Goal: Task Accomplishment & Management: Complete application form

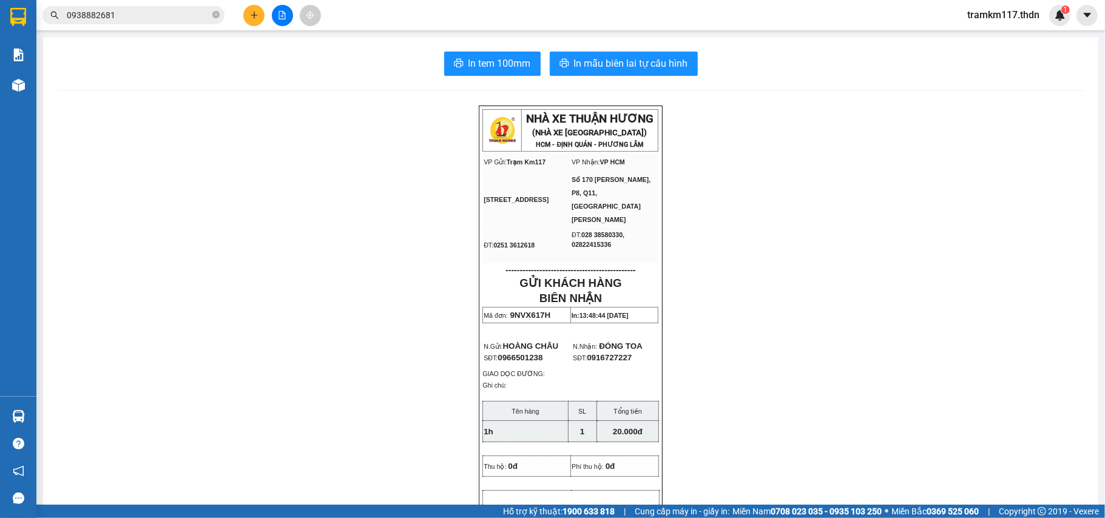
click at [255, 11] on icon "plus" at bounding box center [254, 15] width 8 height 8
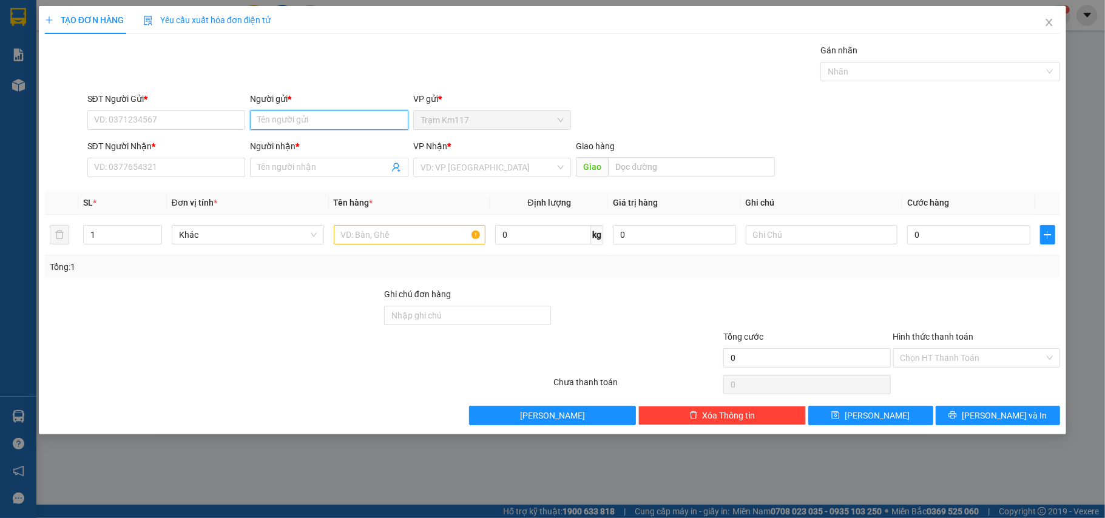
click at [296, 129] on input "Người gửi *" at bounding box center [329, 119] width 158 height 19
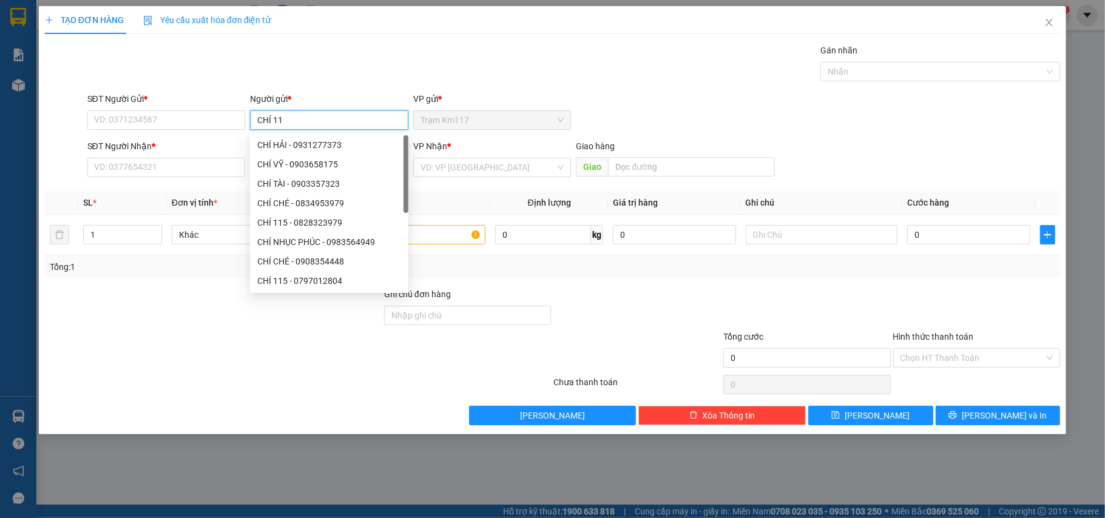
type input "CHÍ 115"
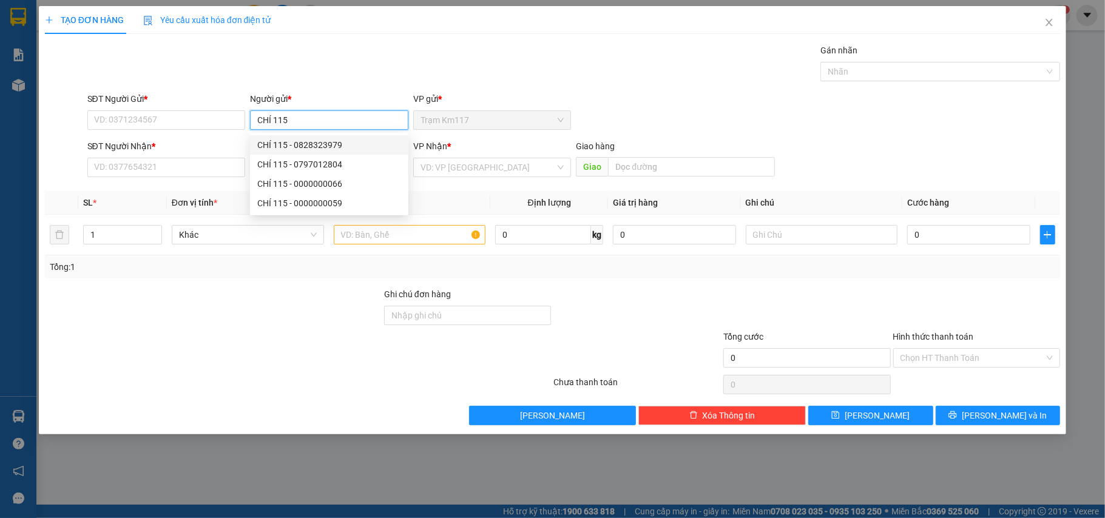
click at [335, 147] on div "CHÍ 115 - 0828323979" at bounding box center [329, 144] width 144 height 13
type input "0828323979"
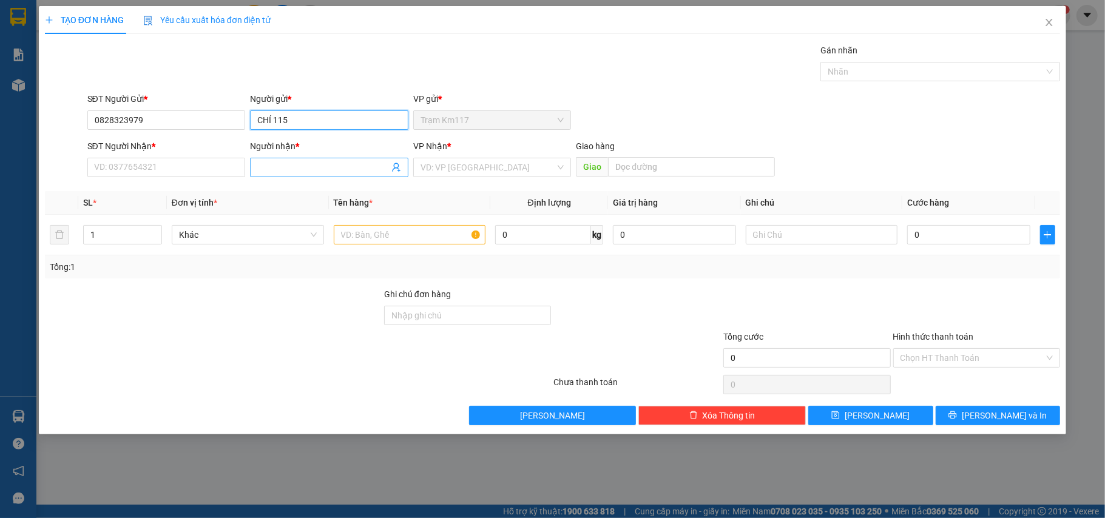
type input "CHÍ 115"
click at [394, 170] on icon "user-add" at bounding box center [396, 168] width 10 height 10
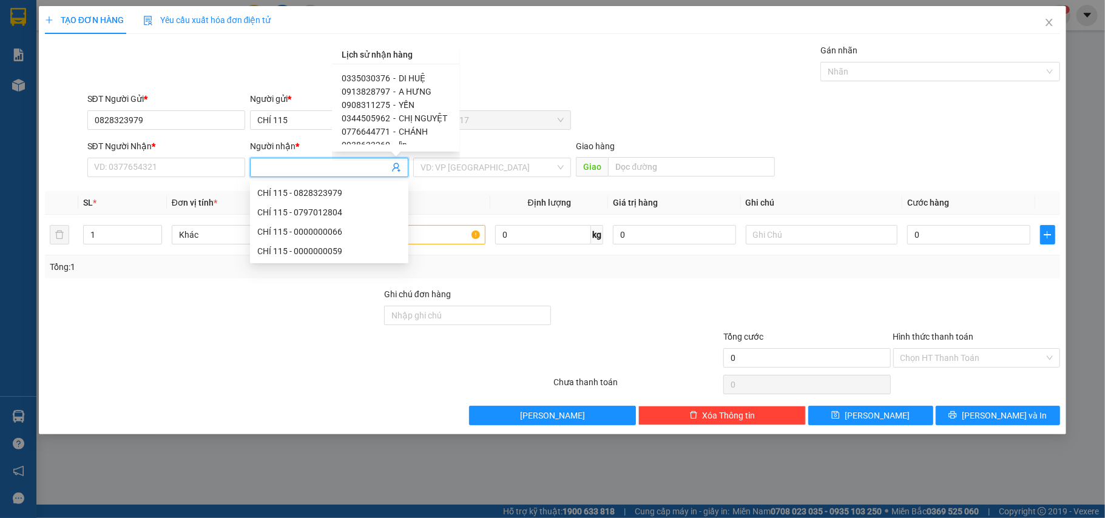
click at [420, 131] on span "CHÁNH" at bounding box center [413, 132] width 29 height 10
type input "0776644771"
type input "CHÁNH"
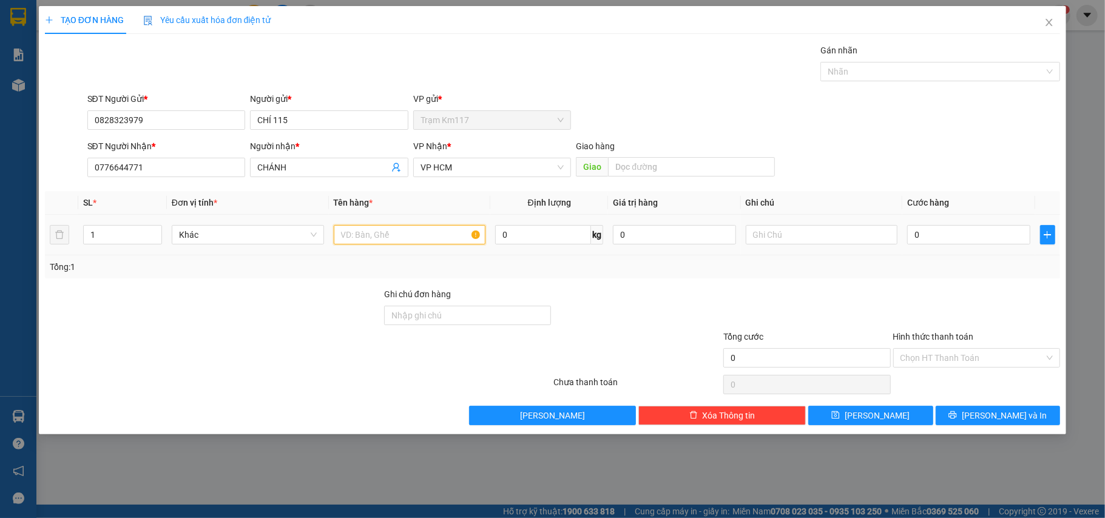
click at [420, 238] on input "text" at bounding box center [410, 234] width 152 height 19
type input "1B"
click at [985, 234] on input "0" at bounding box center [968, 234] width 123 height 19
type input "3"
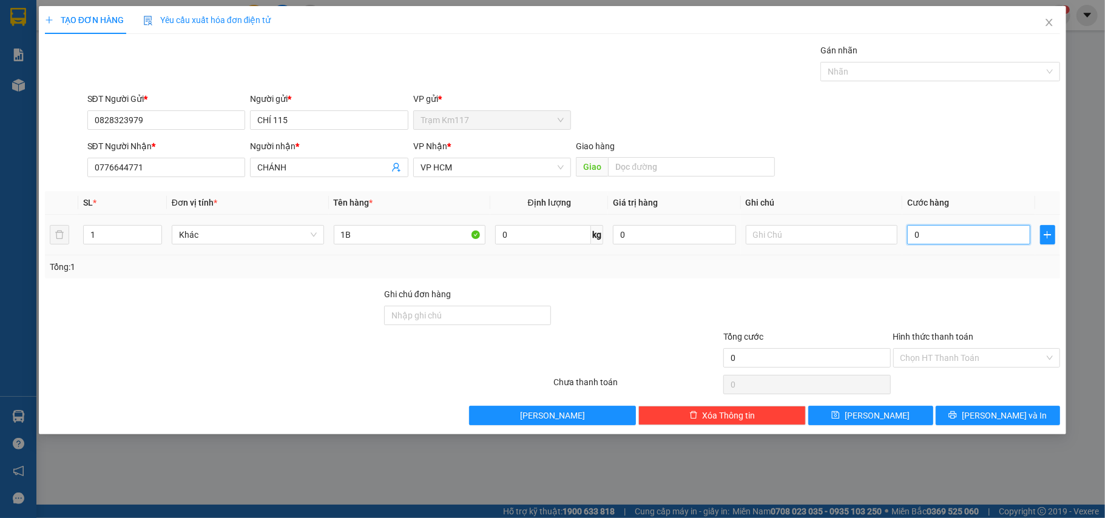
type input "3"
type input "30"
type input "300"
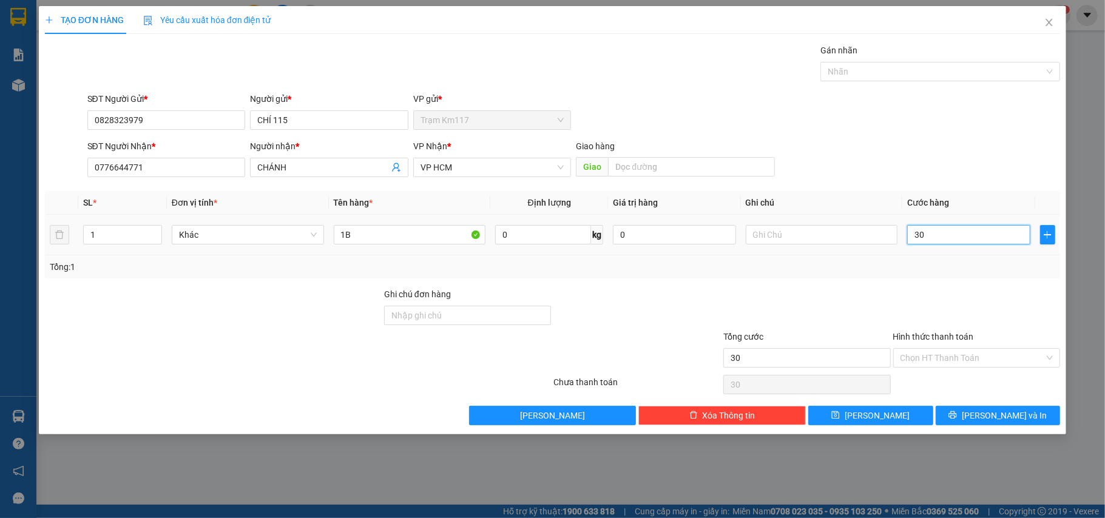
type input "300"
type input "3.000"
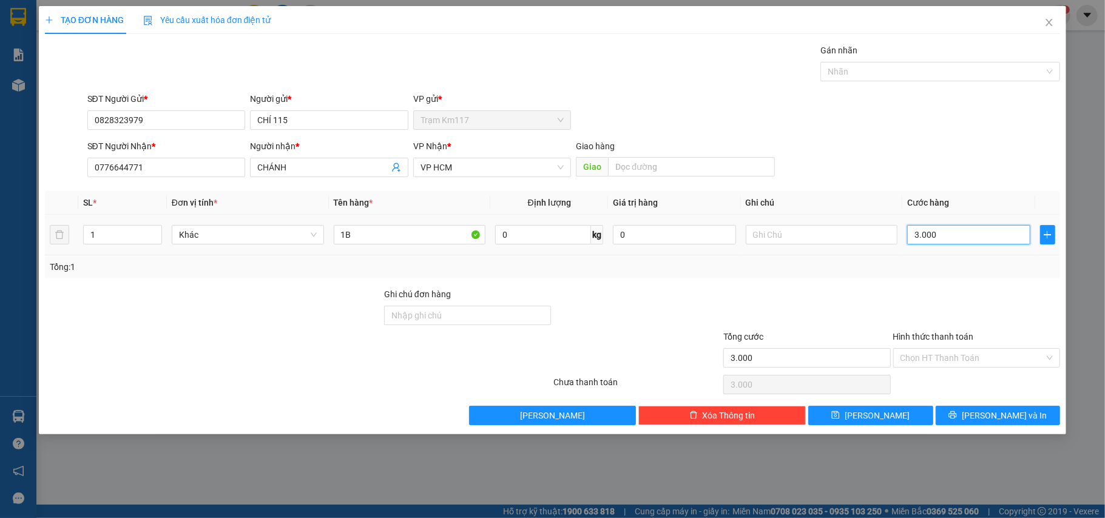
type input "30.000"
click at [933, 352] on input "Hình thức thanh toán" at bounding box center [972, 358] width 144 height 18
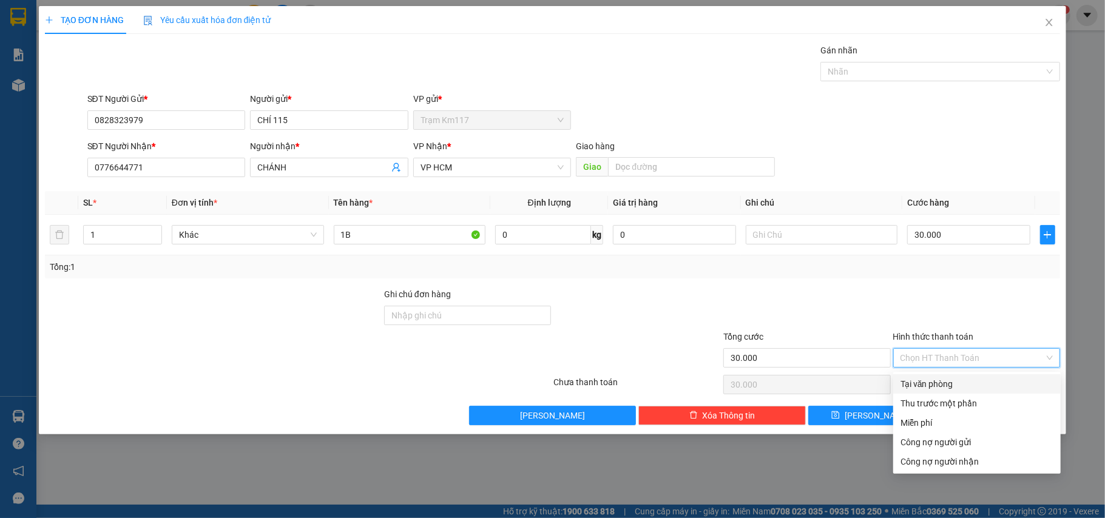
click at [932, 374] on div "Tại văn phòng" at bounding box center [976, 383] width 167 height 19
type input "0"
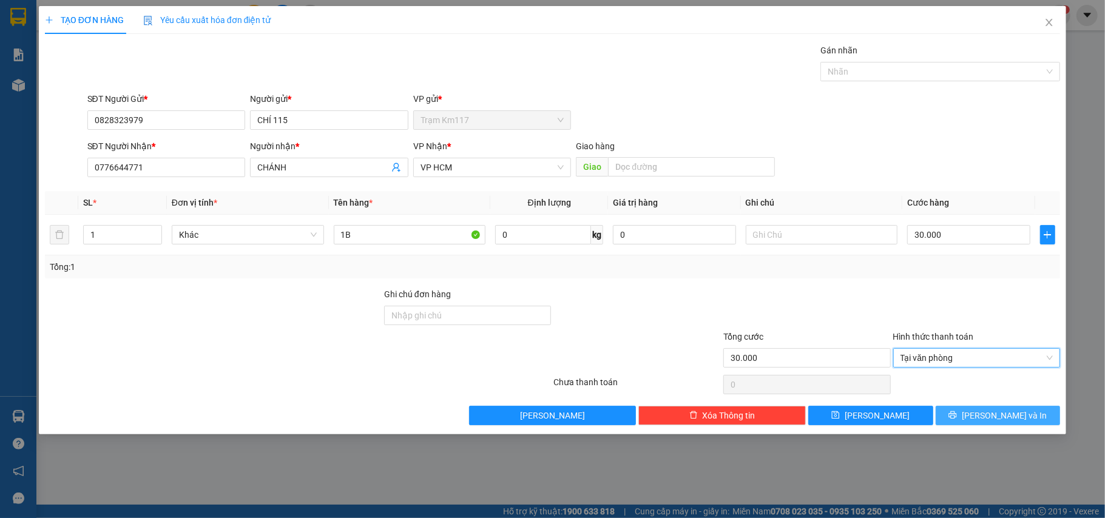
click at [991, 411] on span "[PERSON_NAME] và In" at bounding box center [1004, 415] width 85 height 13
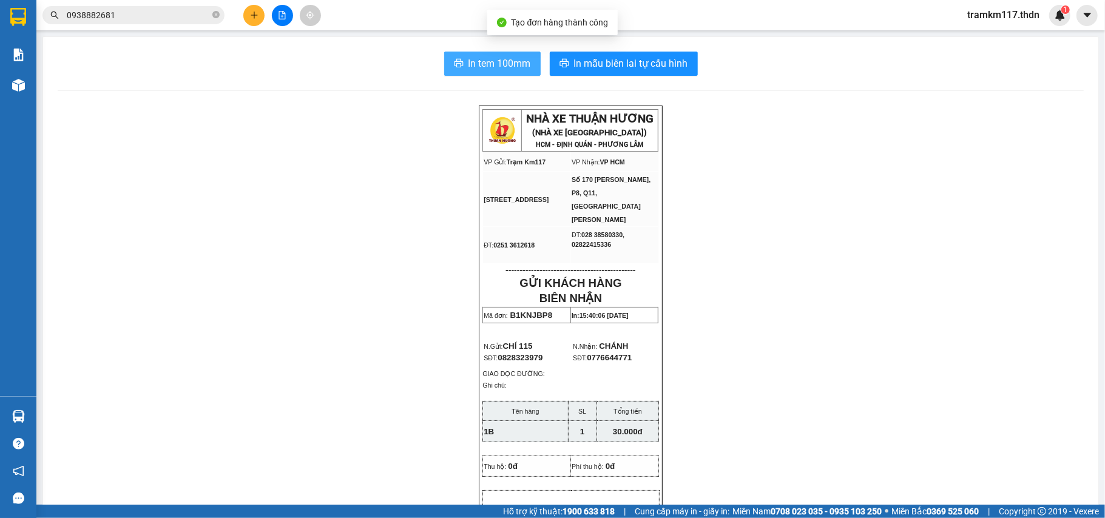
click at [468, 64] on span "In tem 100mm" at bounding box center [499, 63] width 62 height 15
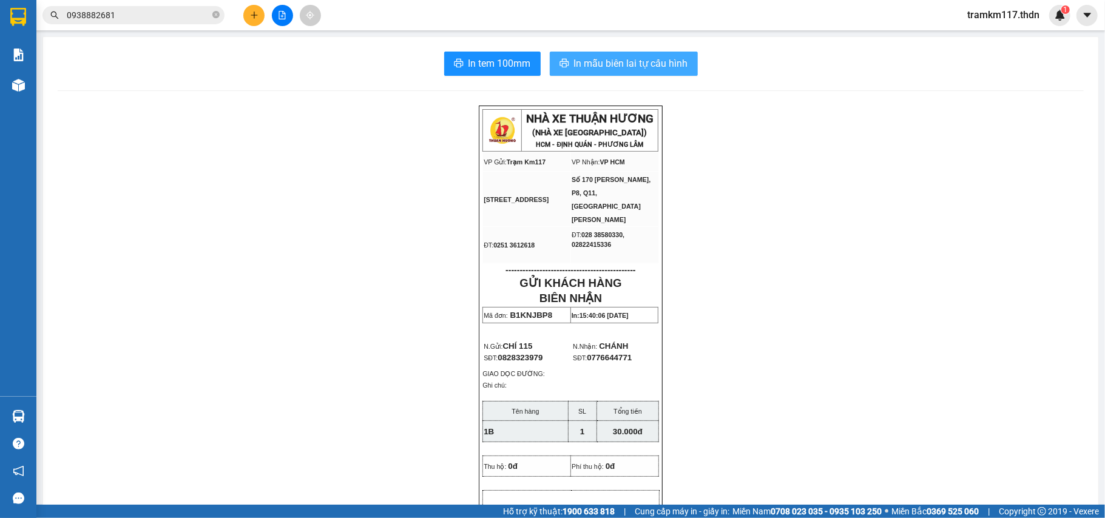
click at [660, 72] on button "In mẫu biên lai tự cấu hình" at bounding box center [624, 64] width 148 height 24
click at [639, 63] on span "In mẫu biên lai tự cấu hình" at bounding box center [631, 63] width 114 height 15
click at [257, 17] on icon "plus" at bounding box center [254, 15] width 8 height 8
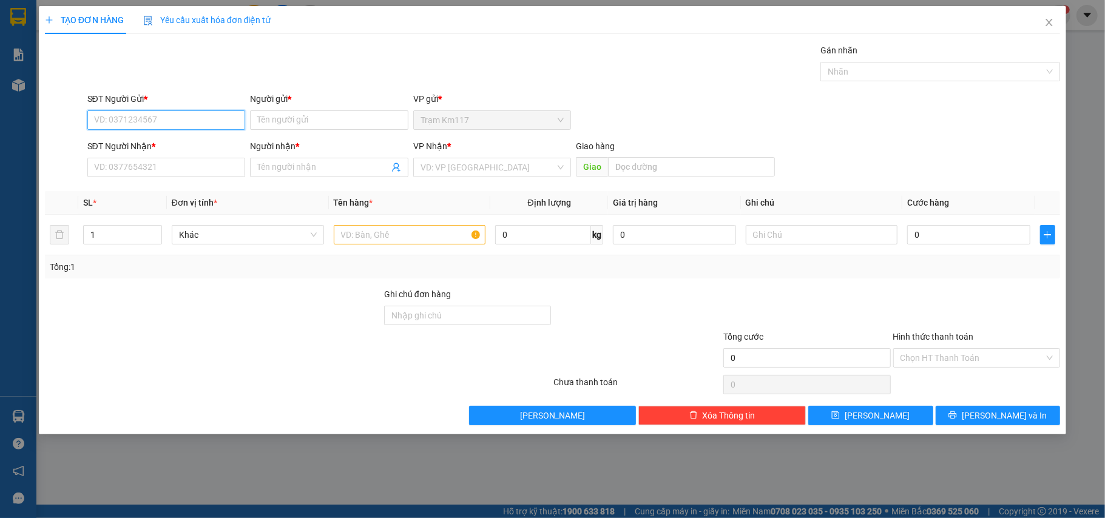
click at [198, 124] on input "SĐT Người Gửi *" at bounding box center [166, 119] width 158 height 19
click at [181, 132] on div "SĐT Người Gửi * 037950" at bounding box center [166, 113] width 158 height 42
click at [190, 135] on div "SĐT Người Gửi * 037950" at bounding box center [166, 113] width 158 height 42
click at [197, 113] on input "037950" at bounding box center [166, 119] width 158 height 19
click at [182, 139] on div "0379507586 - bẩu" at bounding box center [167, 144] width 144 height 13
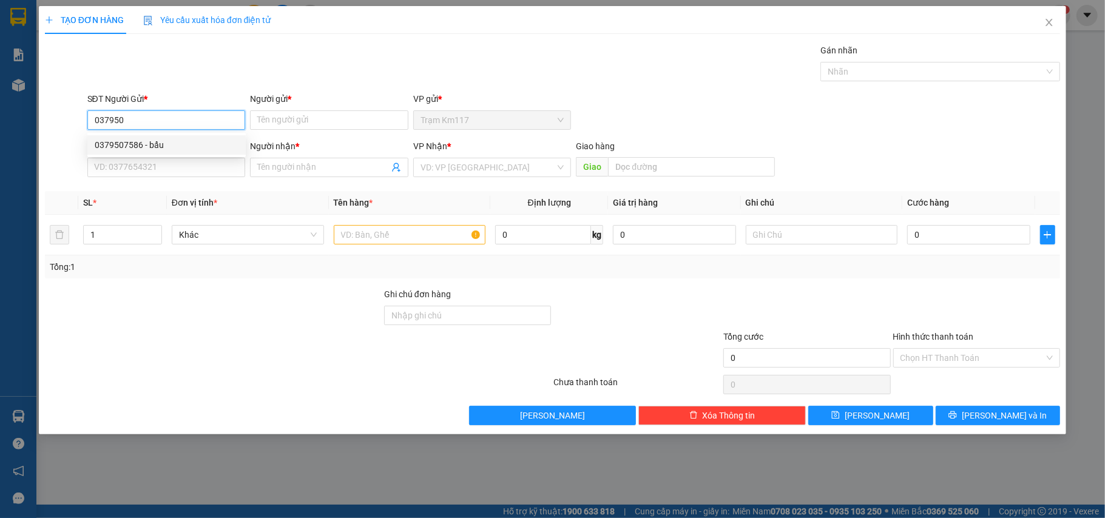
type input "0379507586"
type input "bẩu"
type input "0862361932"
type input "TÀY"
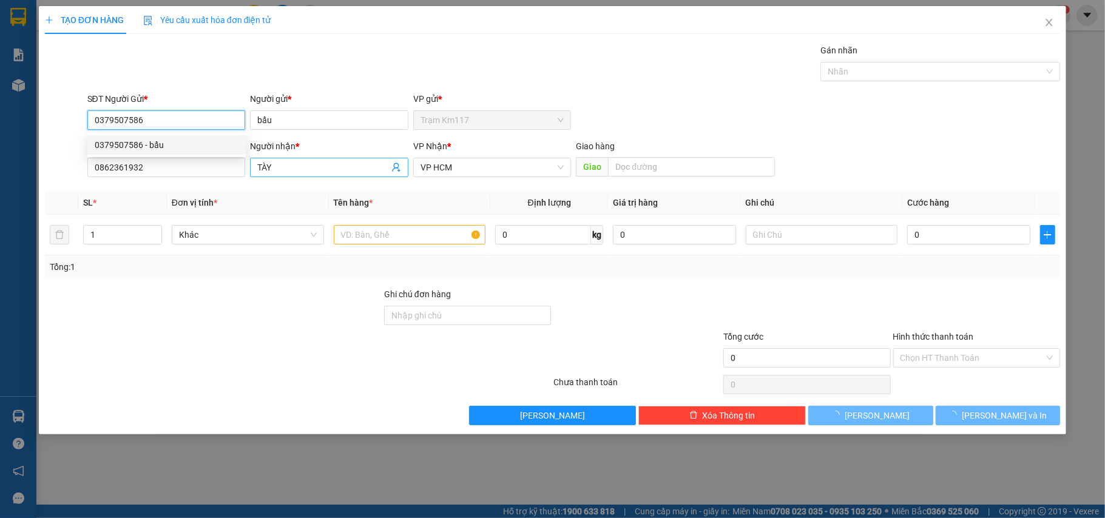
type input "65.000"
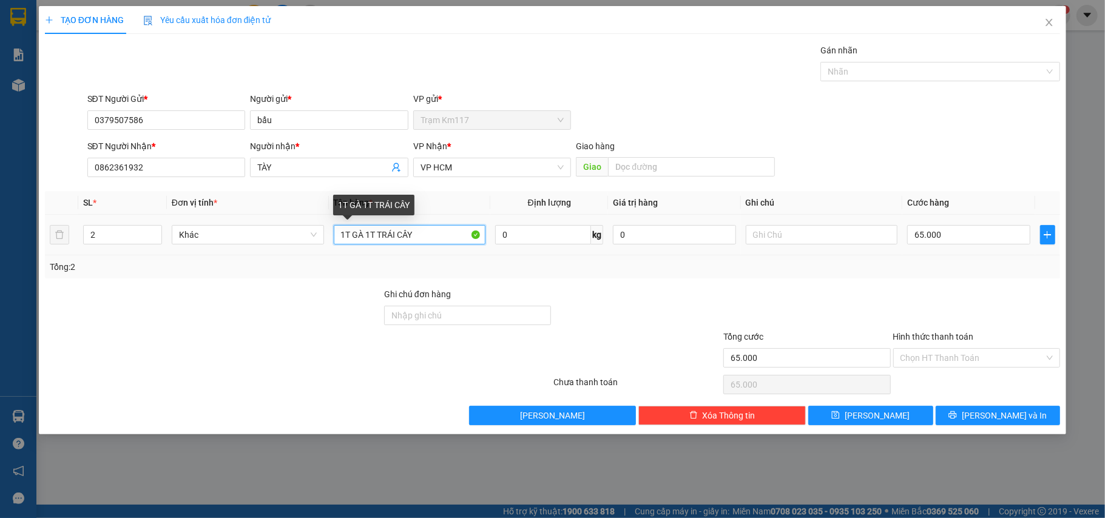
drag, startPoint x: 340, startPoint y: 236, endPoint x: 457, endPoint y: 239, distance: 117.1
click at [457, 239] on input "1T GÀ 1T TRÁI CÂY" at bounding box center [410, 234] width 152 height 19
type input "1T"
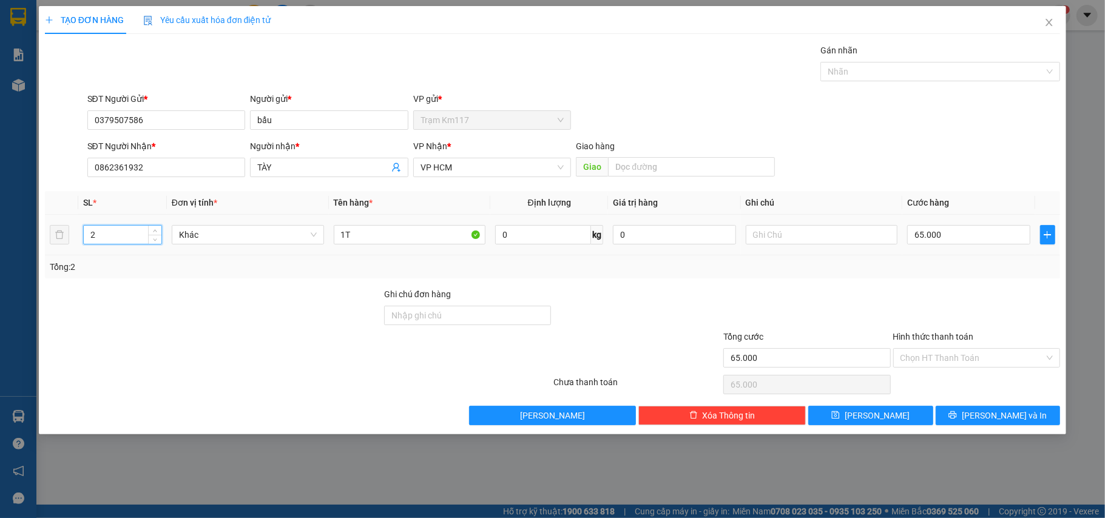
drag, startPoint x: 117, startPoint y: 241, endPoint x: 78, endPoint y: 252, distance: 41.1
click at [78, 252] on td "2" at bounding box center [122, 235] width 89 height 41
type input "1"
click at [402, 240] on input "1T" at bounding box center [410, 234] width 152 height 19
type input "1T GÀ THIẾN"
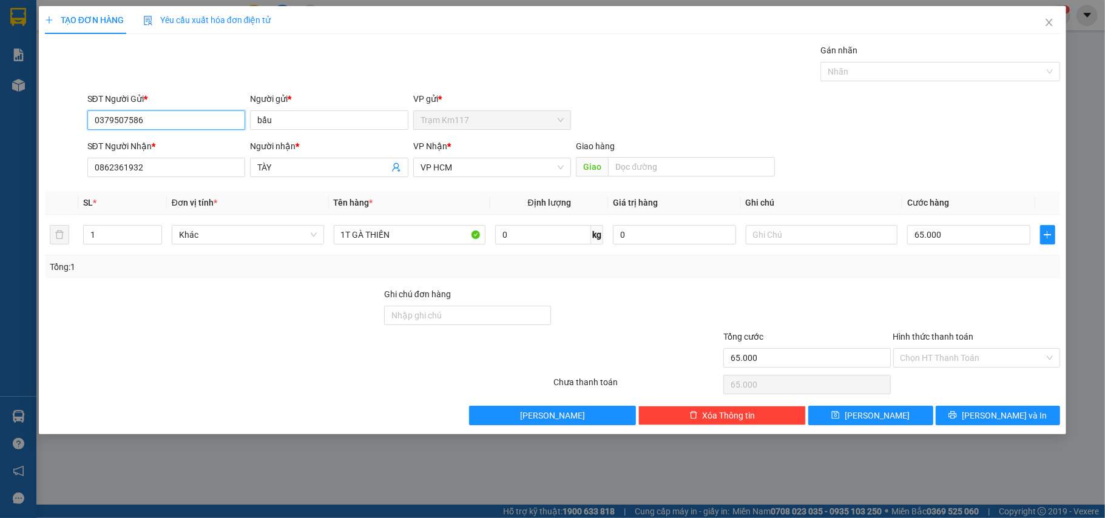
click at [170, 124] on input "0379507586" at bounding box center [166, 119] width 158 height 19
click at [159, 144] on div "0379507586 - bẩu" at bounding box center [167, 144] width 144 height 13
type input "0379507586"
type input "2"
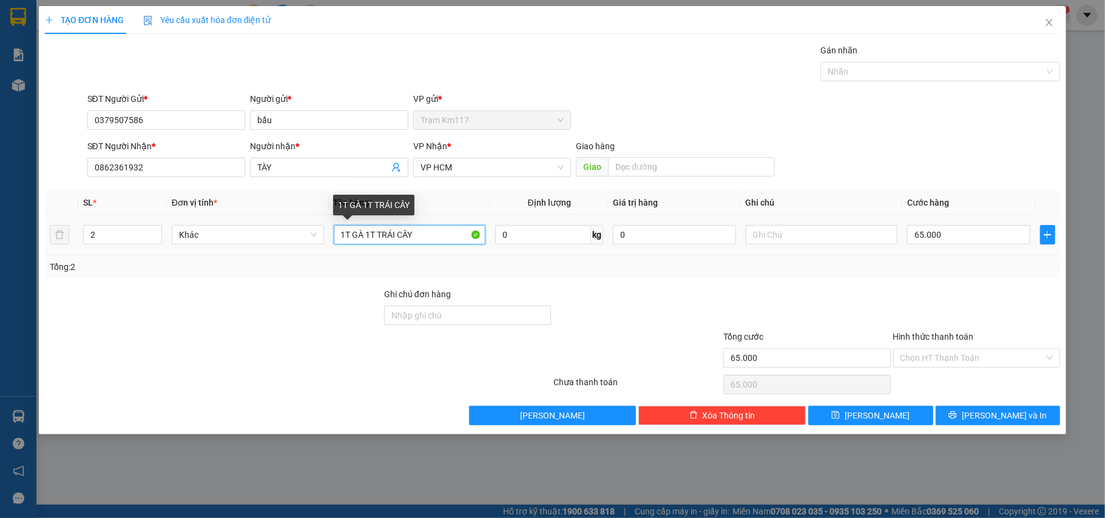
drag, startPoint x: 365, startPoint y: 237, endPoint x: 425, endPoint y: 241, distance: 60.9
click at [425, 241] on input "1T GÀ 1T TRÁI CÂY" at bounding box center [410, 234] width 152 height 19
type input "1T GÀ"
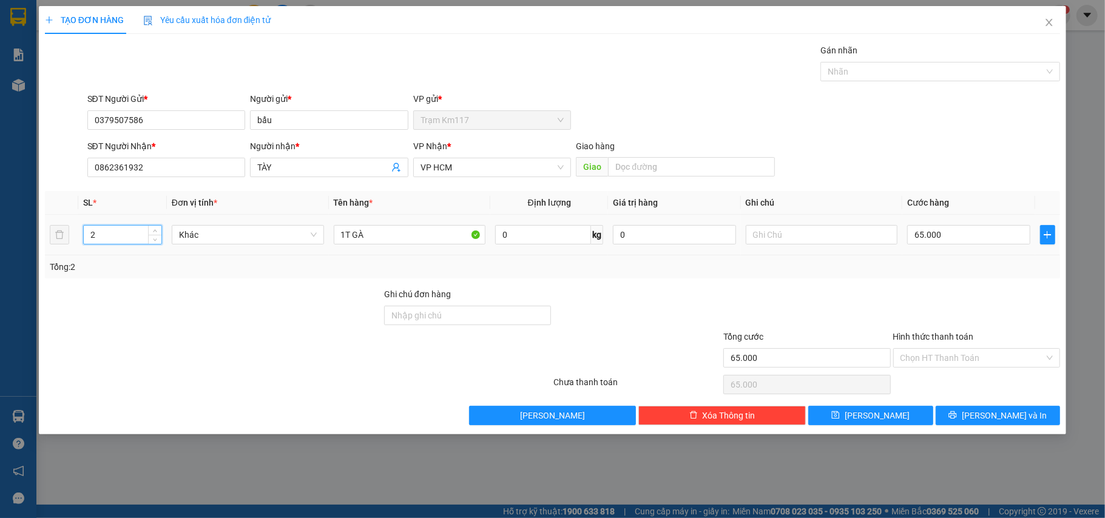
click at [66, 243] on tr "2 Khác 1T GÀ 0 kg 0 65.000" at bounding box center [553, 235] width 1016 height 41
click at [379, 231] on input "1T GÀ" at bounding box center [410, 234] width 152 height 19
type input "1T GÀ THIẾN"
click at [971, 244] on input "65.000" at bounding box center [968, 234] width 123 height 19
type input "2"
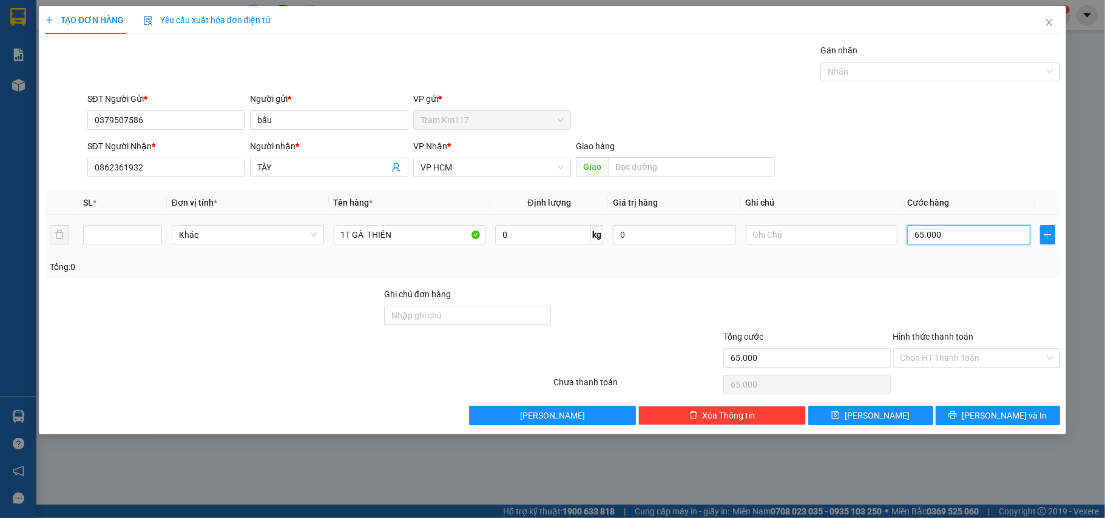
type input "2"
type input "20"
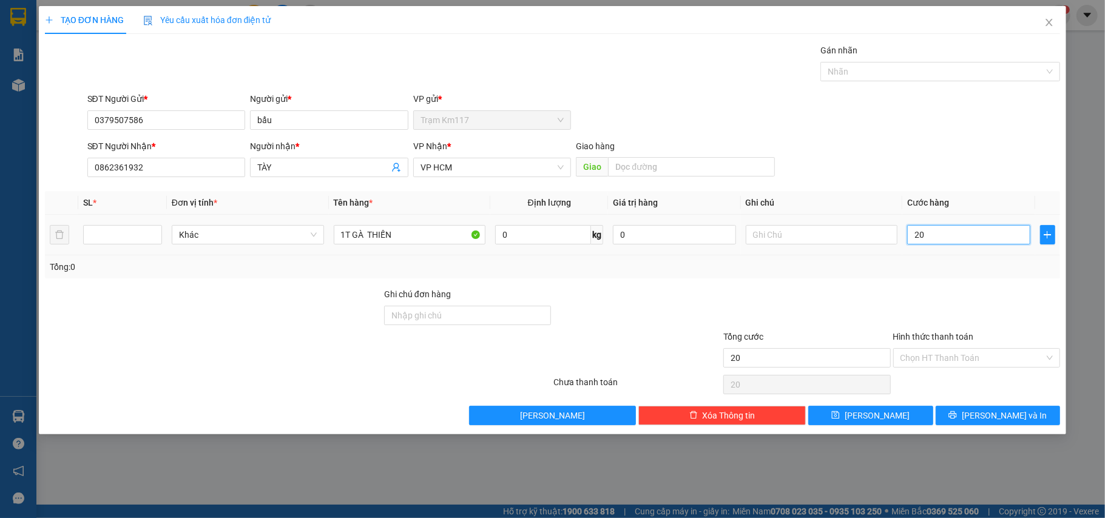
type input "200"
type input "2.000"
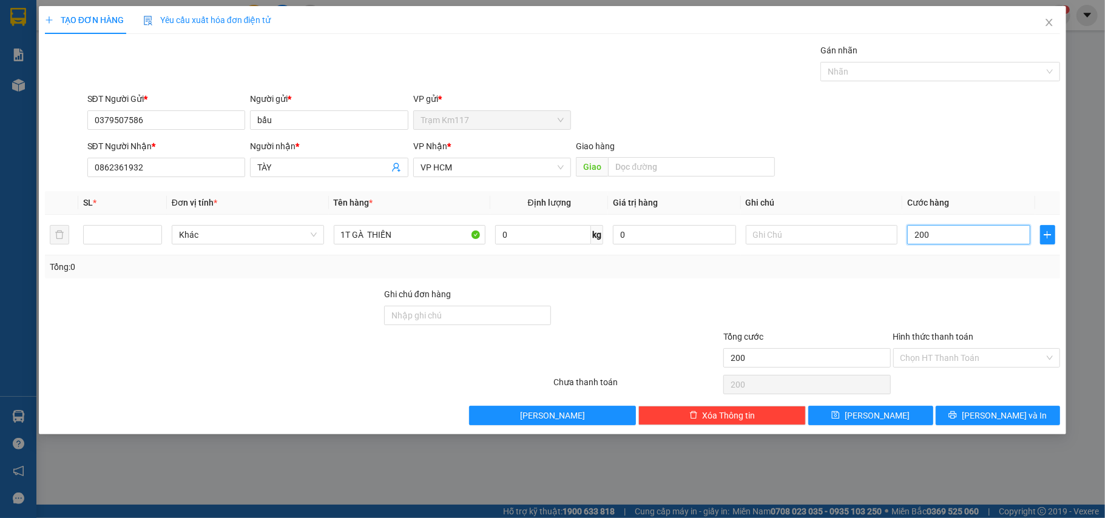
type input "2.000"
type input "20.000"
click at [945, 349] on div "Chọn HT Thanh Toán" at bounding box center [976, 357] width 167 height 19
type input "20.000"
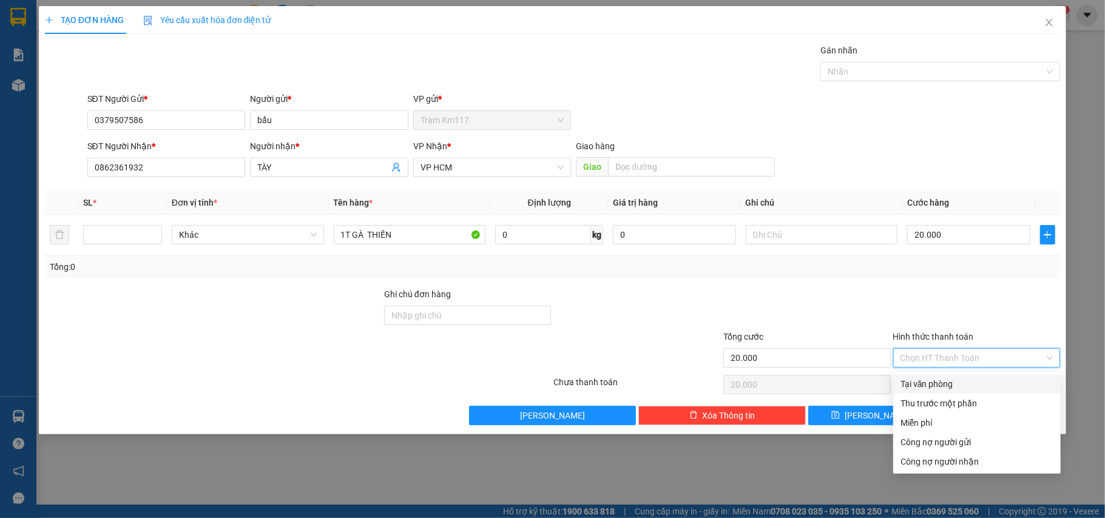
click at [952, 268] on div "Tổng: 0" at bounding box center [553, 266] width 1006 height 13
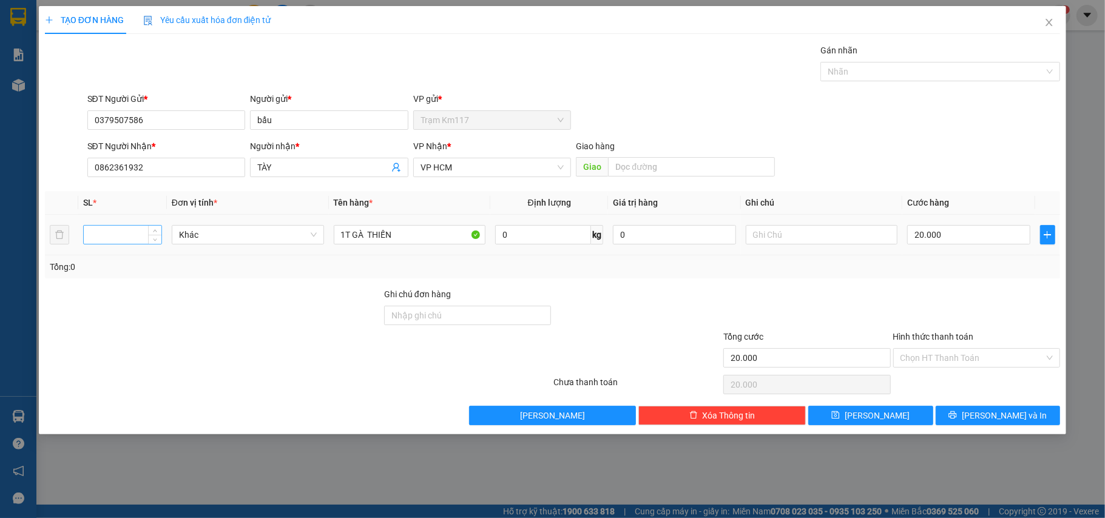
click at [146, 240] on input "number" at bounding box center [123, 235] width 78 height 18
type input "1"
click at [957, 415] on icon "printer" at bounding box center [953, 415] width 8 height 8
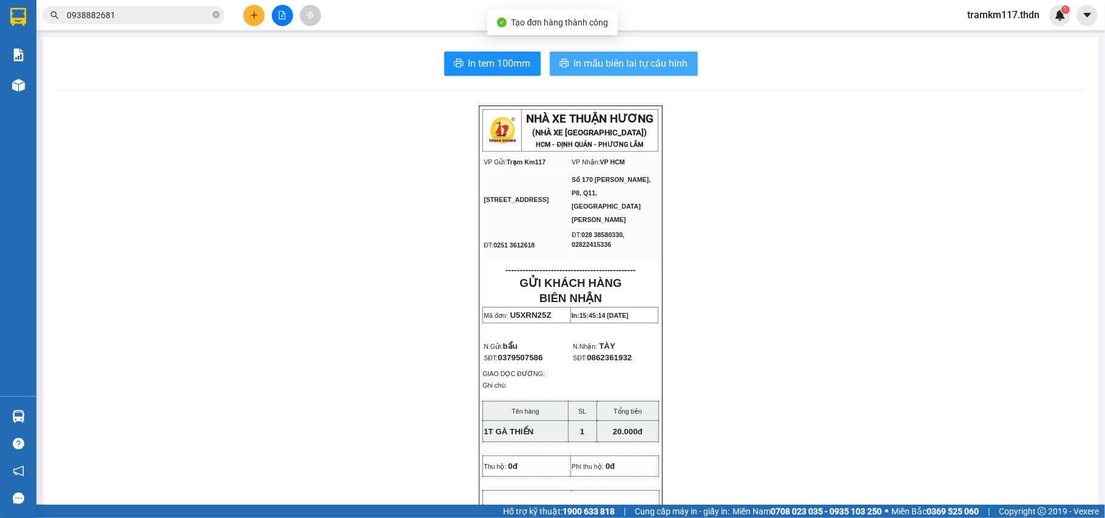
click at [602, 61] on span "In mẫu biên lai tự cấu hình" at bounding box center [631, 63] width 114 height 15
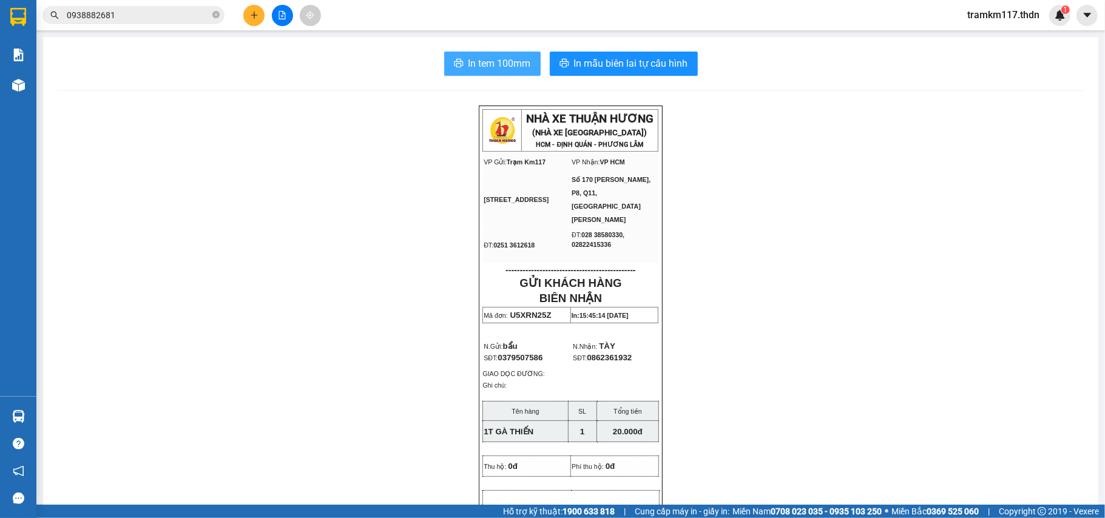
click at [503, 59] on span "In tem 100mm" at bounding box center [499, 63] width 62 height 15
click at [255, 16] on icon "plus" at bounding box center [254, 15] width 8 height 8
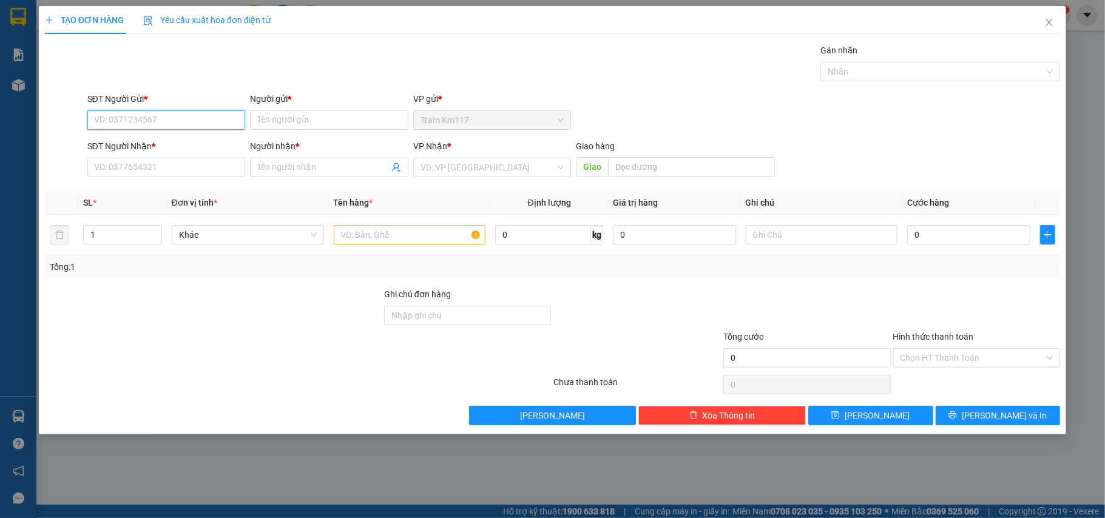
click at [237, 120] on input "SĐT Người Gửi *" at bounding box center [166, 119] width 158 height 19
type input "0374791504"
click at [207, 142] on div "0374791504 - LINH" at bounding box center [167, 144] width 144 height 13
type input "LINH"
type input "0904581926"
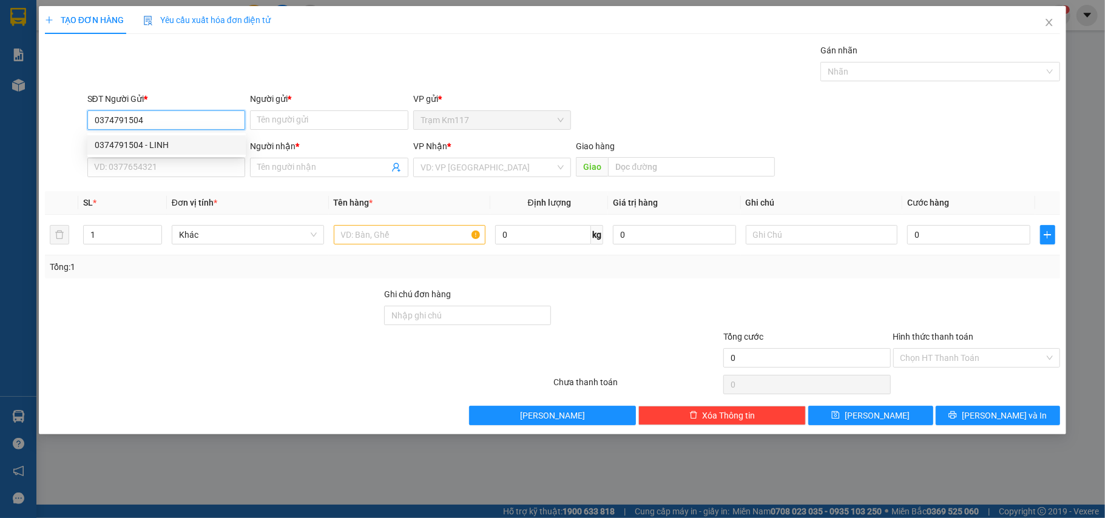
type input "A HÙNG"
type input "30.000"
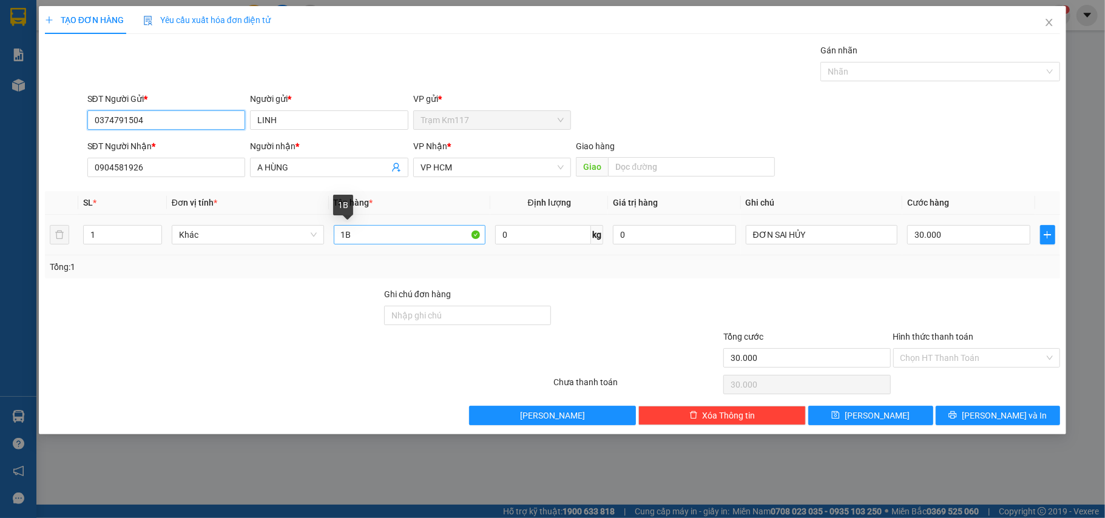
type input "0374791504"
click at [392, 238] on input "1B" at bounding box center [410, 234] width 152 height 19
type input "1T"
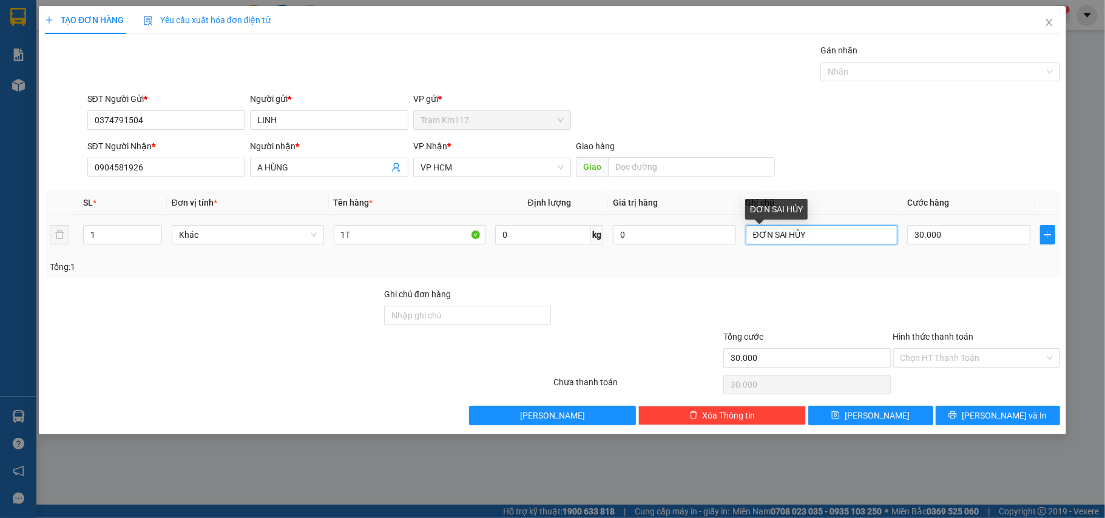
click at [829, 238] on input "ĐƠN SAI HỦY" at bounding box center [822, 234] width 152 height 19
click at [985, 238] on input "30.000" at bounding box center [968, 234] width 123 height 19
type input "2"
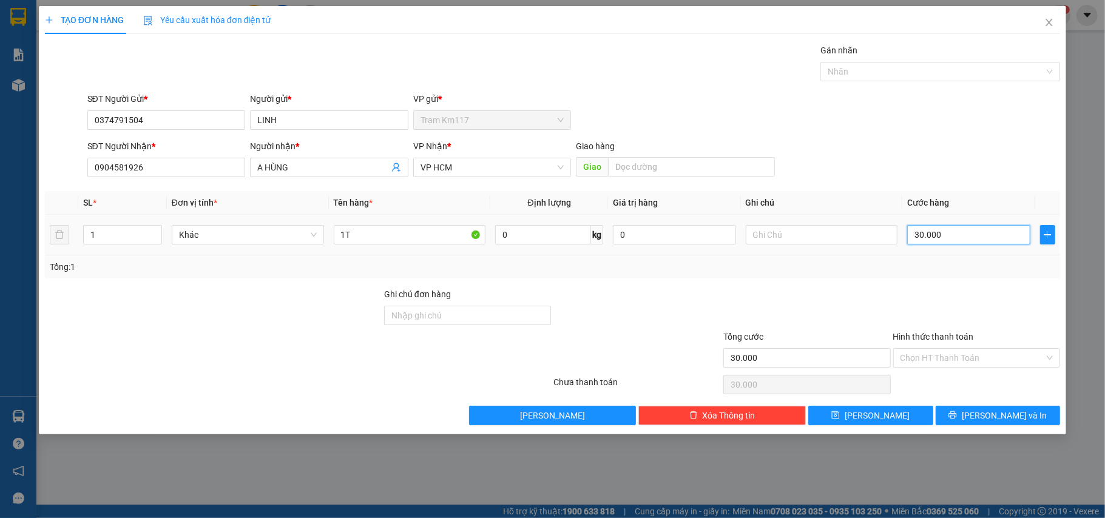
type input "2"
type input "20"
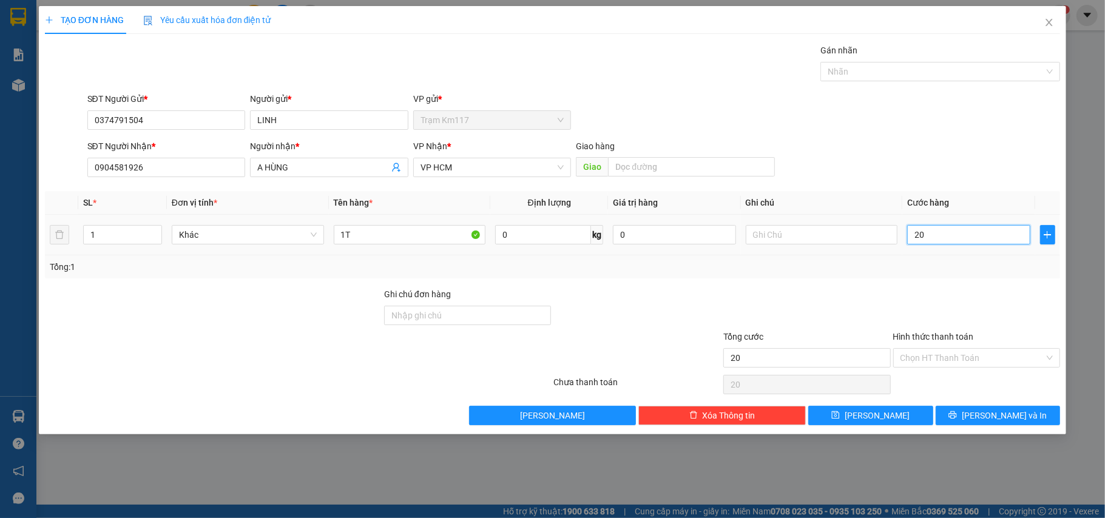
type input "200"
type input "2.000"
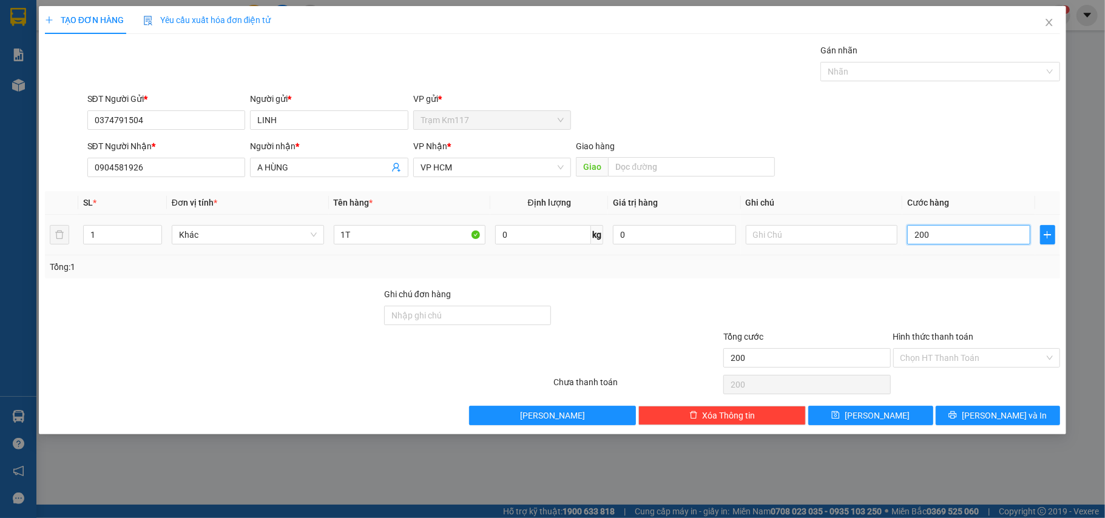
type input "2.000"
type input "20.000"
click at [991, 362] on input "Hình thức thanh toán" at bounding box center [972, 358] width 144 height 18
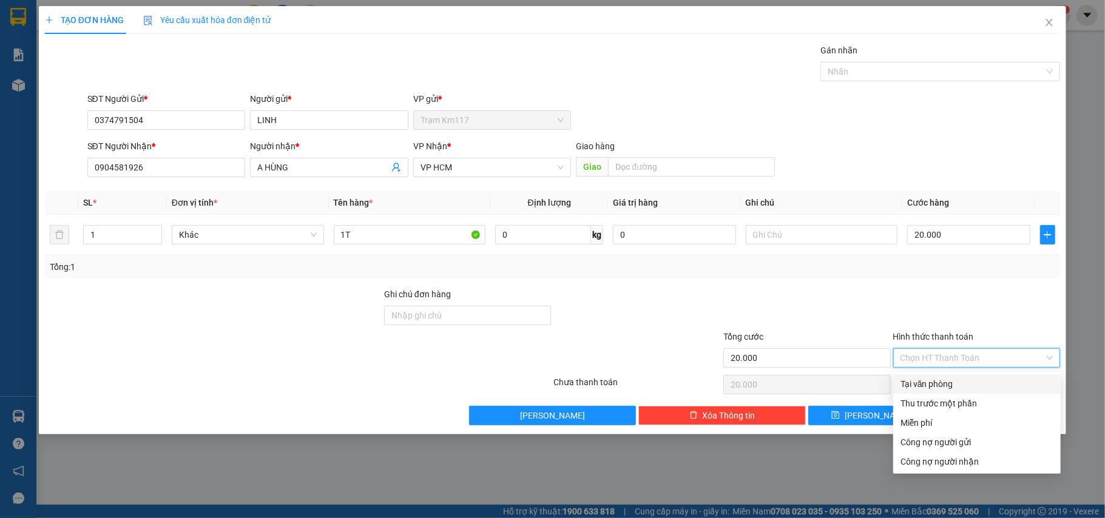
click at [935, 379] on div "Tại văn phòng" at bounding box center [976, 383] width 153 height 13
type input "0"
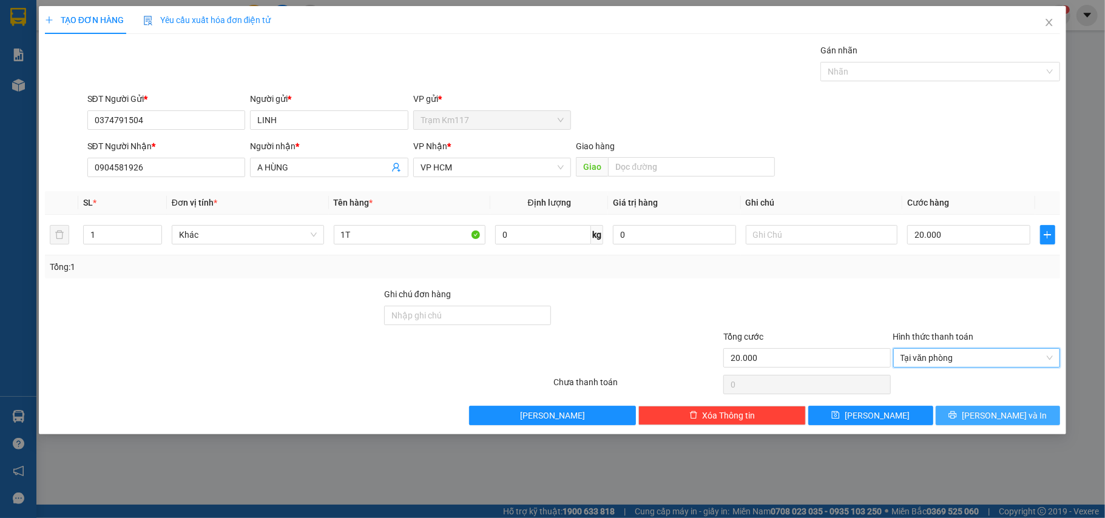
click at [991, 408] on button "[PERSON_NAME] và In" at bounding box center [998, 415] width 125 height 19
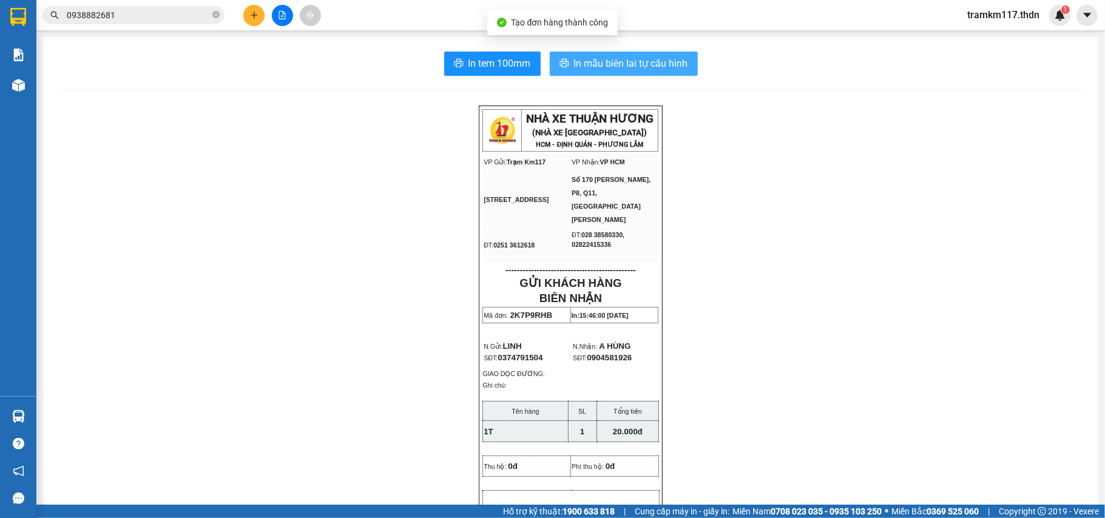
click at [624, 72] on button "In mẫu biên lai tự cấu hình" at bounding box center [624, 64] width 148 height 24
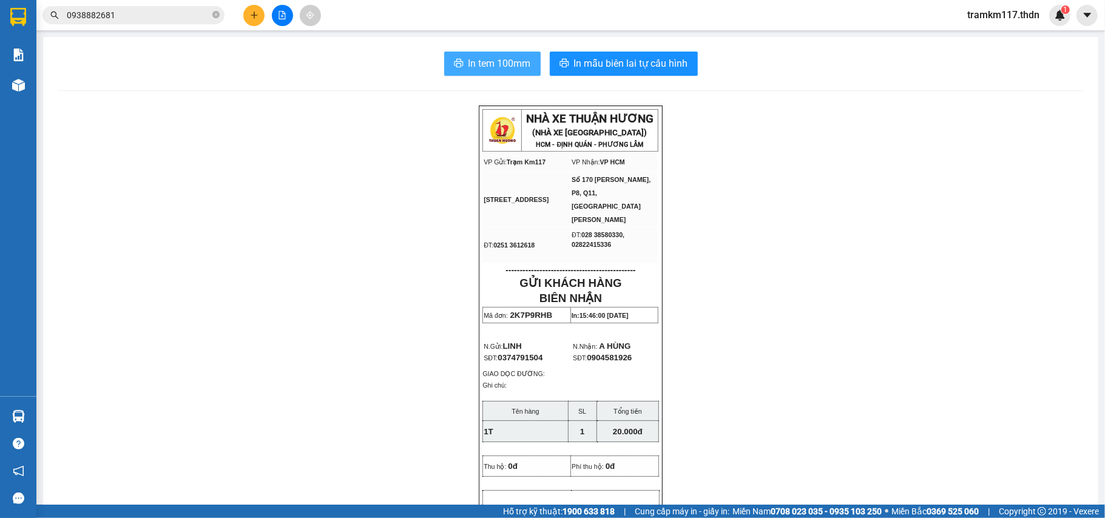
click at [522, 70] on span "In tem 100mm" at bounding box center [499, 63] width 62 height 15
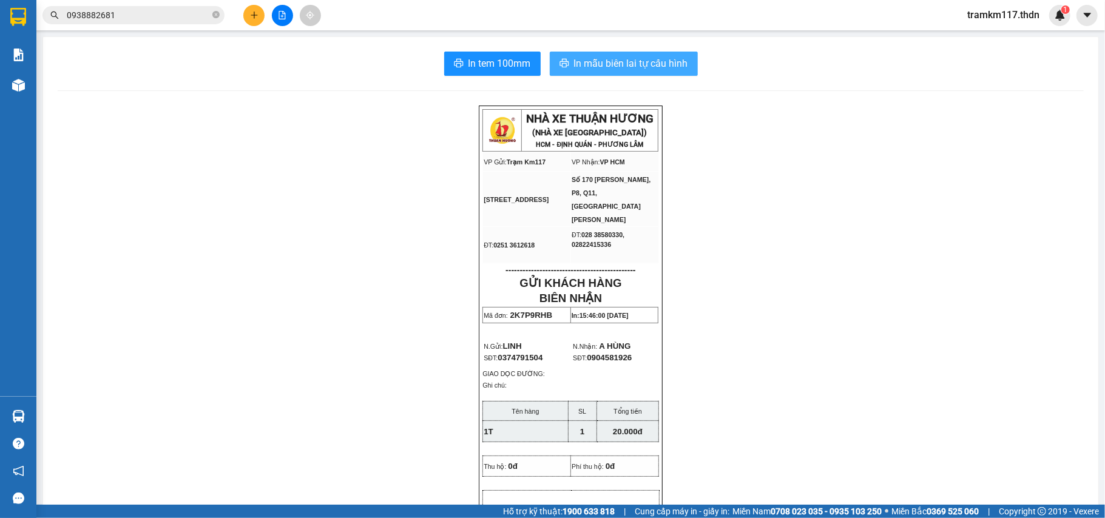
click at [596, 71] on span "In mẫu biên lai tự cấu hình" at bounding box center [631, 63] width 114 height 15
click at [246, 18] on button at bounding box center [253, 15] width 21 height 21
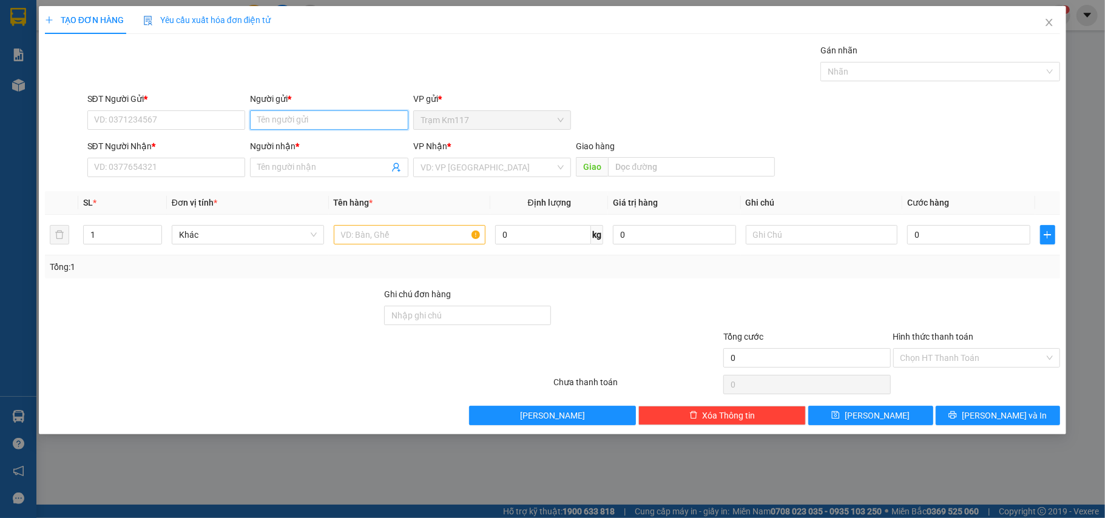
click at [297, 121] on input "Người gửi *" at bounding box center [329, 119] width 158 height 19
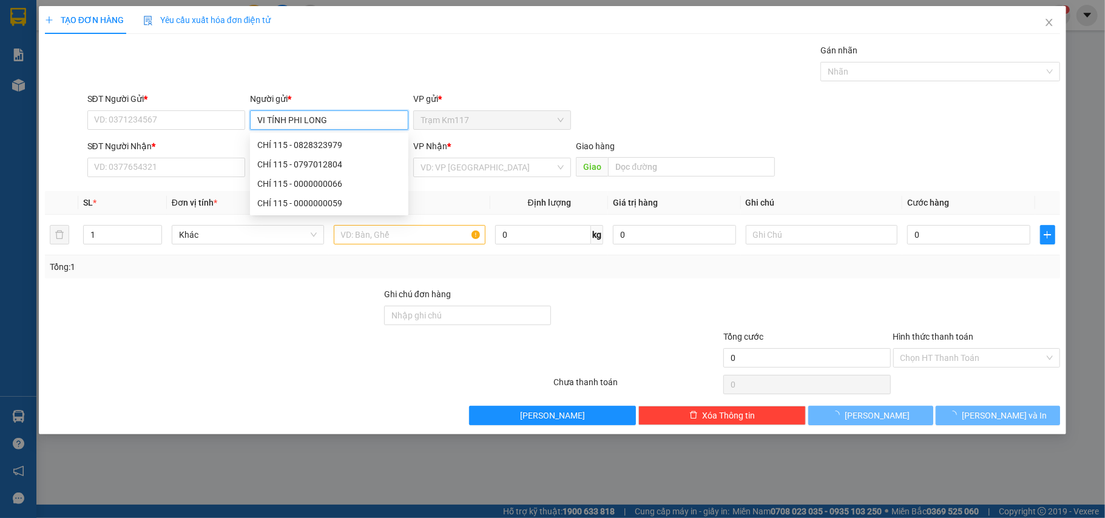
type input "VI TÍNH PHI LONG"
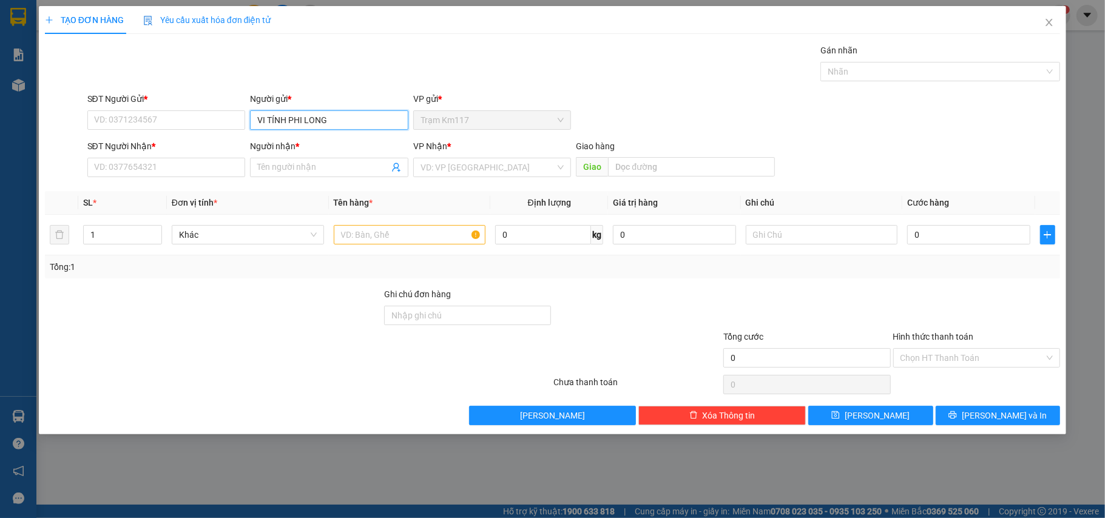
click at [330, 118] on input "VI TÍNH PHI LONG" at bounding box center [329, 119] width 158 height 19
click at [369, 141] on div "VI TÍNH PHI LONG - 0908644340" at bounding box center [329, 144] width 144 height 13
type input "0908644340"
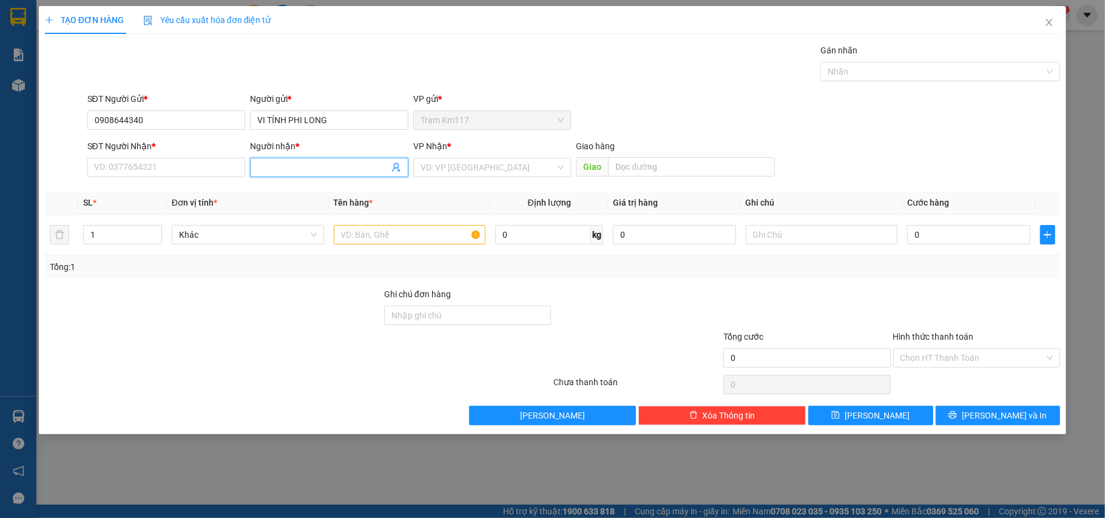
click at [397, 172] on icon "user-add" at bounding box center [396, 168] width 10 height 10
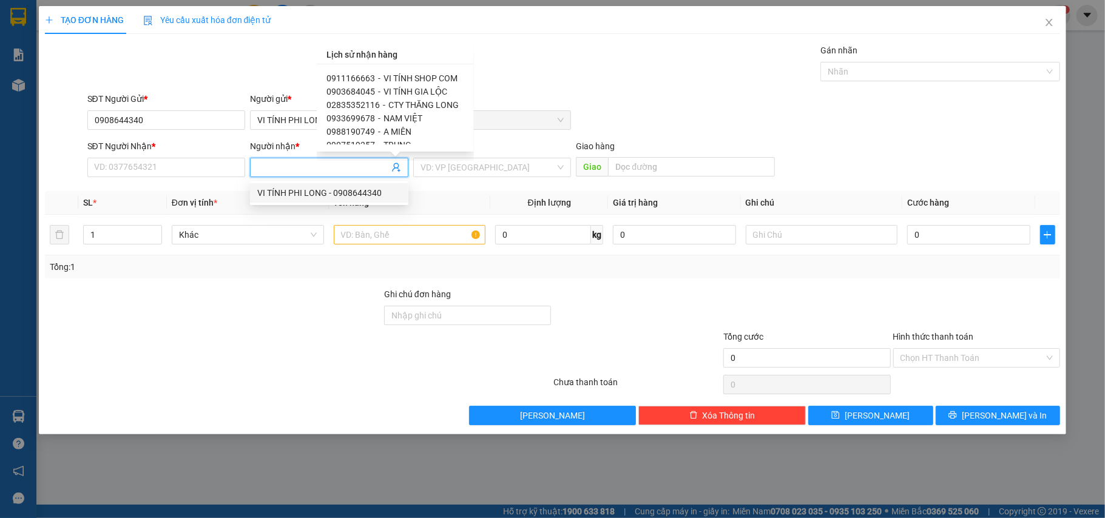
click at [413, 116] on span "NAM VIỆT" at bounding box center [402, 118] width 39 height 10
type input "0933699678"
type input "NAM VIỆT"
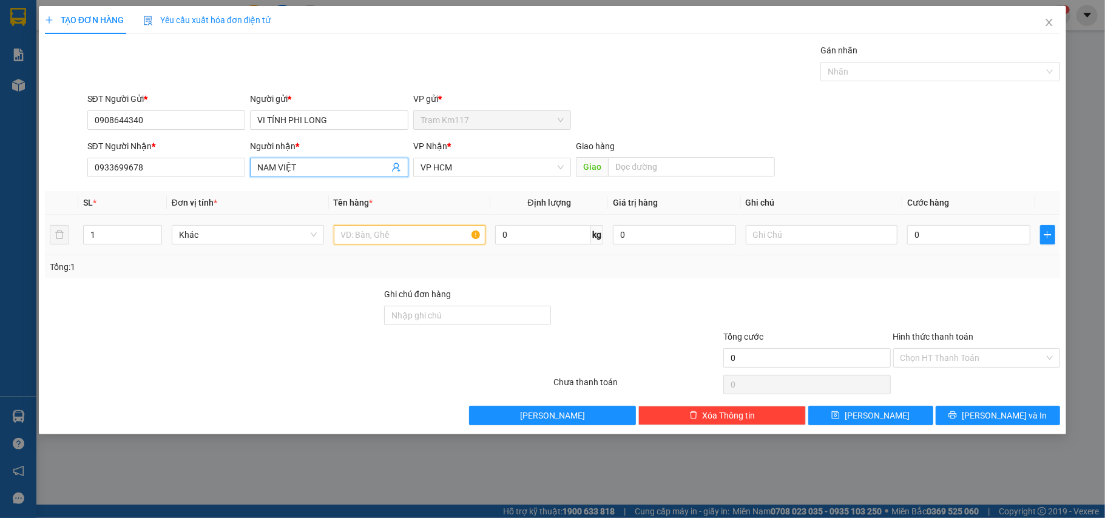
click at [382, 238] on input "text" at bounding box center [410, 234] width 152 height 19
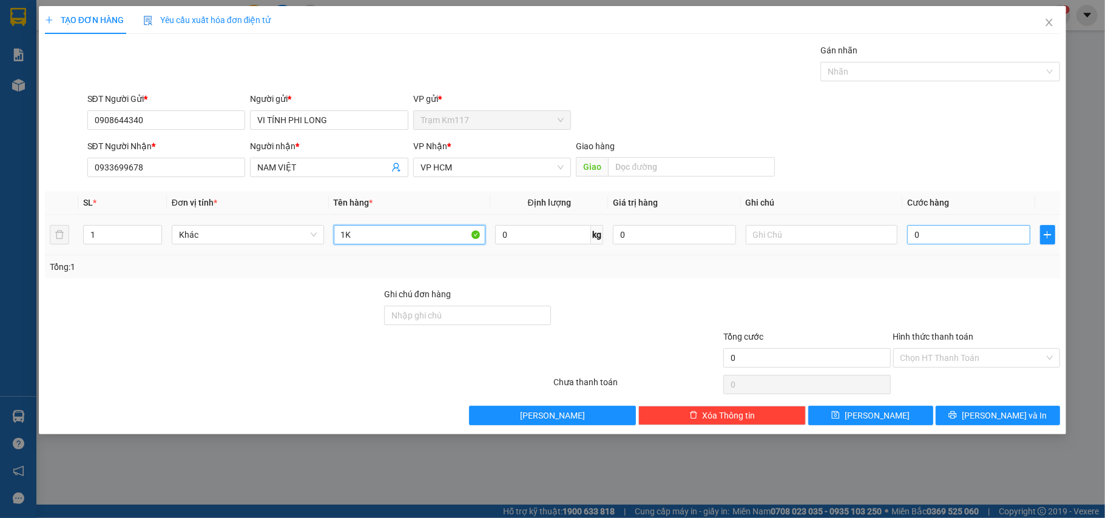
type input "1K"
click at [933, 241] on input "0" at bounding box center [968, 234] width 123 height 19
type input "2"
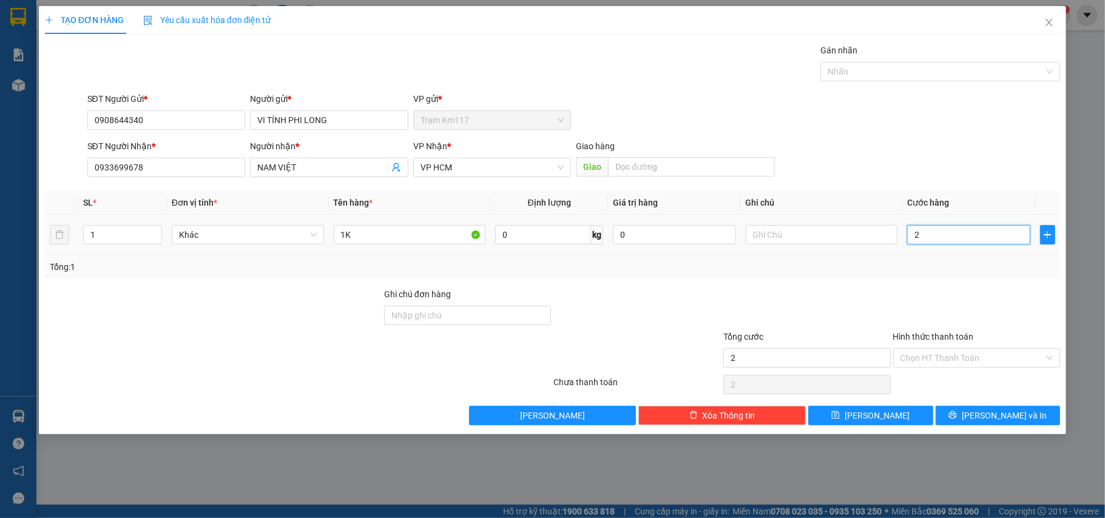
type input "20"
type input "200"
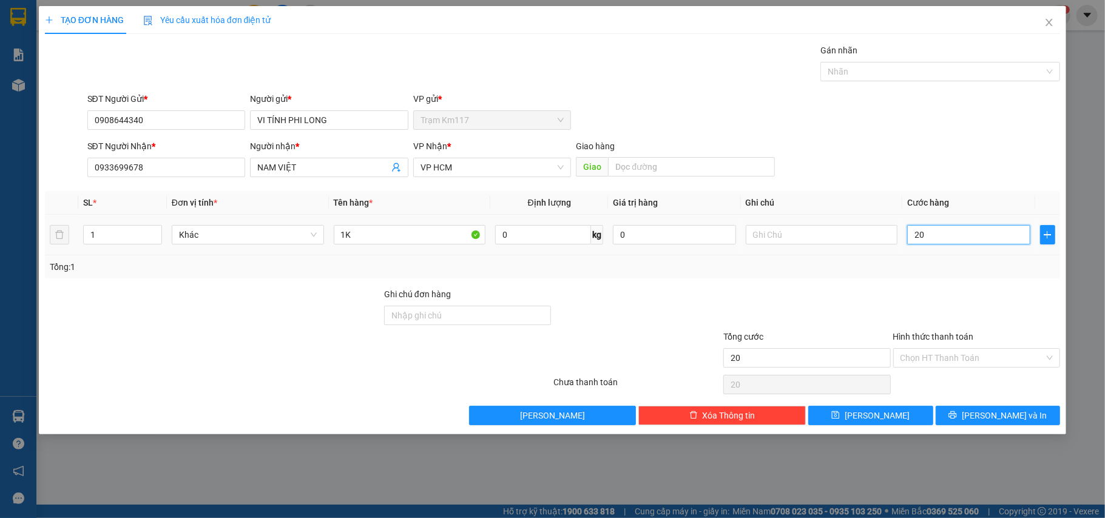
type input "200"
type input "2.000"
type input "20.000"
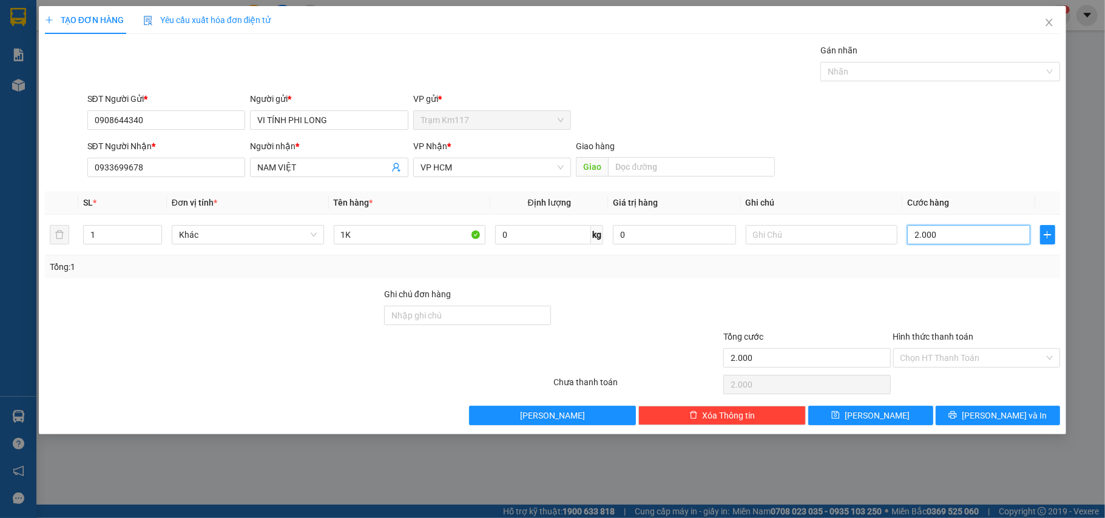
type input "20.000"
click at [919, 352] on input "Hình thức thanh toán" at bounding box center [972, 358] width 144 height 18
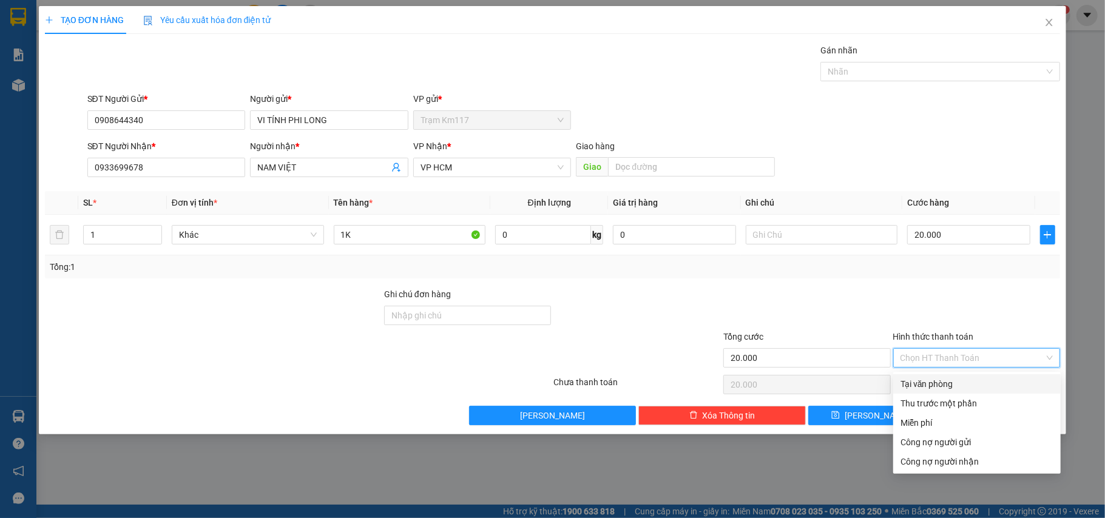
click at [952, 382] on div "Tại văn phòng" at bounding box center [976, 383] width 153 height 13
type input "0"
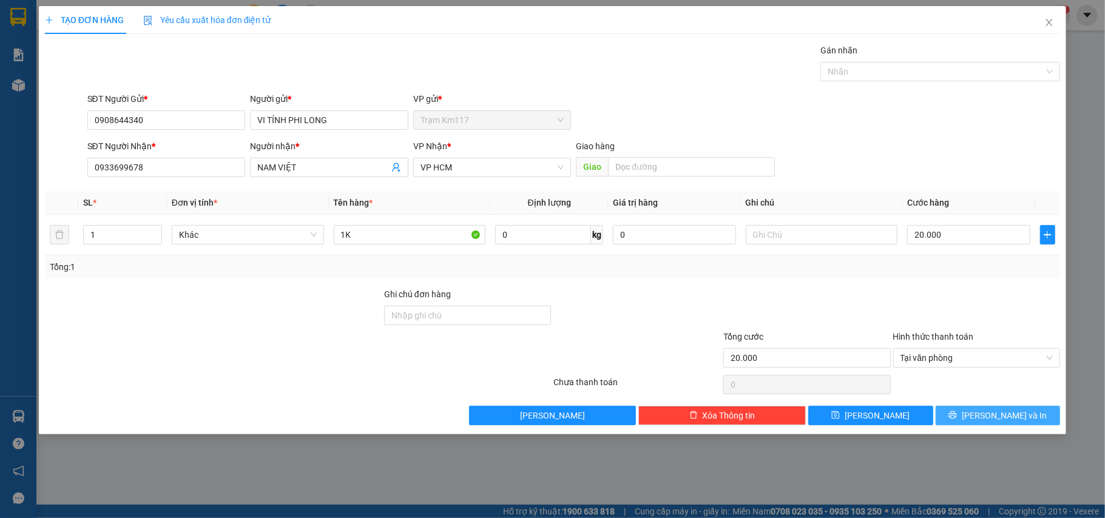
click at [964, 420] on button "[PERSON_NAME] và In" at bounding box center [998, 415] width 125 height 19
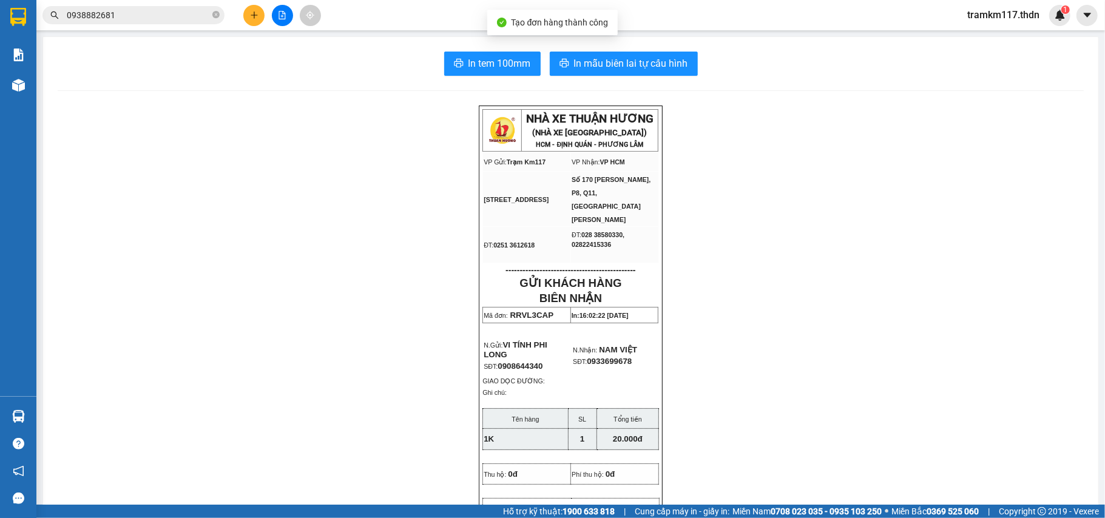
click at [617, 69] on span "In mẫu biên lai tự cấu hình" at bounding box center [631, 63] width 114 height 15
click at [251, 27] on div "Kết quả tìm kiếm ( 5 ) Bộ lọc Mã ĐH Trạng thái Món hàng Tổng cước Chưa cước Nhã…" at bounding box center [552, 15] width 1105 height 30
click at [257, 20] on button at bounding box center [253, 15] width 21 height 21
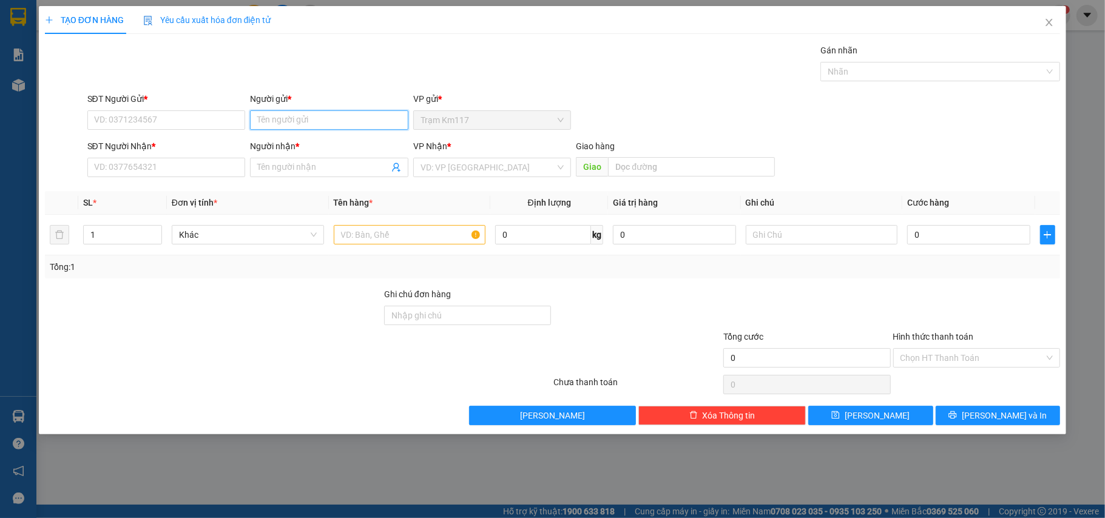
click at [287, 114] on input "Người gửi *" at bounding box center [329, 119] width 158 height 19
type input "VI TIN"
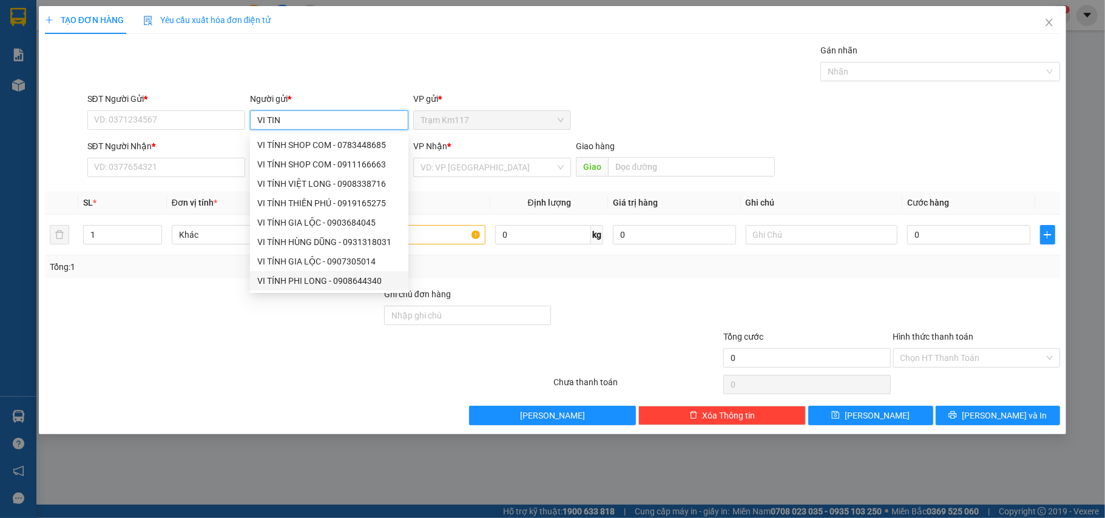
click at [319, 282] on div "VI TÍNH PHI LONG - 0908644340" at bounding box center [329, 280] width 144 height 13
type input "0908644340"
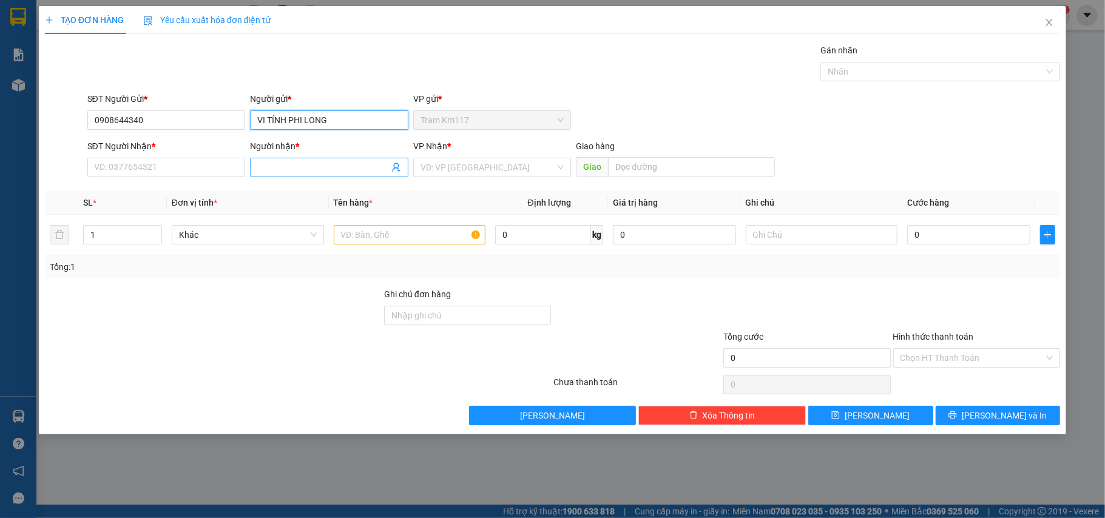
type input "VI TÍNH PHI LONG"
click at [396, 170] on icon "user-add" at bounding box center [396, 168] width 10 height 10
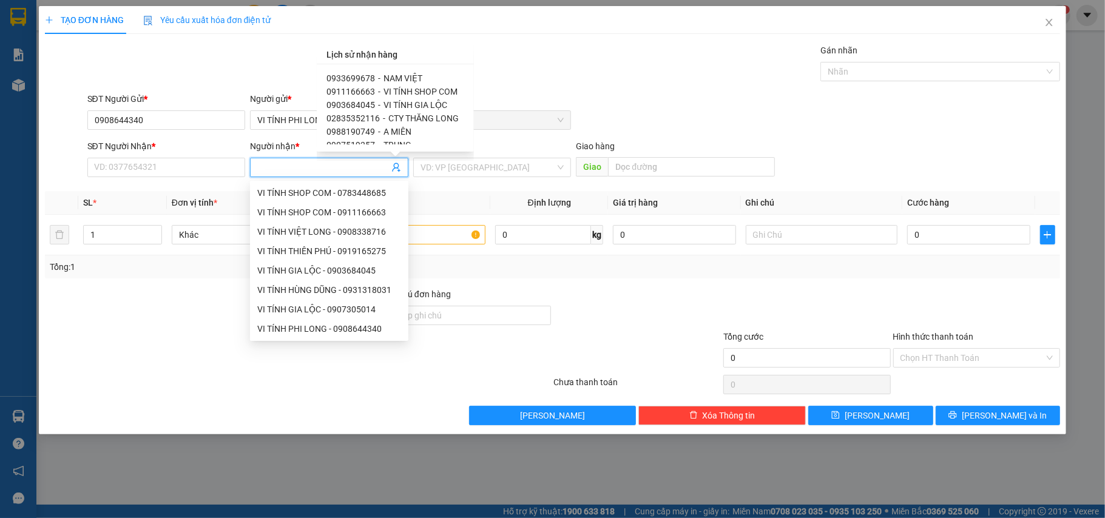
click at [400, 100] on span "VI TÍNH GIA LỘC" at bounding box center [415, 105] width 64 height 10
type input "0903684045"
type input "VI TÍNH GIA LỘC"
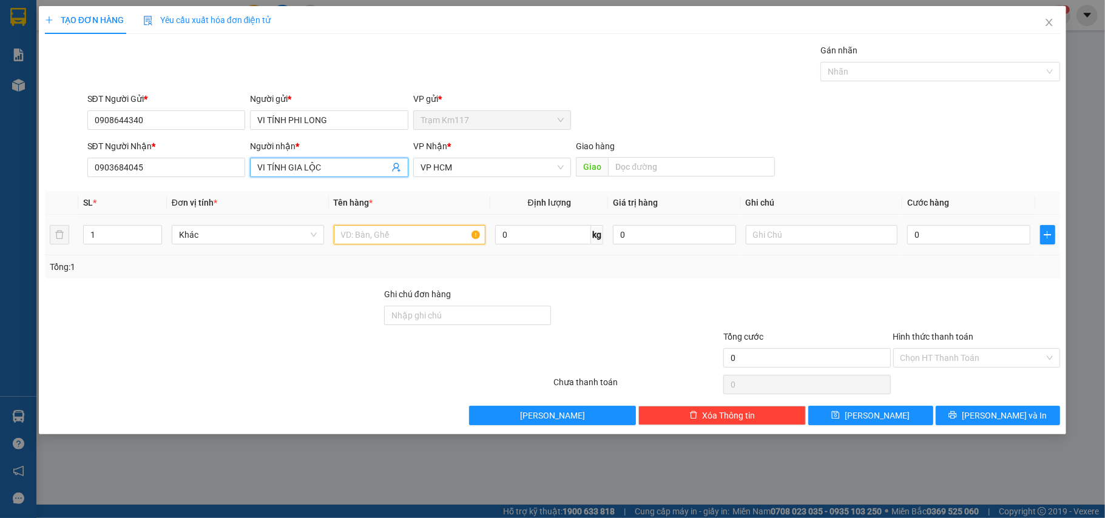
click at [396, 243] on input "text" at bounding box center [410, 234] width 152 height 19
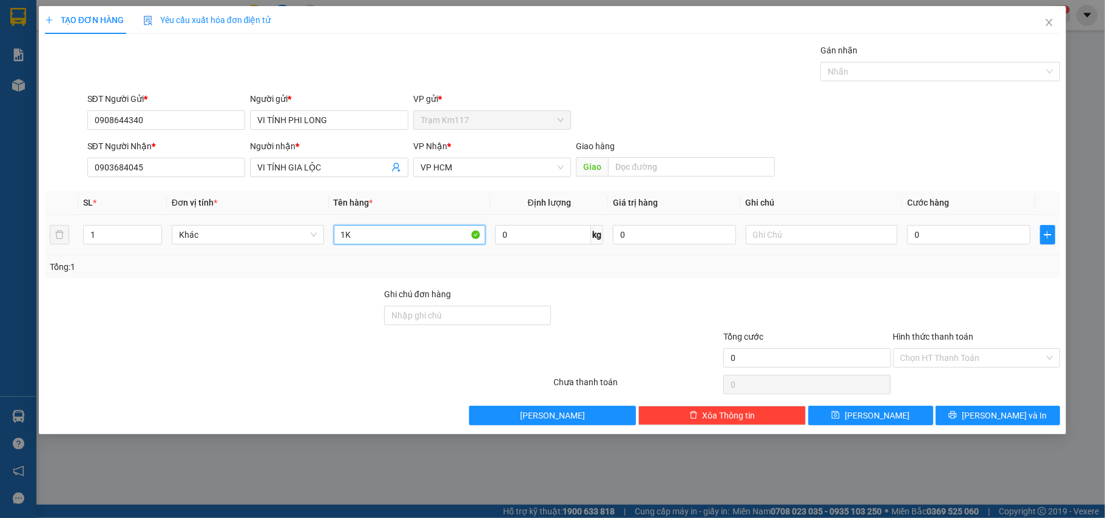
type input "1K"
click at [946, 249] on td "0" at bounding box center [968, 235] width 132 height 41
click at [947, 240] on input "0" at bounding box center [968, 234] width 123 height 19
type input "3"
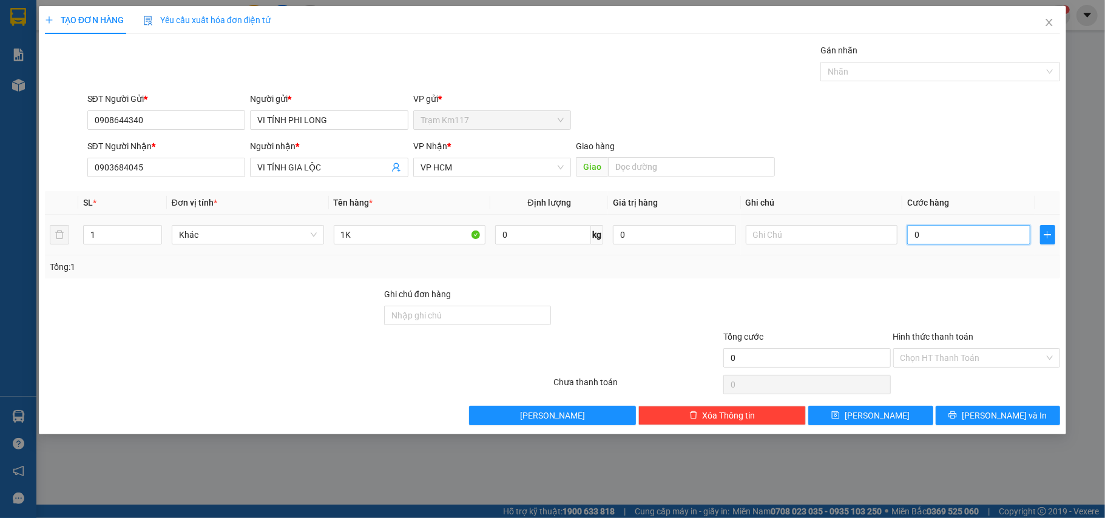
type input "3"
type input "30"
type input "300"
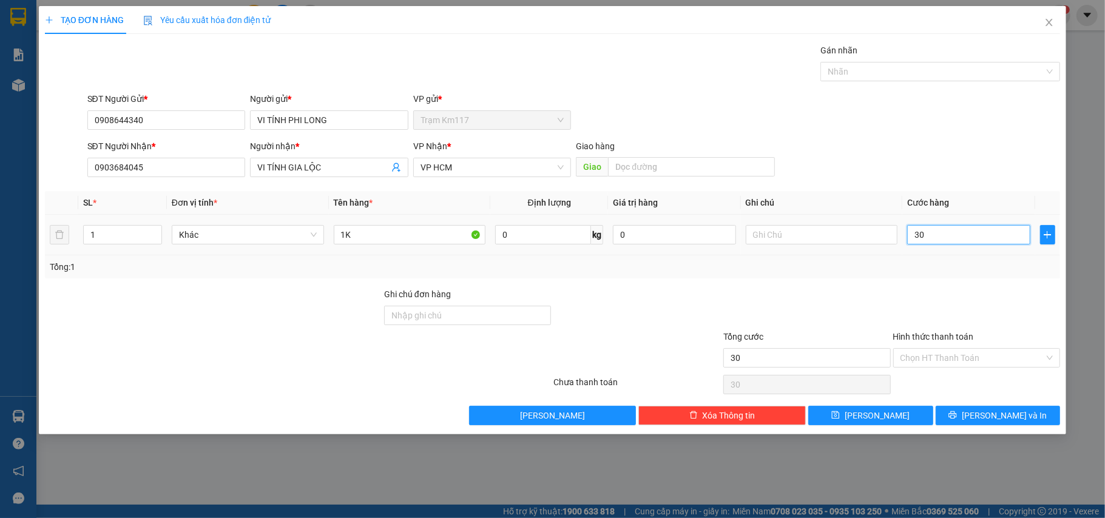
type input "300"
type input "3.000"
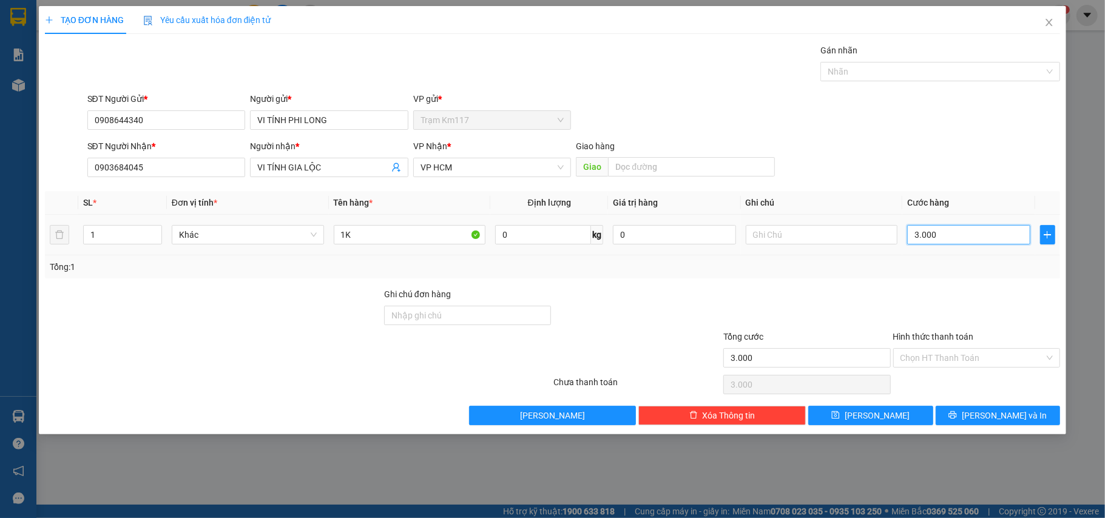
type input "30.000"
type input "300.000"
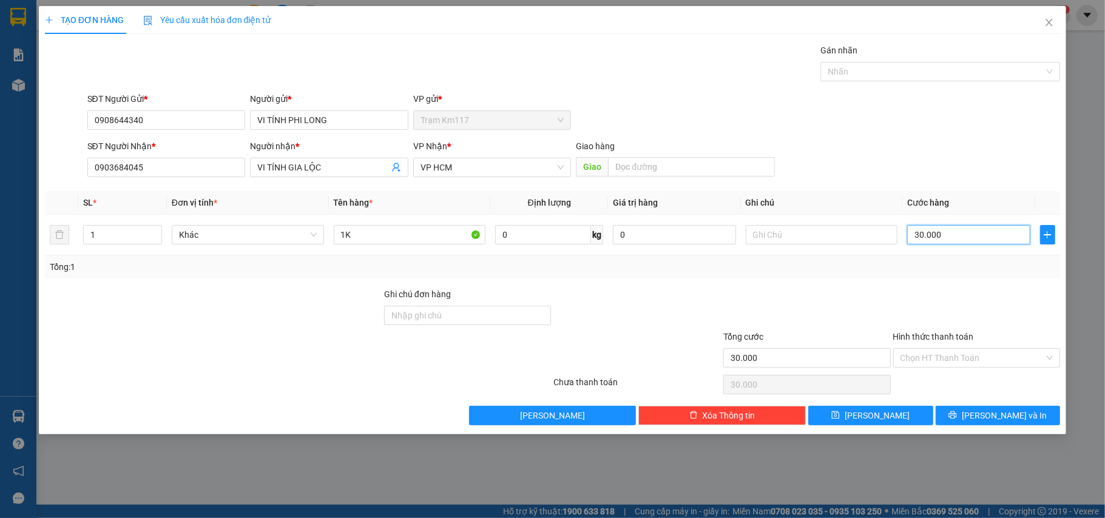
type input "300.000"
type input "300.000\"
type input "0"
type input "300.000"
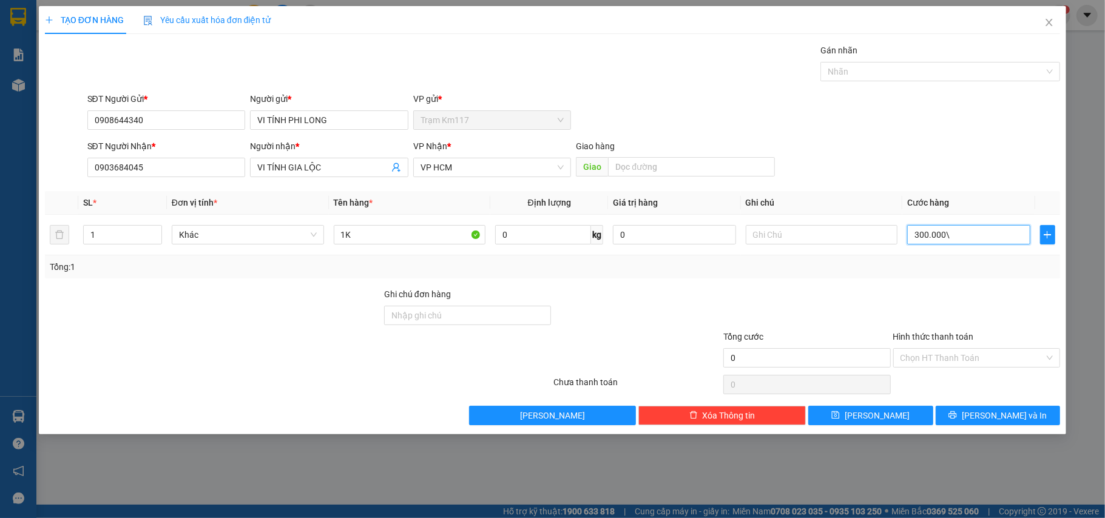
type input "300.000"
type input "30.000"
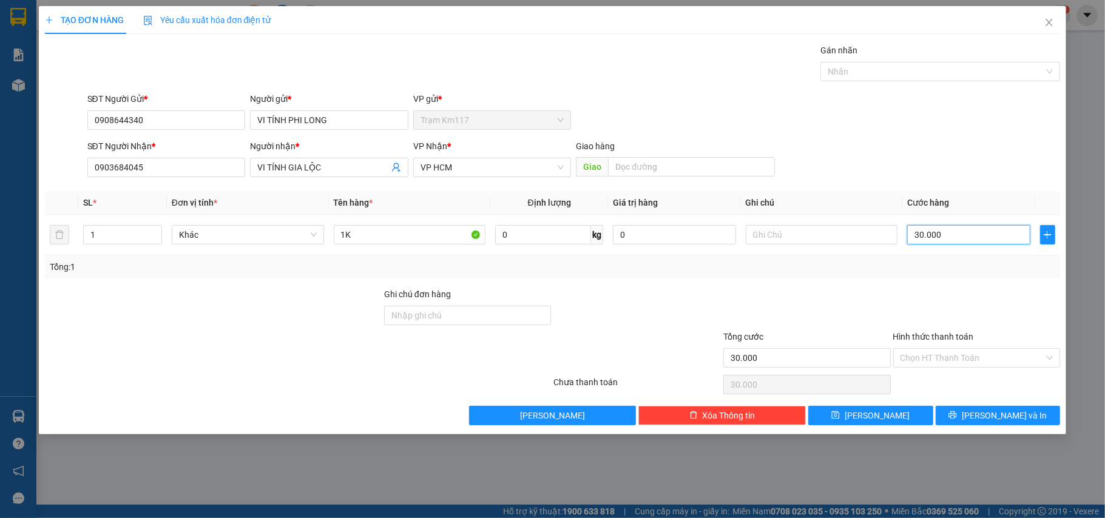
type input "3.000"
type input "30.000"
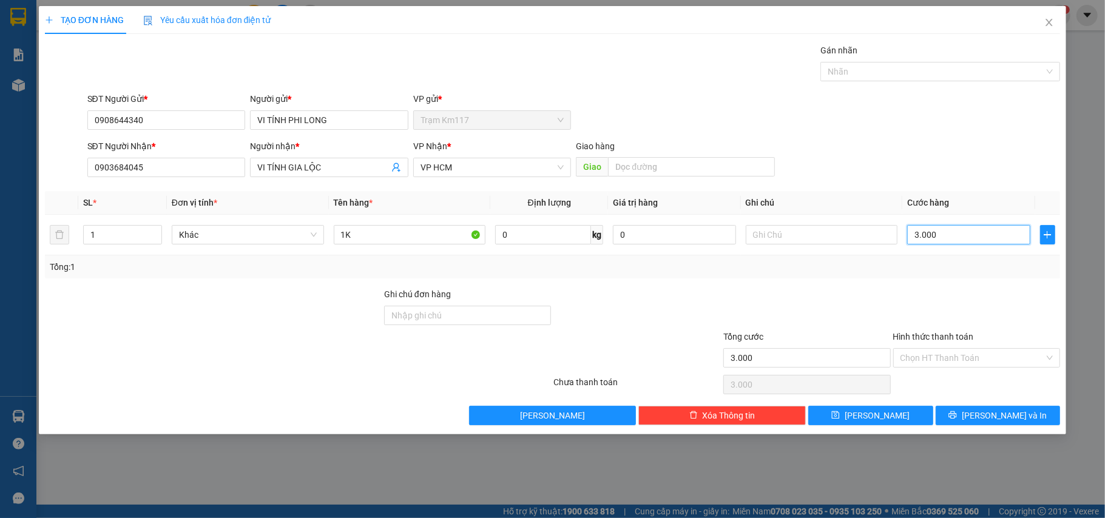
type input "30.000"
drag, startPoint x: 932, startPoint y: 351, endPoint x: 931, endPoint y: 365, distance: 14.0
click at [931, 351] on input "Hình thức thanh toán" at bounding box center [972, 358] width 144 height 18
click at [930, 373] on div "Transit Pickup Surcharge Ids Transit Deliver Surcharge Ids Transit Deliver Surc…" at bounding box center [553, 235] width 1016 height 382
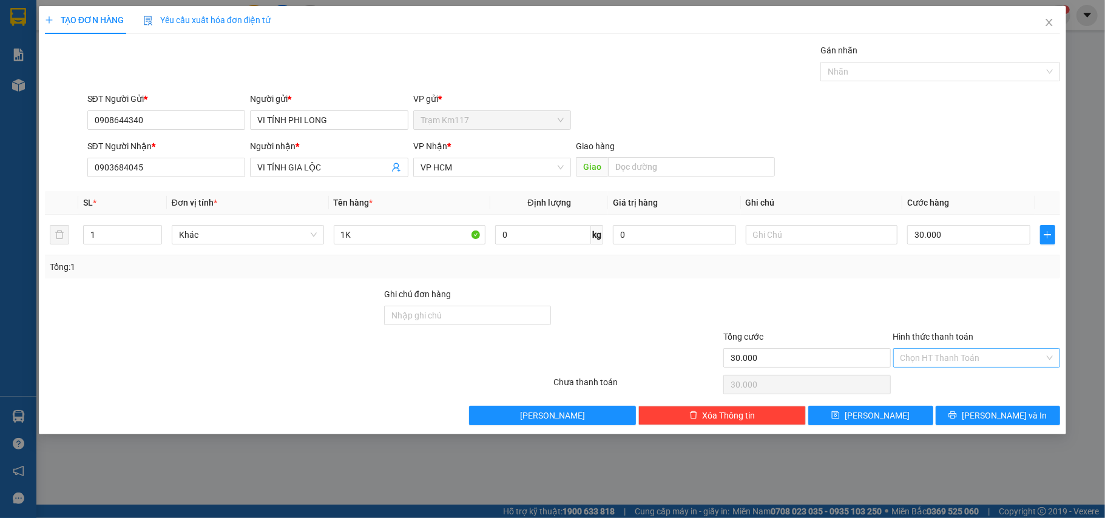
click at [945, 353] on input "Hình thức thanh toán" at bounding box center [972, 358] width 144 height 18
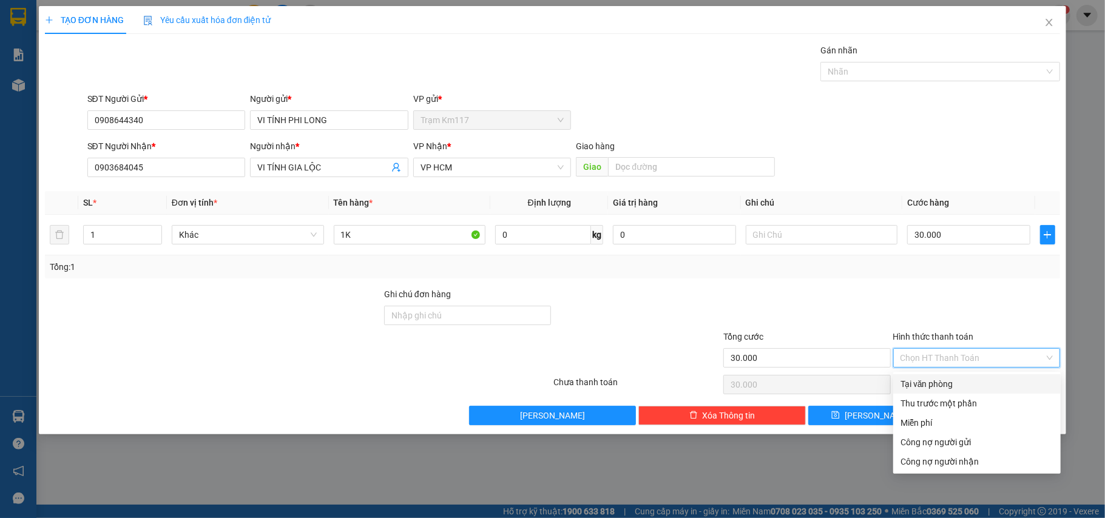
click at [930, 381] on div "Tại văn phòng" at bounding box center [976, 383] width 153 height 13
type input "0"
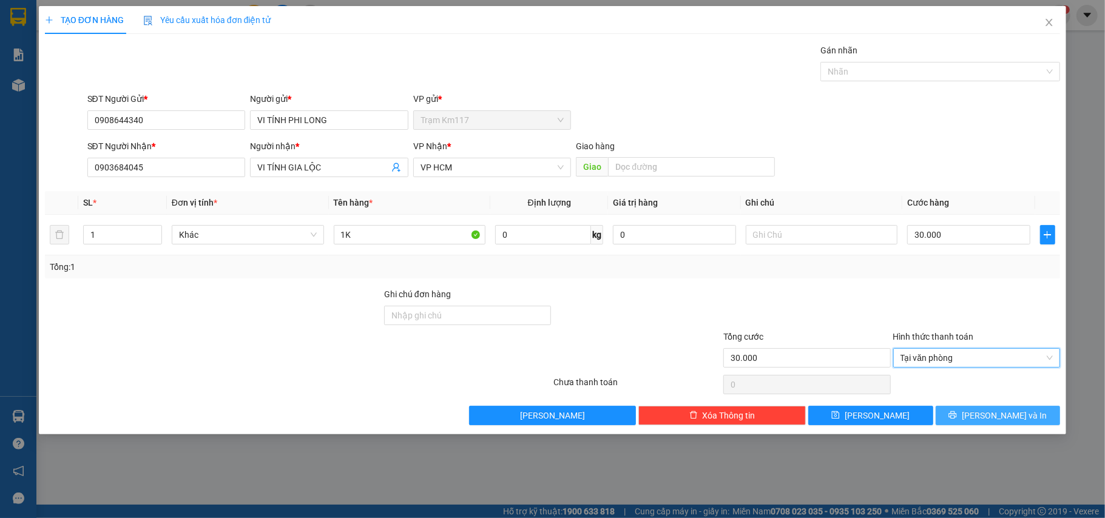
click at [957, 420] on span "printer" at bounding box center [952, 416] width 8 height 10
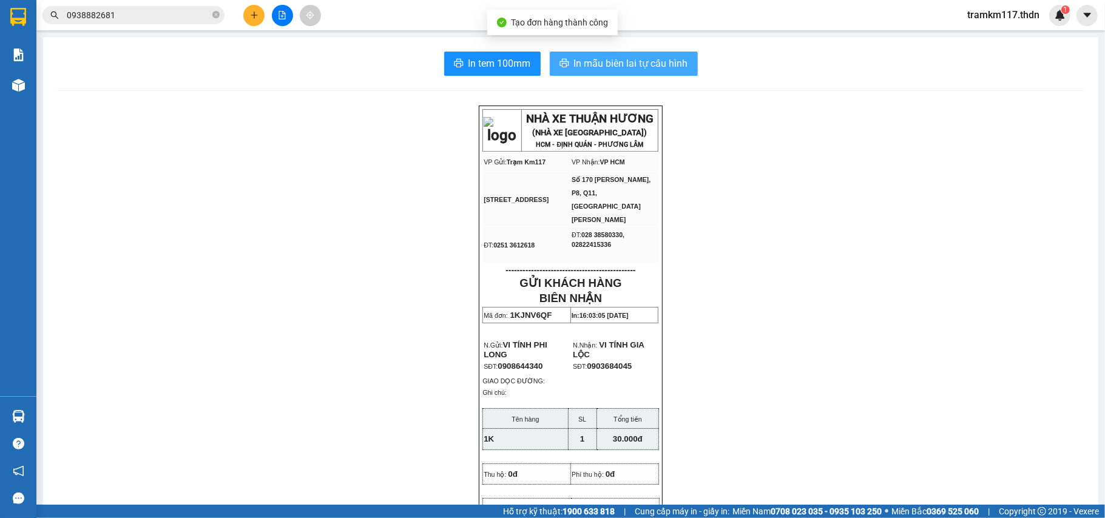
click at [581, 61] on span "In mẫu biên lai tự cấu hình" at bounding box center [631, 63] width 114 height 15
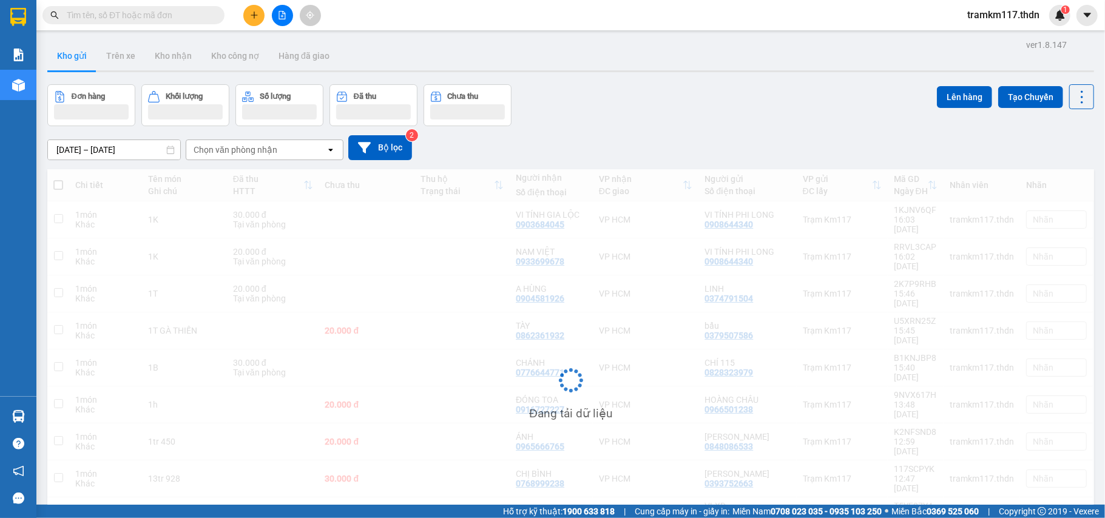
click at [252, 19] on button at bounding box center [253, 15] width 21 height 21
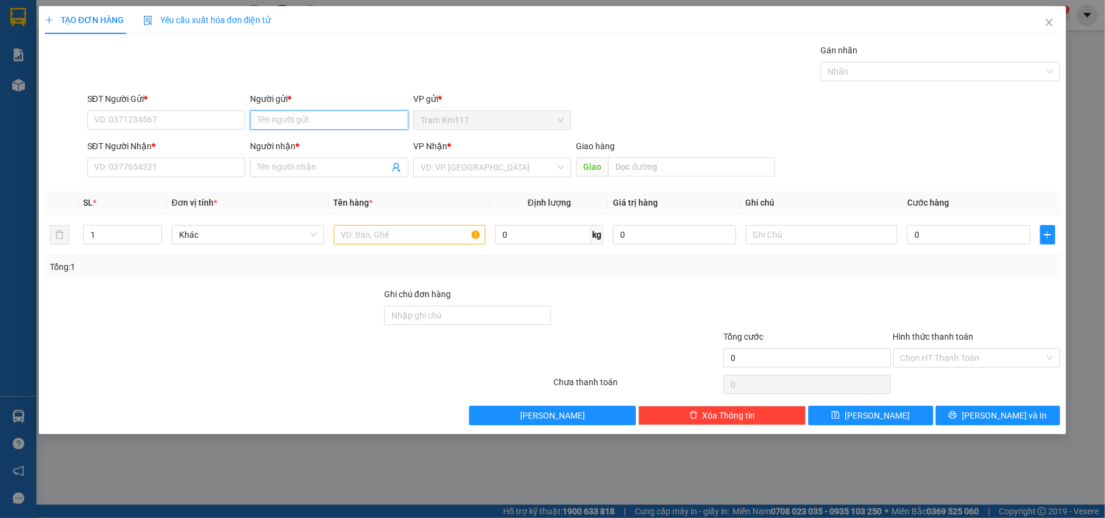
click at [292, 113] on input "Người gửi *" at bounding box center [329, 119] width 158 height 19
click at [311, 116] on input "ếu·ê·" at bounding box center [329, 119] width 158 height 19
click at [311, 115] on input "ếu·ê·" at bounding box center [329, 119] width 158 height 19
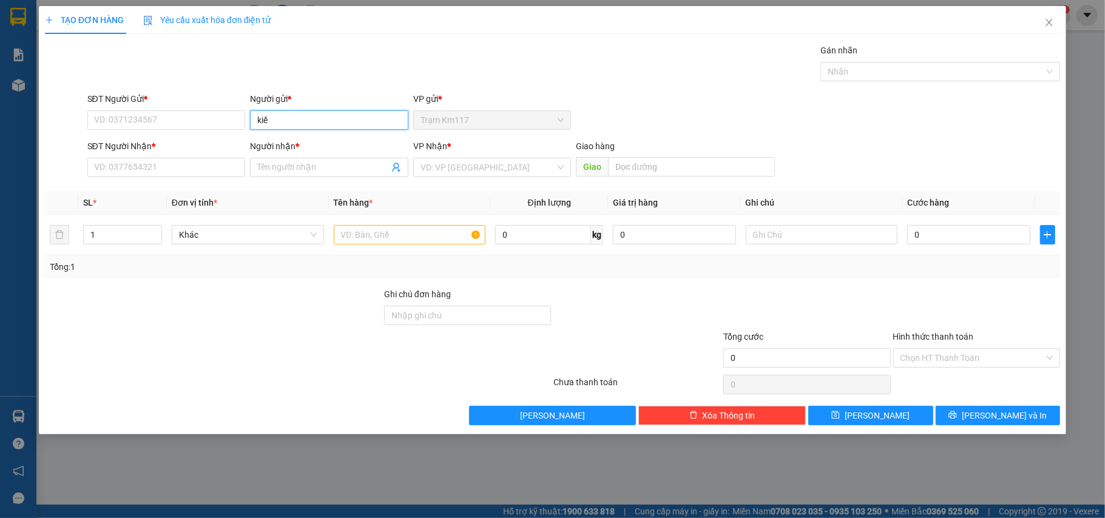
type input "kiếu"
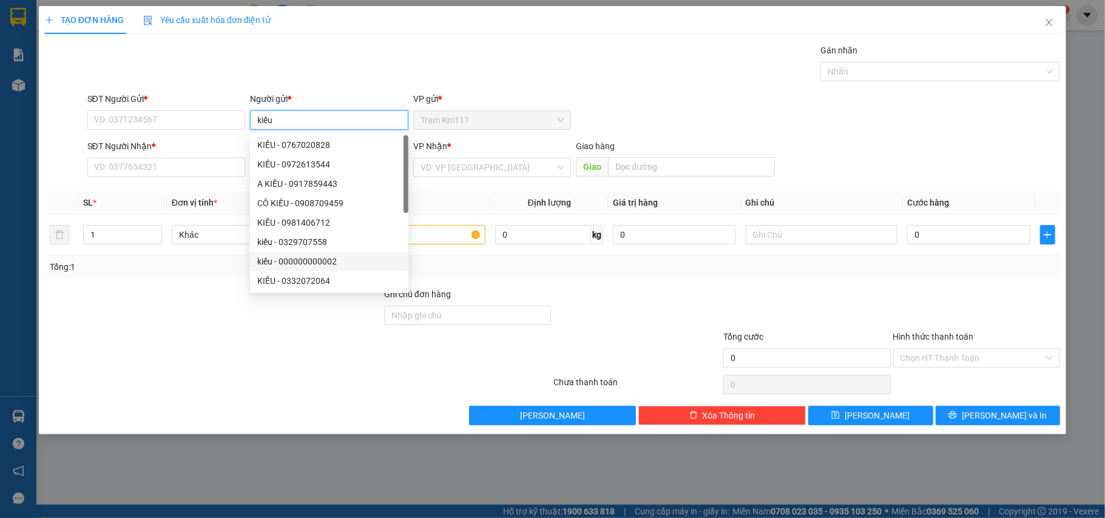
click at [300, 260] on div "kiếu - 000000000002" at bounding box center [329, 261] width 144 height 13
type input "000000000002"
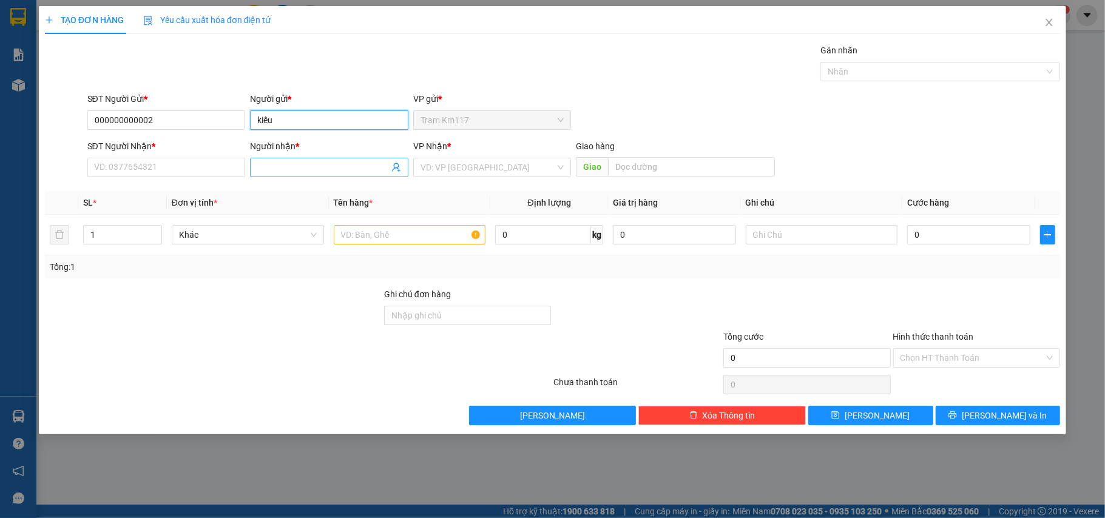
type input "kiếu"
click at [394, 166] on icon "user-add" at bounding box center [396, 168] width 10 height 10
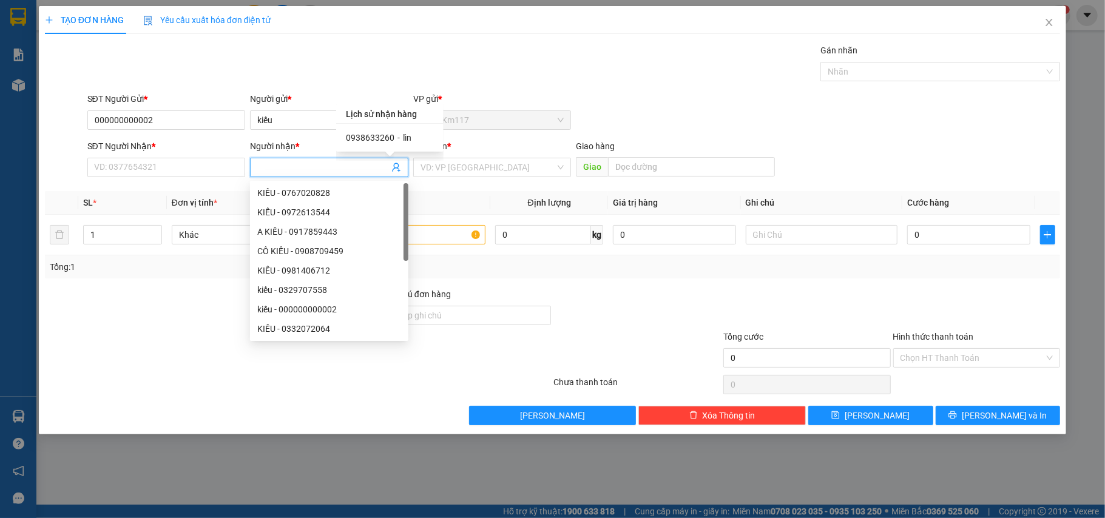
click at [376, 137] on span "0938633260" at bounding box center [370, 138] width 49 height 10
type input "0938633260"
type input "lìn"
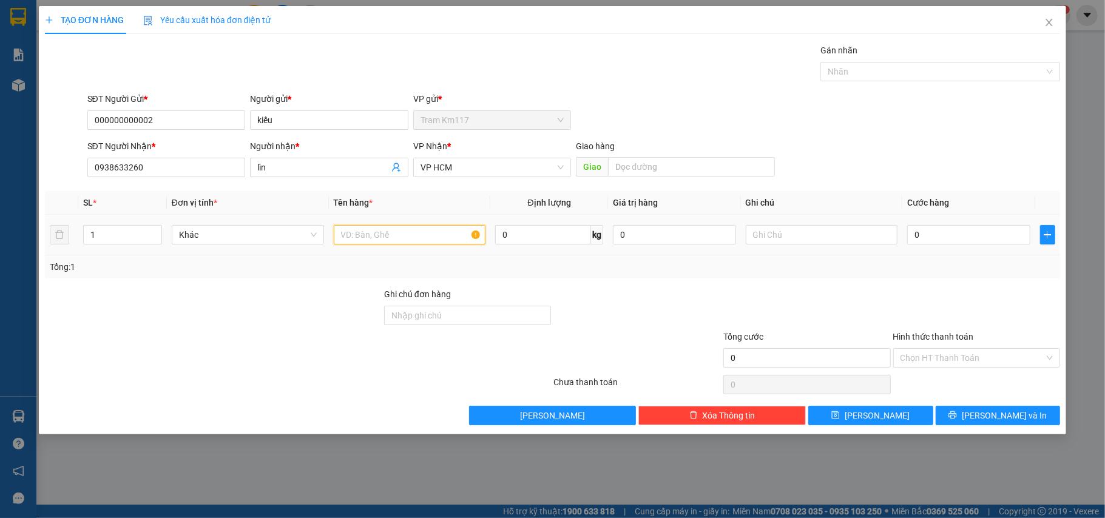
click at [425, 243] on input "text" at bounding box center [410, 234] width 152 height 19
type input "2t"
click at [70, 231] on tr "1 Khác 2t 0 kg 0 0" at bounding box center [553, 235] width 1016 height 41
type input "2"
click at [966, 237] on input "0" at bounding box center [968, 234] width 123 height 19
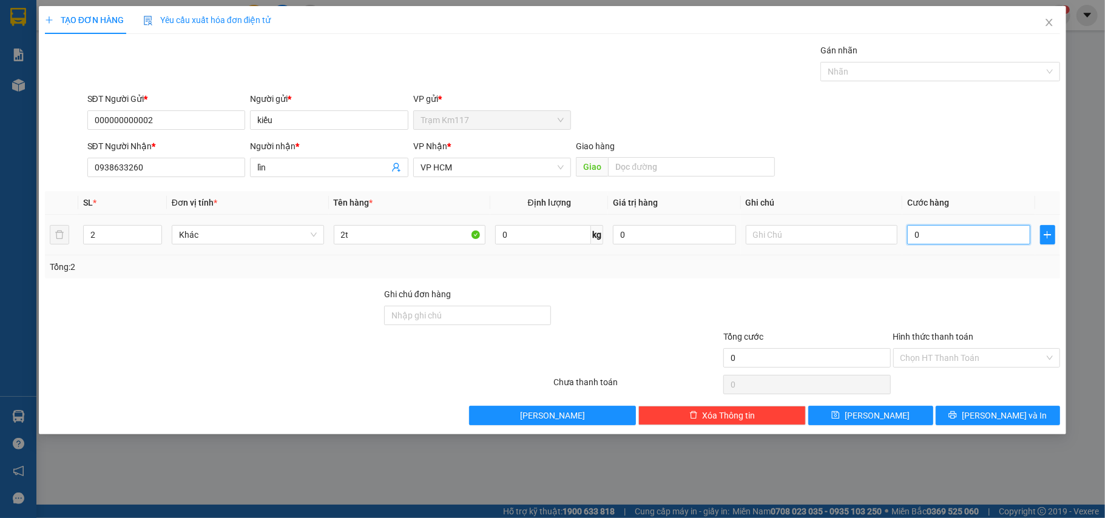
type input "6"
type input "60"
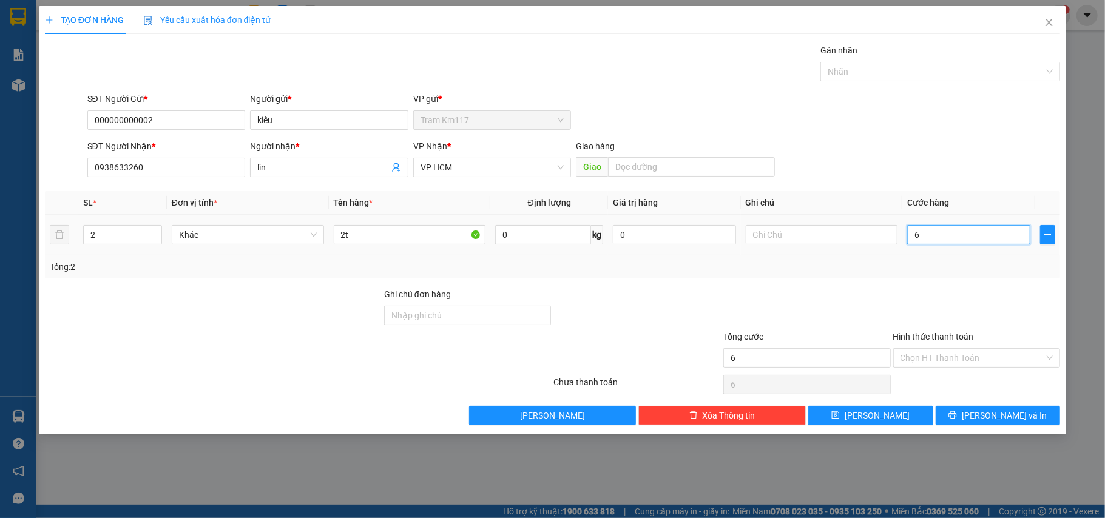
type input "60"
type input "600"
type input "6.000"
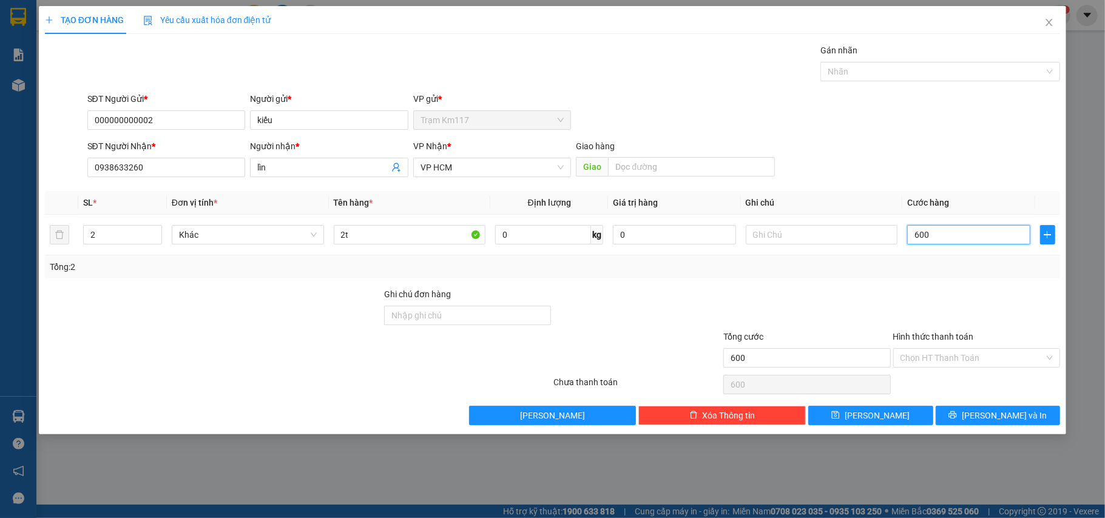
type input "6.000"
type input "60.000"
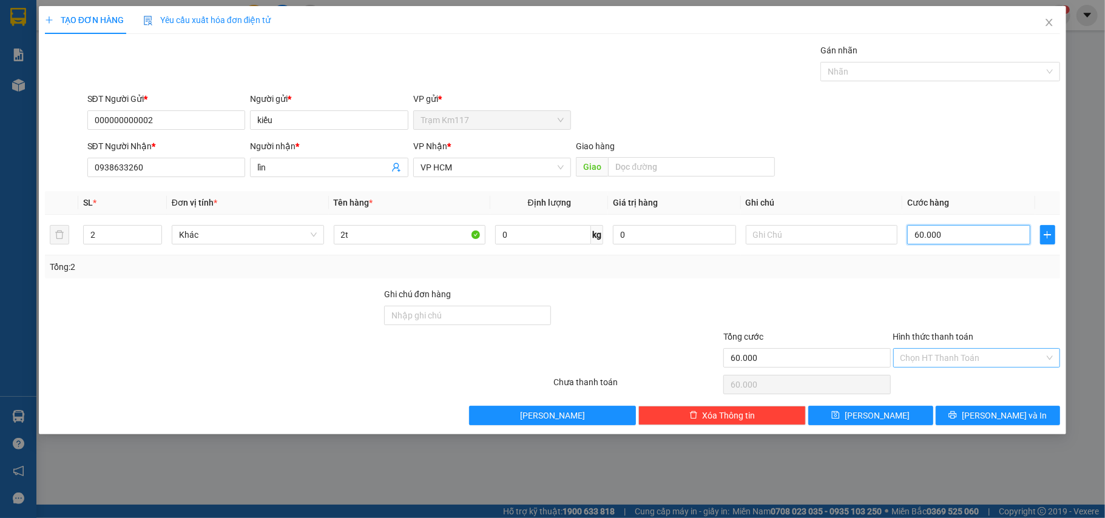
type input "60.000"
click at [966, 360] on input "Hình thức thanh toán" at bounding box center [972, 358] width 144 height 18
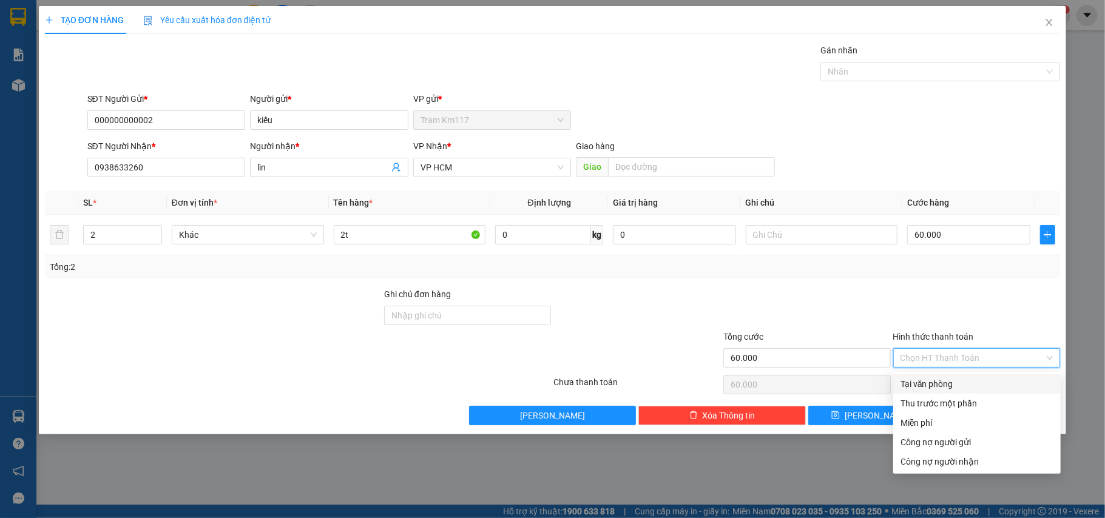
click at [951, 384] on div "Tại văn phòng" at bounding box center [976, 383] width 153 height 13
type input "0"
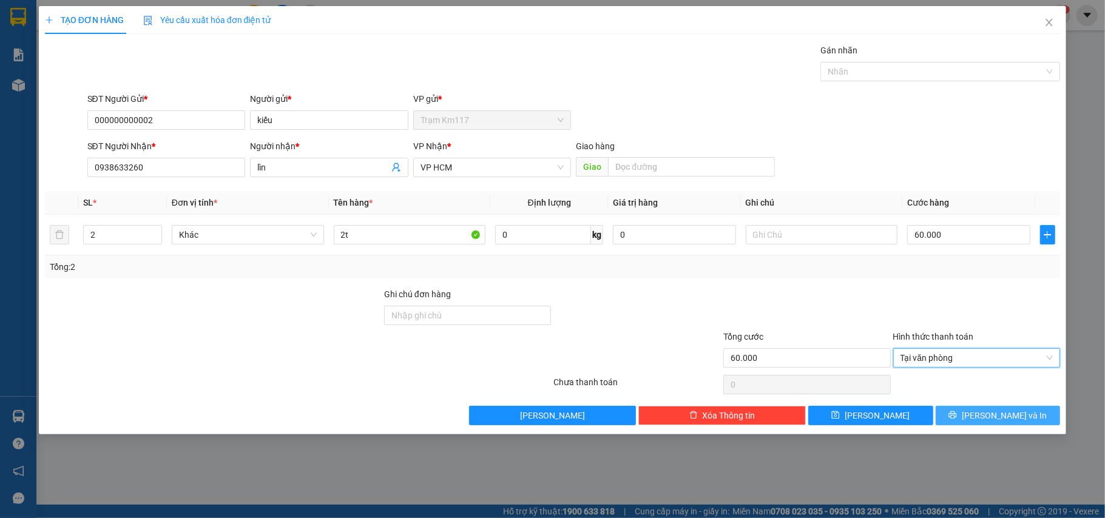
click at [974, 408] on button "[PERSON_NAME] và In" at bounding box center [998, 415] width 125 height 19
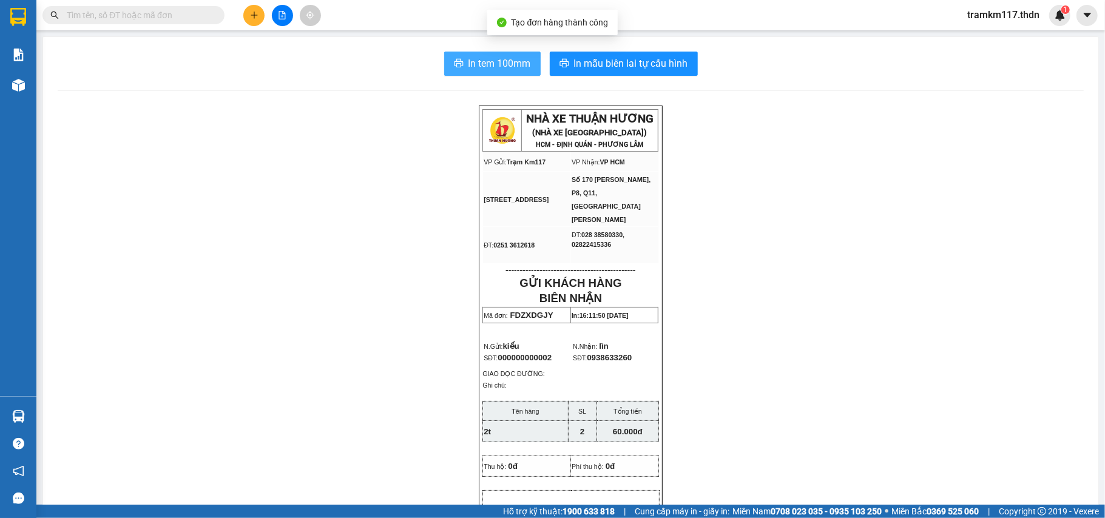
click at [454, 52] on button "In tem 100mm" at bounding box center [492, 64] width 96 height 24
click at [515, 61] on span "In tem 100mm" at bounding box center [499, 63] width 62 height 15
click at [253, 11] on icon "plus" at bounding box center [254, 15] width 8 height 8
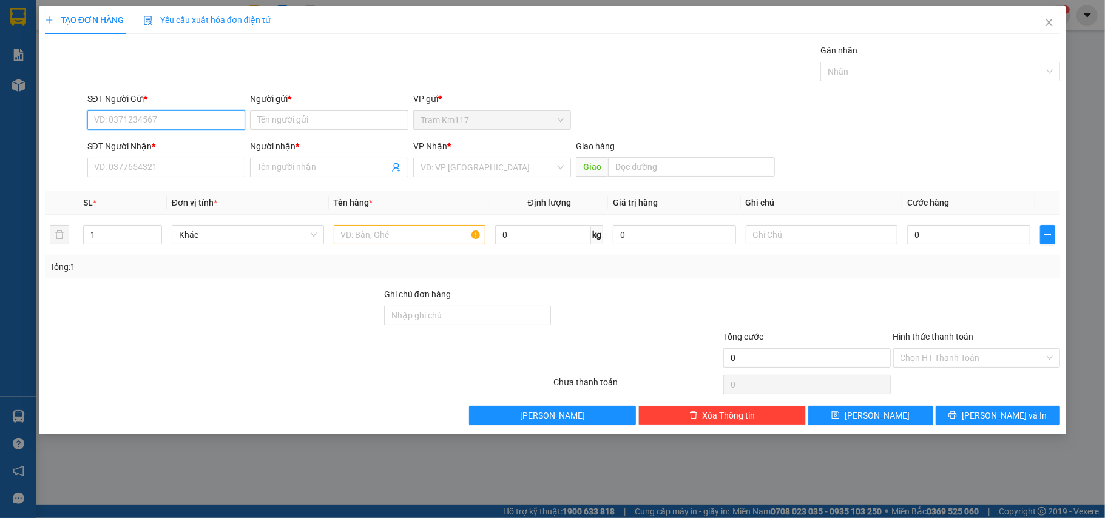
click at [207, 115] on input "SĐT Người Gửi *" at bounding box center [166, 119] width 158 height 19
type input "0373730983"
click at [181, 139] on div "0373730983 - HÓN" at bounding box center [167, 144] width 144 height 13
type input "HÓN"
type input "0358640444"
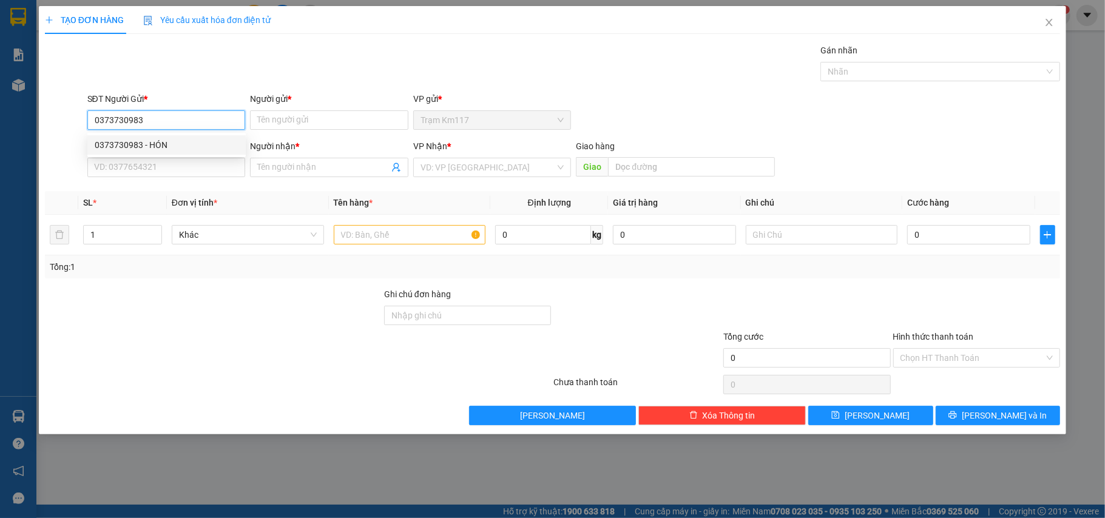
type input "HÓN CỐ"
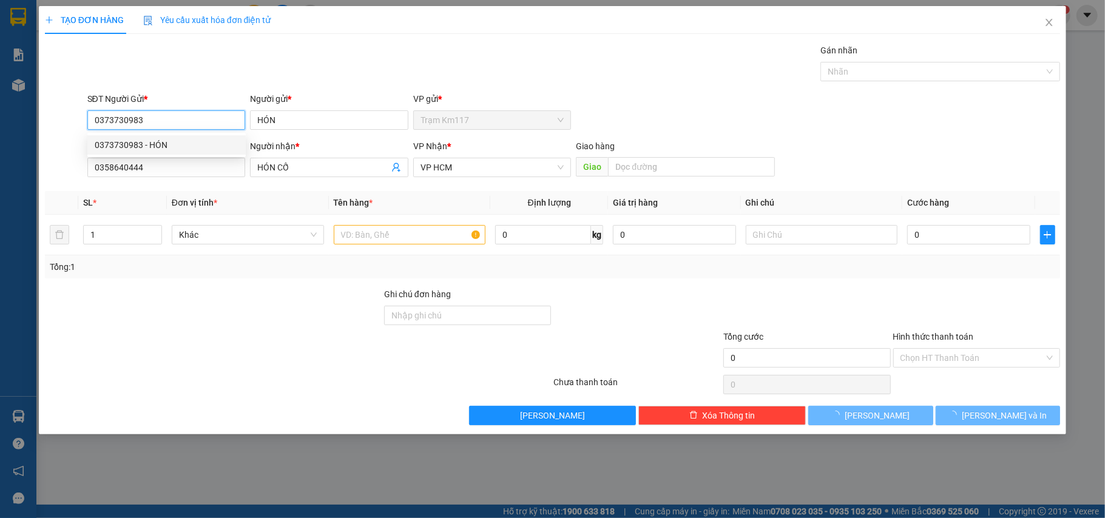
type input "30.000"
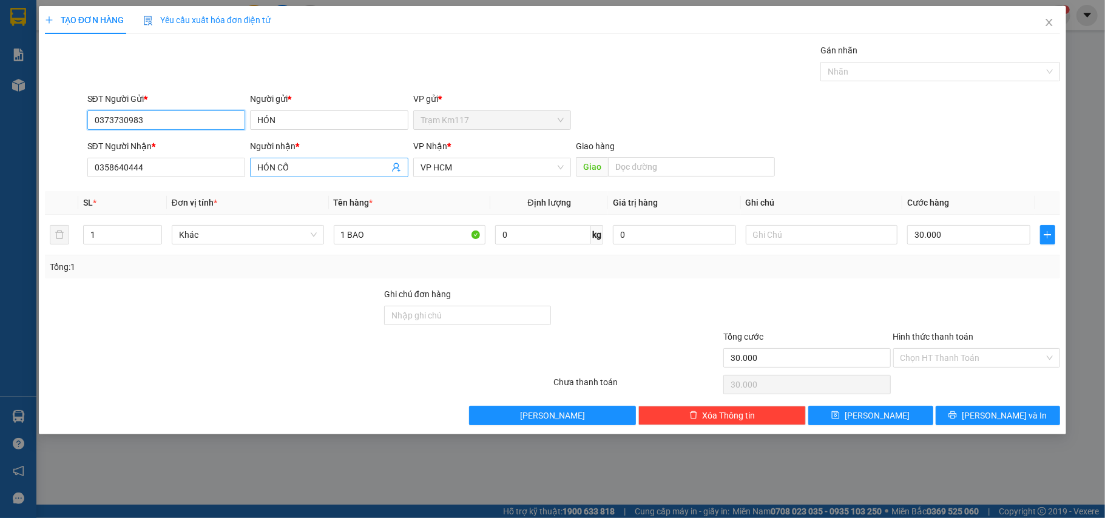
type input "0373730983"
click at [394, 164] on icon "user-add" at bounding box center [396, 168] width 10 height 10
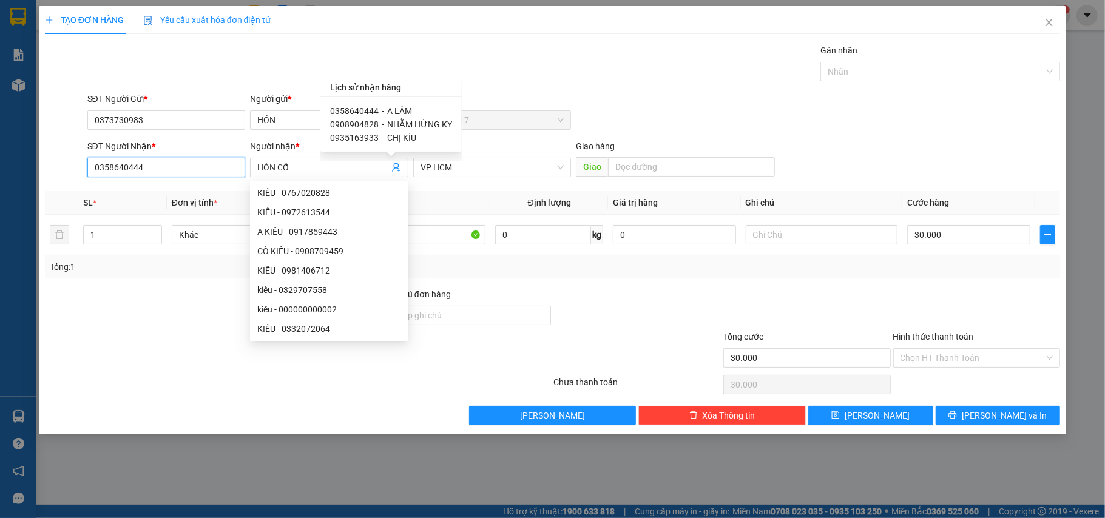
click at [207, 172] on input "0358640444" at bounding box center [166, 167] width 158 height 19
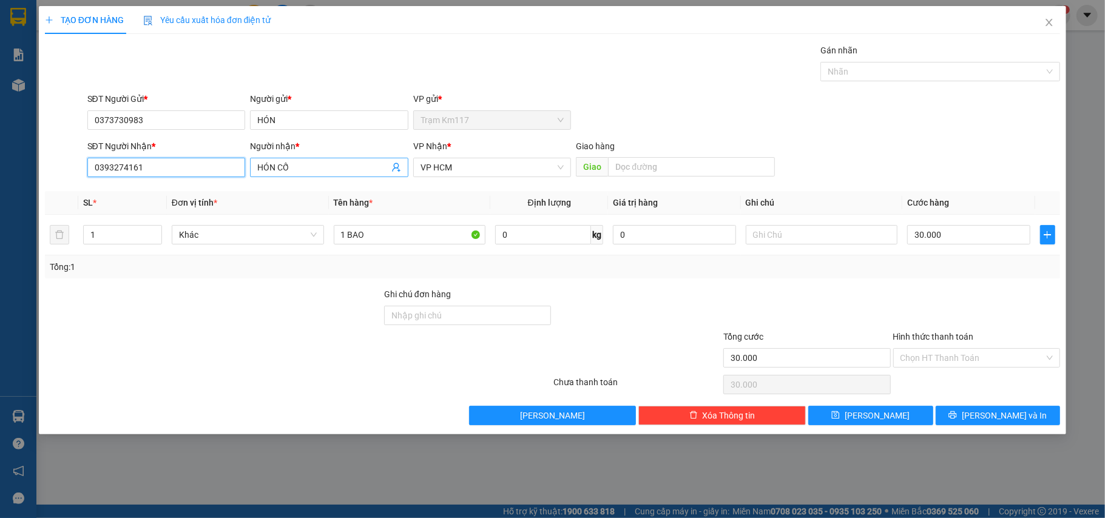
type input "0393274161"
click at [315, 159] on span "HÓN CỐ" at bounding box center [329, 167] width 158 height 19
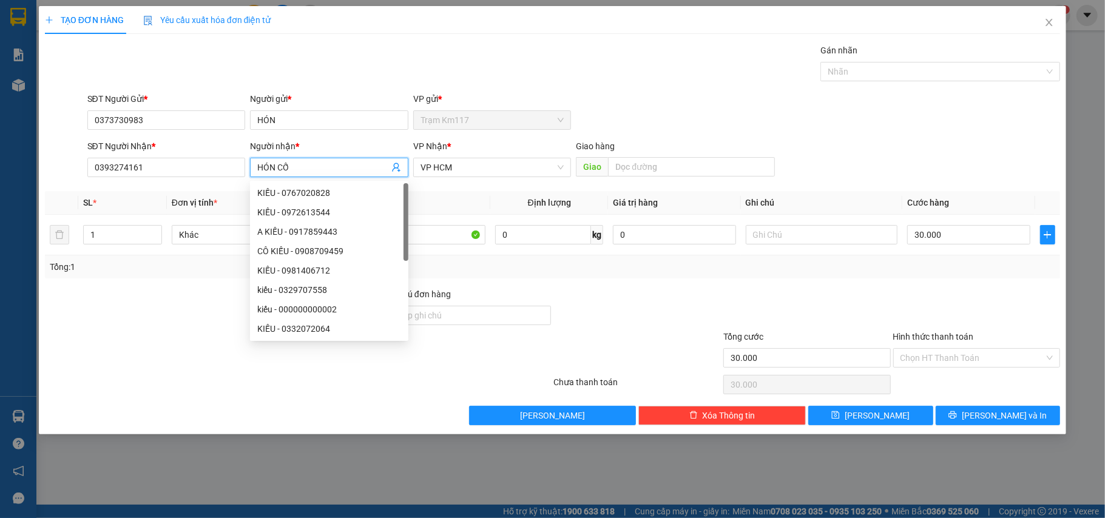
click at [309, 166] on input "HÓN CỐ" at bounding box center [323, 167] width 132 height 13
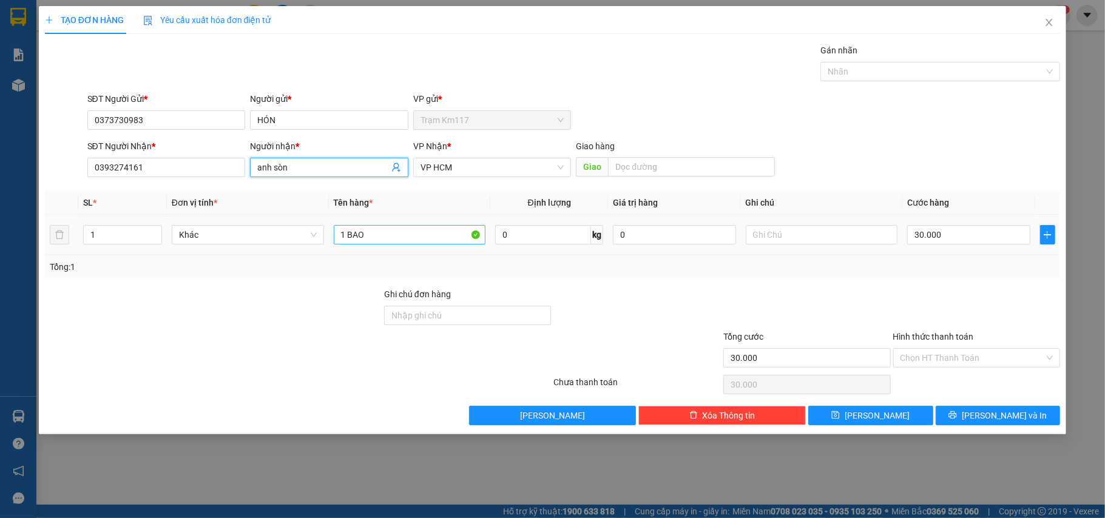
type input "anh sòn"
click at [391, 238] on input "1 BAO" at bounding box center [410, 234] width 152 height 19
type input "1 bịch"
click at [998, 243] on input "30.000" at bounding box center [968, 234] width 123 height 19
type input "2"
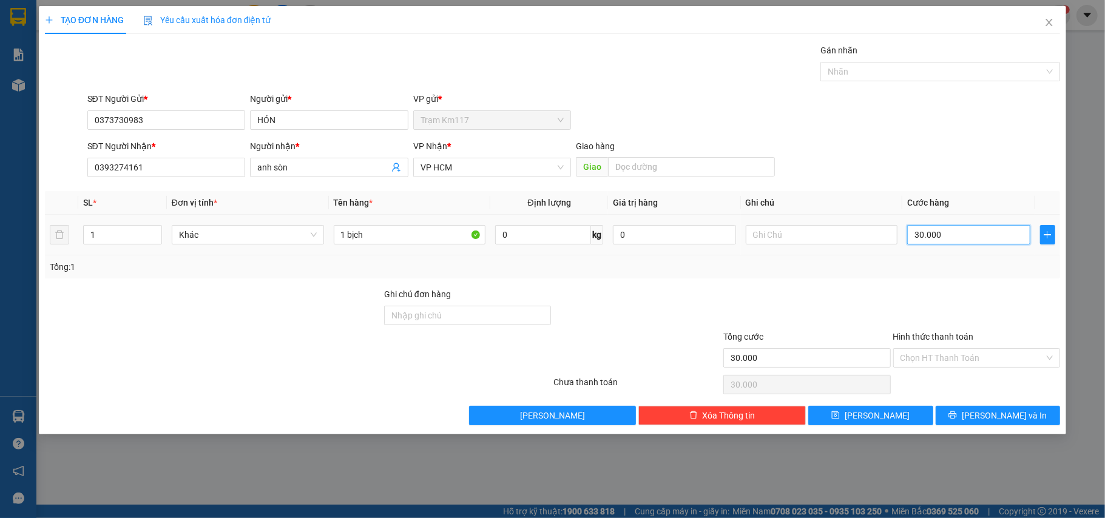
type input "2"
type input "20"
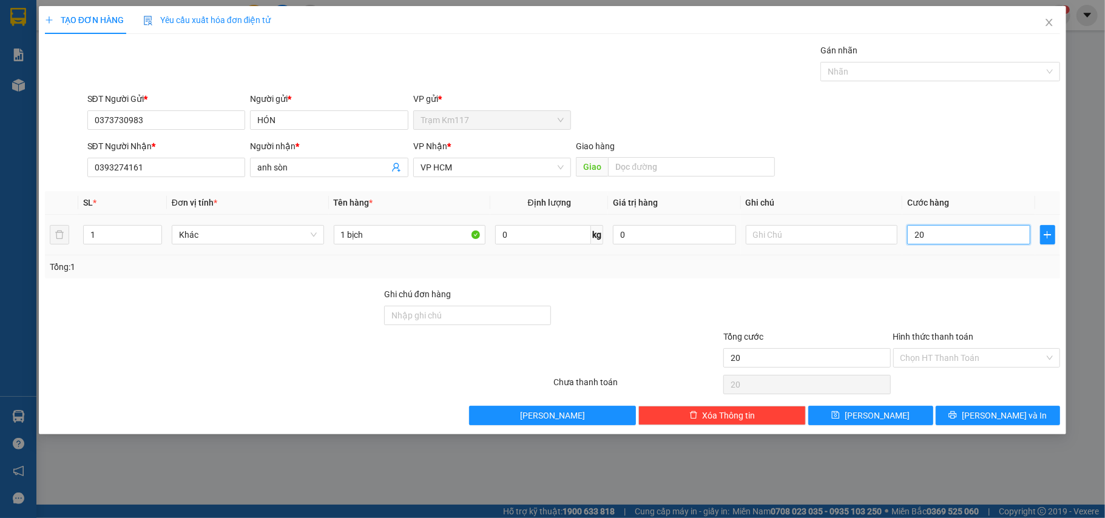
type input "200"
type input "2.000"
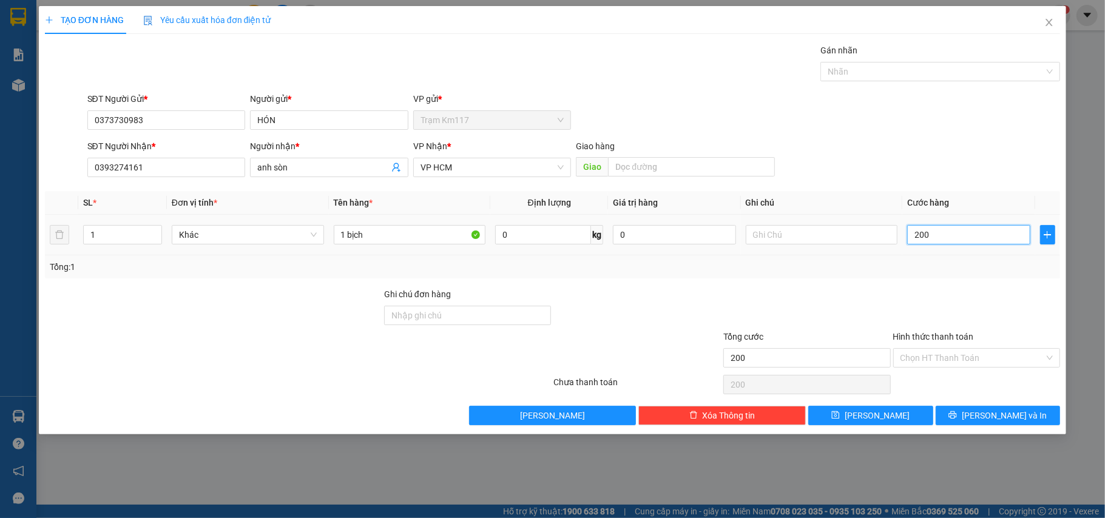
type input "2.000"
type input "20.000"
click at [959, 357] on input "Hình thức thanh toán" at bounding box center [972, 358] width 144 height 18
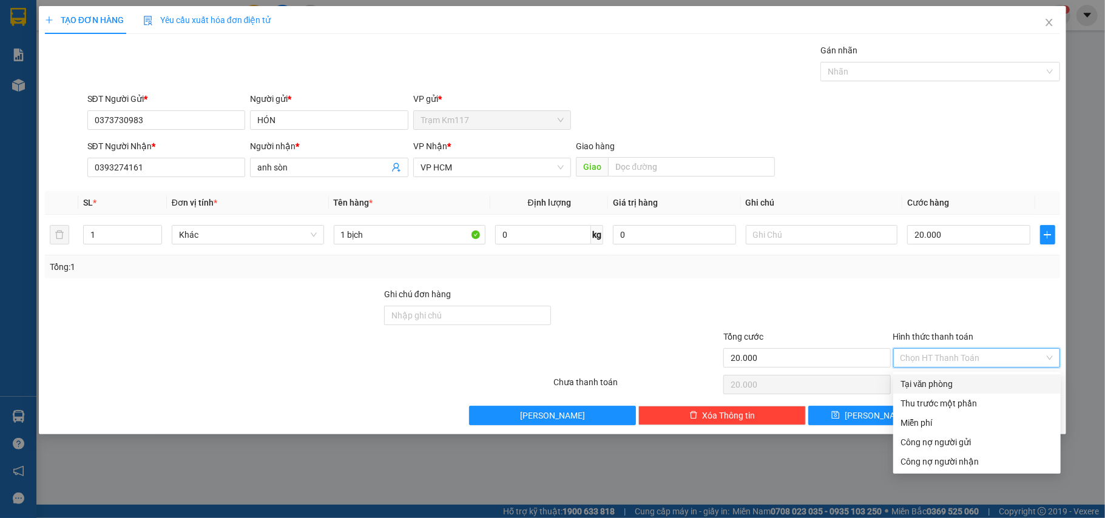
click at [946, 377] on div "Tại văn phòng" at bounding box center [976, 383] width 153 height 13
type input "0"
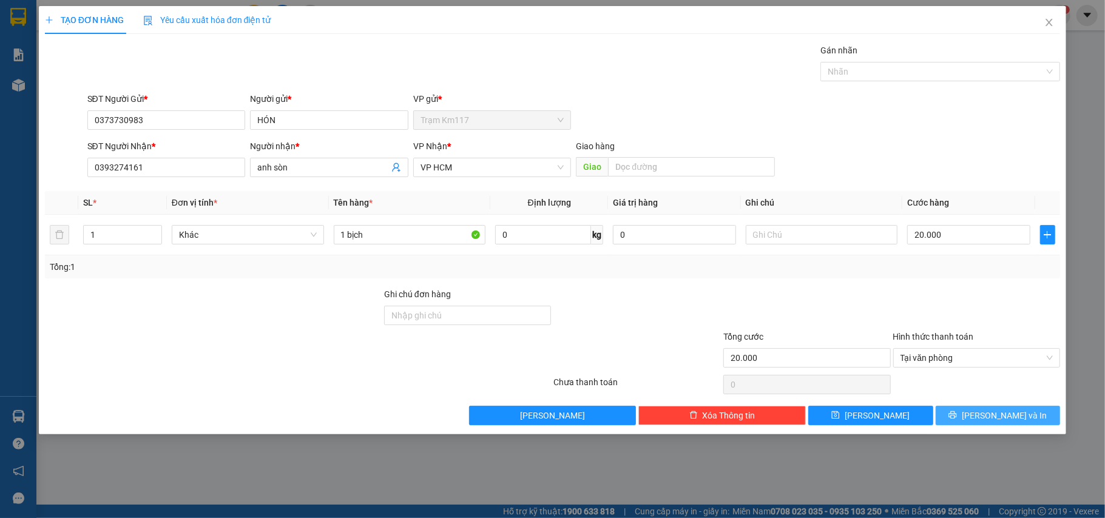
click at [971, 416] on button "[PERSON_NAME] và In" at bounding box center [998, 415] width 125 height 19
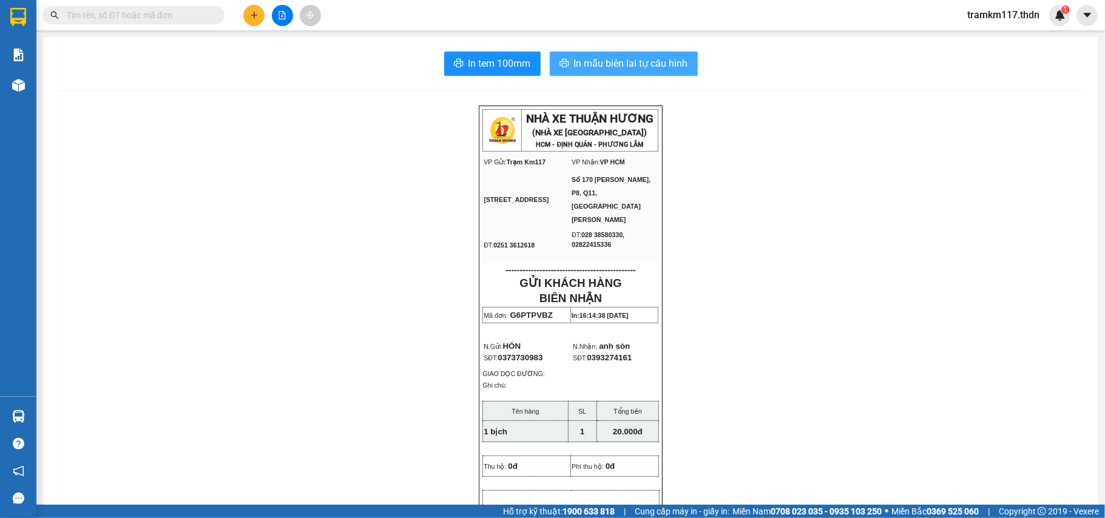
click at [670, 63] on span "In mẫu biên lai tự cấu hình" at bounding box center [631, 63] width 114 height 15
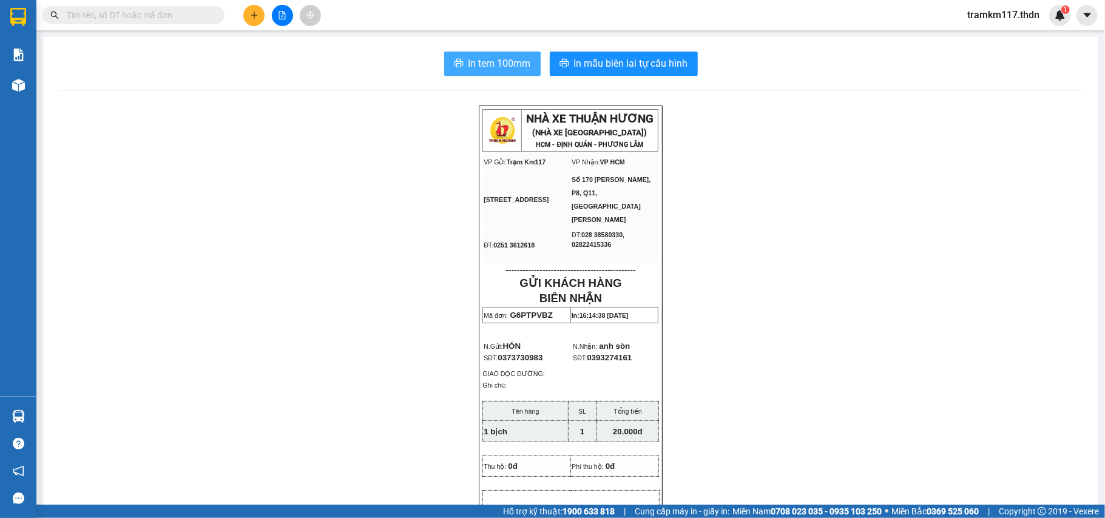
click at [470, 61] on span "In tem 100mm" at bounding box center [499, 63] width 62 height 15
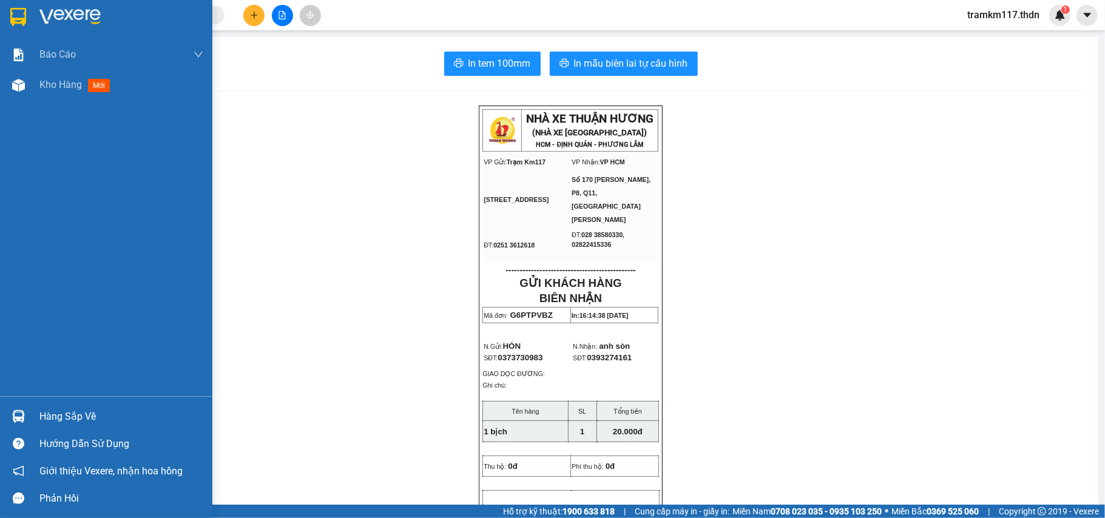
click at [19, 27] on div at bounding box center [18, 16] width 21 height 21
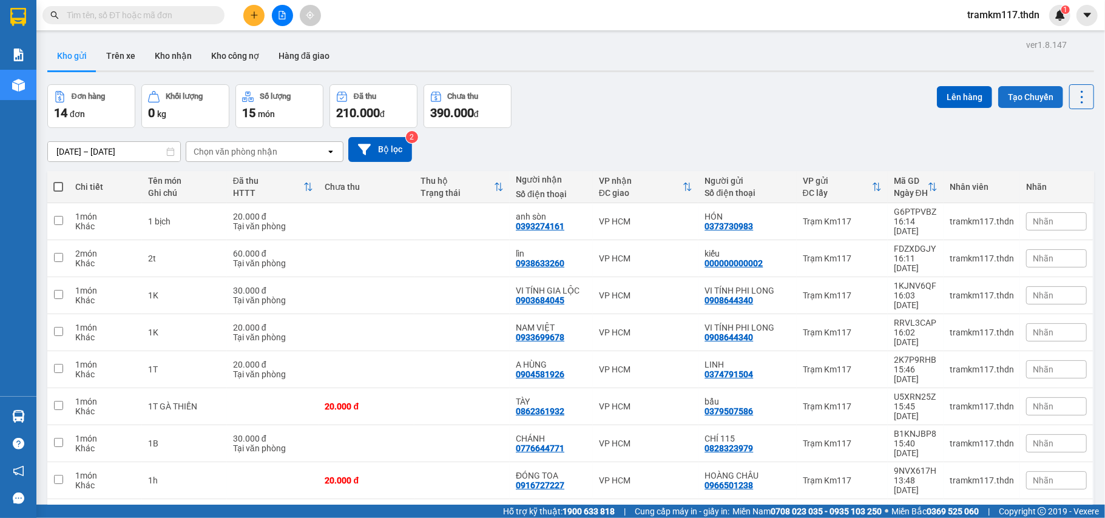
click at [1022, 93] on button "Tạo Chuyến" at bounding box center [1030, 97] width 65 height 22
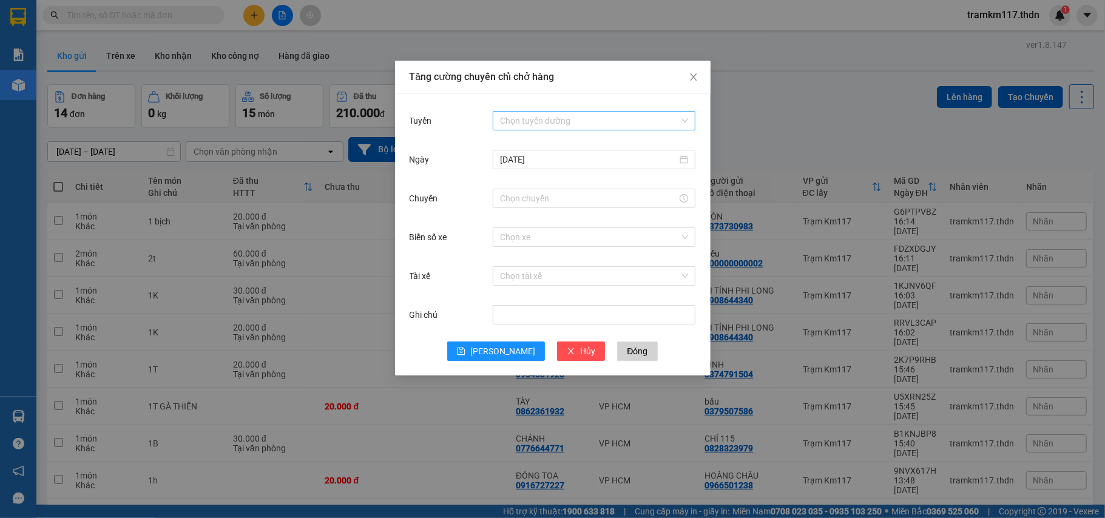
click at [564, 124] on input "Tuyến" at bounding box center [590, 121] width 180 height 18
click at [549, 160] on div "Đồng Nai - Hồ Chí Minh" at bounding box center [594, 164] width 188 height 13
click at [547, 193] on input "Chuyến" at bounding box center [588, 198] width 177 height 13
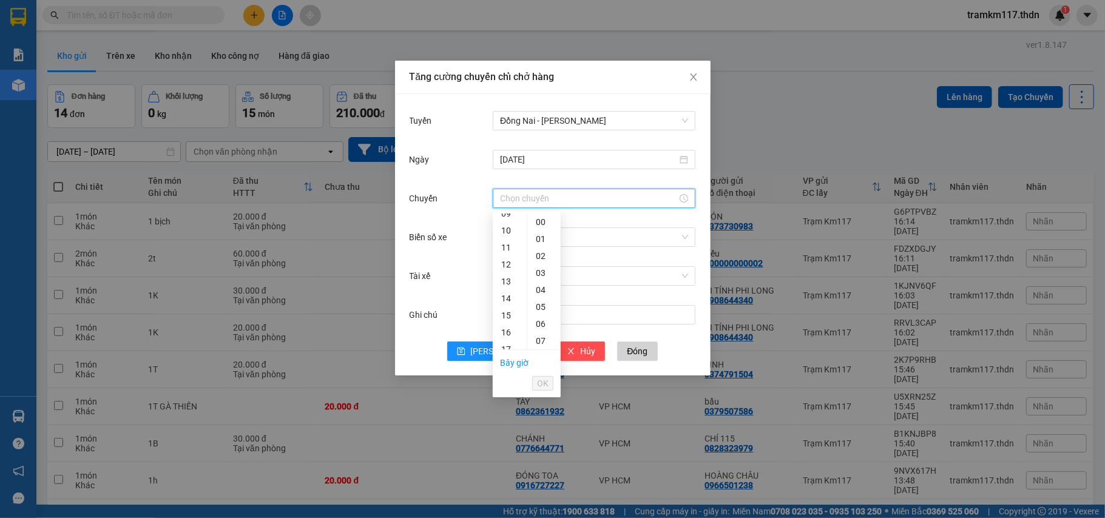
scroll to position [243, 0]
click at [508, 283] on div "18" at bounding box center [510, 285] width 34 height 17
click at [540, 320] on div "30" at bounding box center [543, 327] width 33 height 17
type input "18:30"
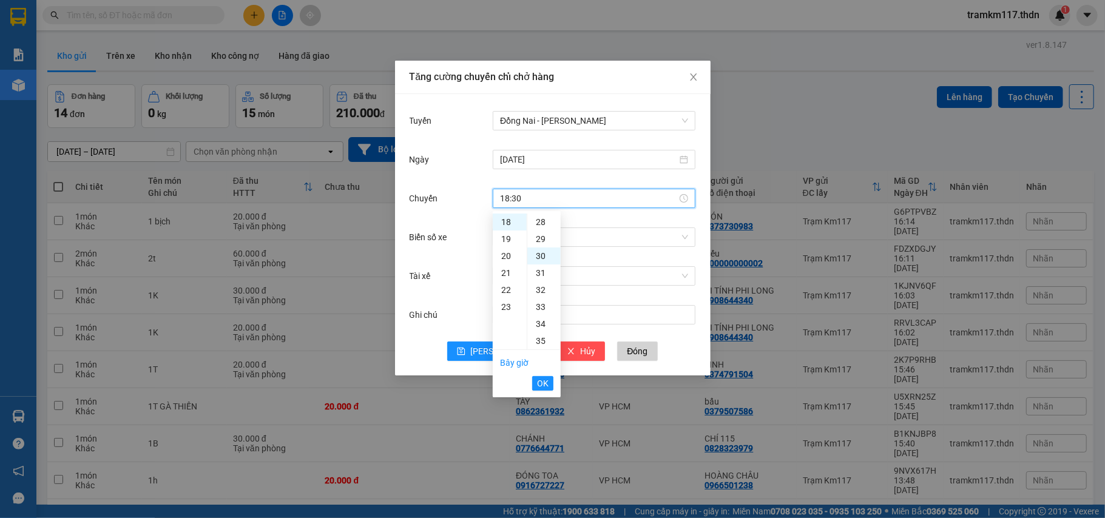
scroll to position [510, 0]
click at [545, 384] on span "OK" at bounding box center [543, 383] width 12 height 13
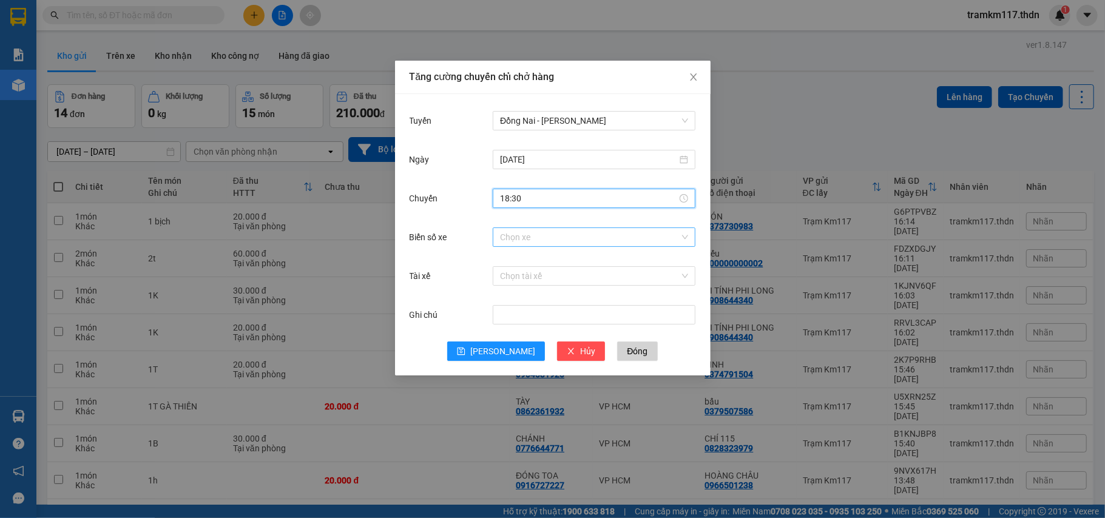
click at [593, 245] on input "Biển số xe" at bounding box center [590, 237] width 180 height 18
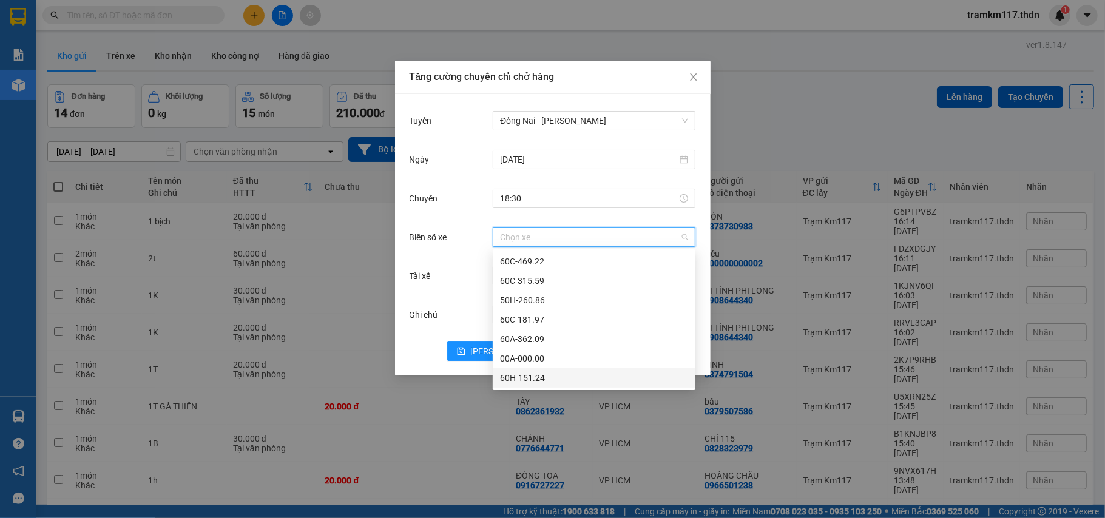
click at [542, 381] on div "60H-151.24" at bounding box center [594, 377] width 188 height 13
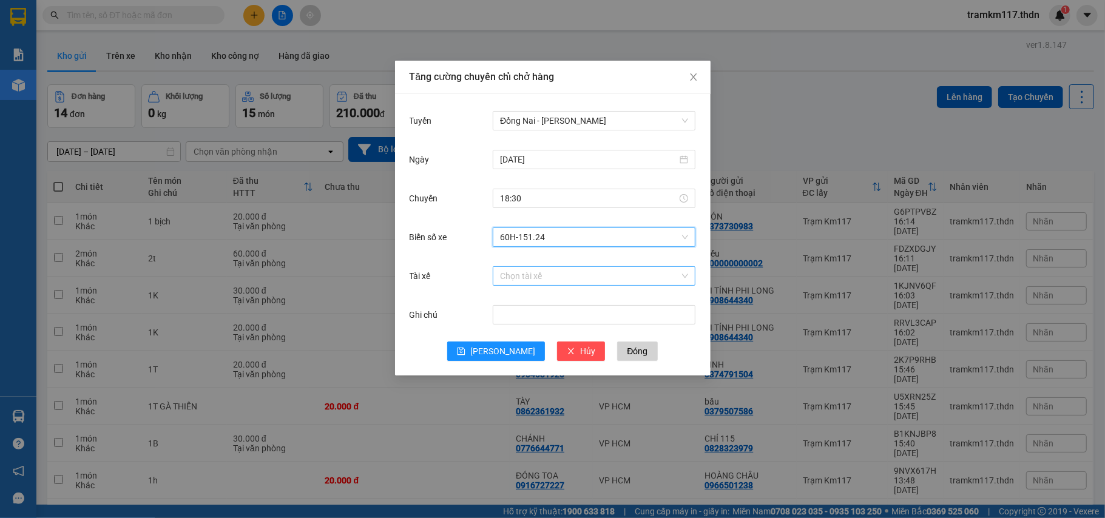
click at [546, 279] on input "Tài xế" at bounding box center [590, 276] width 180 height 18
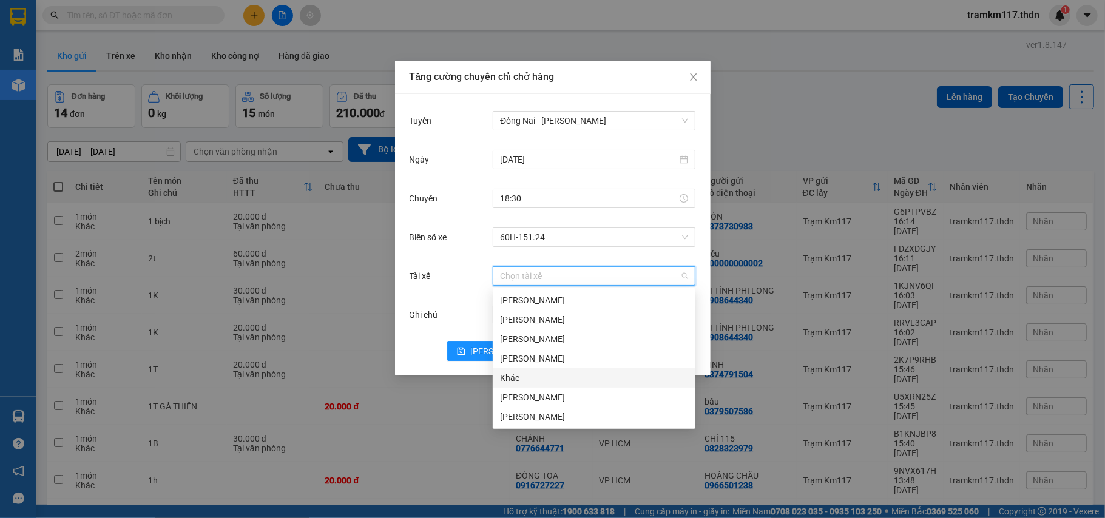
click at [525, 382] on div "Khác" at bounding box center [594, 377] width 188 height 13
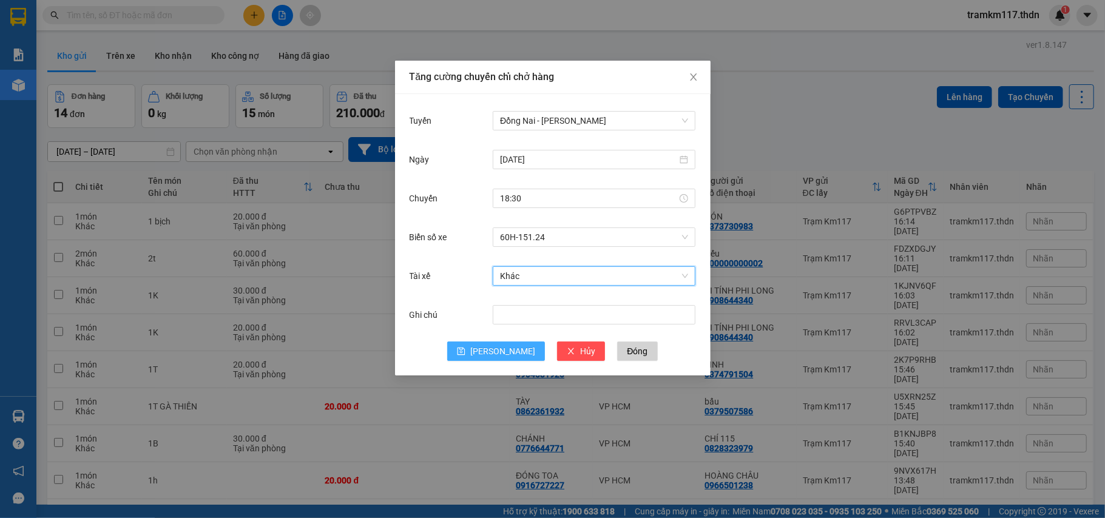
click at [493, 347] on button "[PERSON_NAME]" at bounding box center [496, 351] width 98 height 19
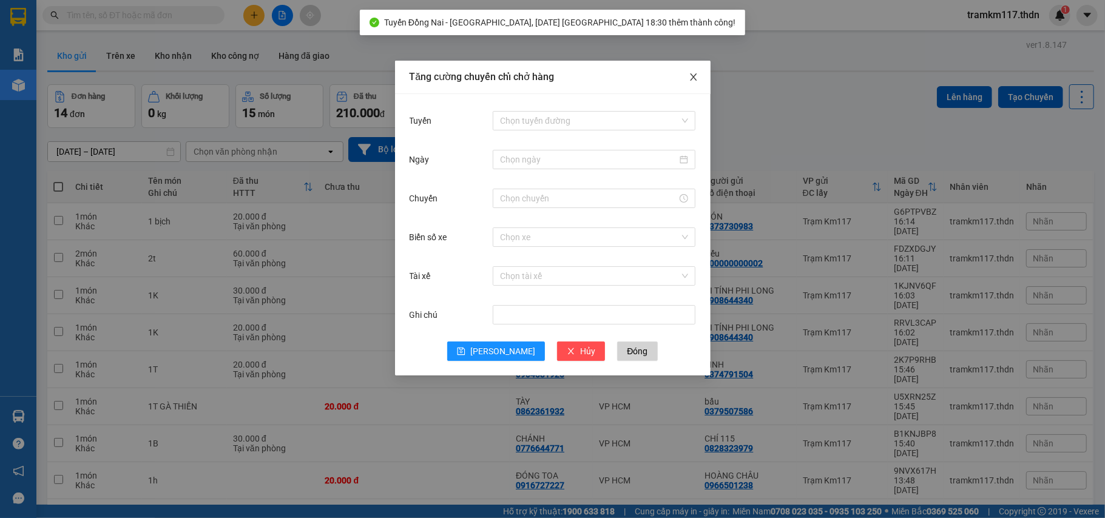
click at [700, 86] on span "Close" at bounding box center [693, 78] width 34 height 34
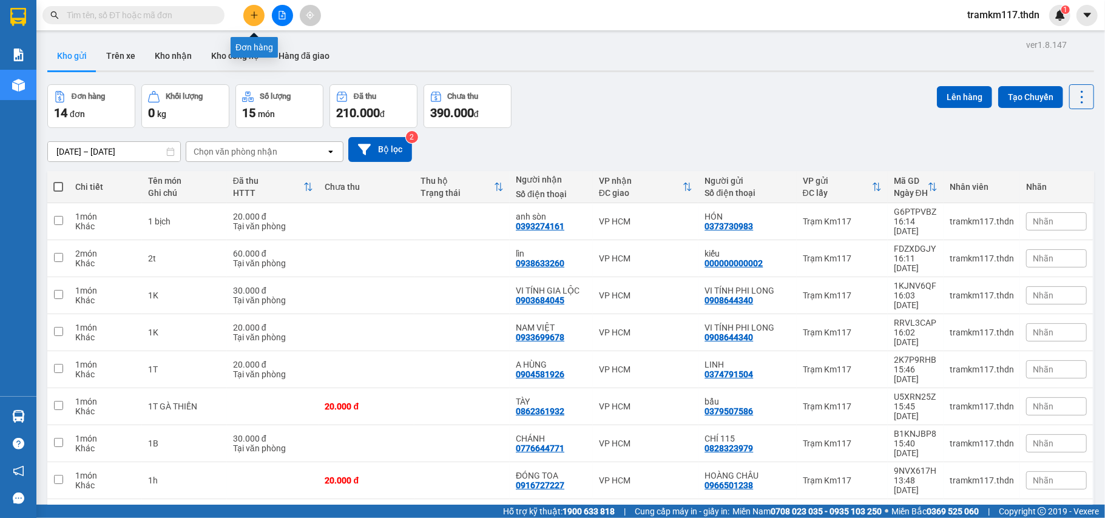
click at [248, 17] on button at bounding box center [253, 15] width 21 height 21
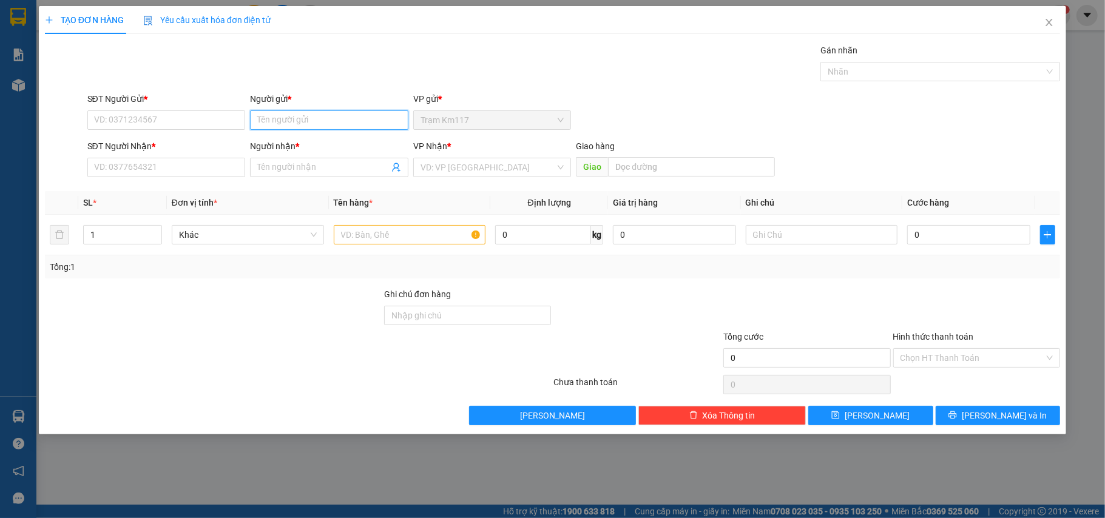
click at [291, 124] on input "Người gửi *" at bounding box center [329, 119] width 158 height 19
type input "XUÂN PHƯỢNG"
click at [338, 163] on div "XUÂN PHƯỢNG - 0374347818" at bounding box center [329, 164] width 144 height 13
type input "0374347818"
type input "XUÂN PHƯỢNG"
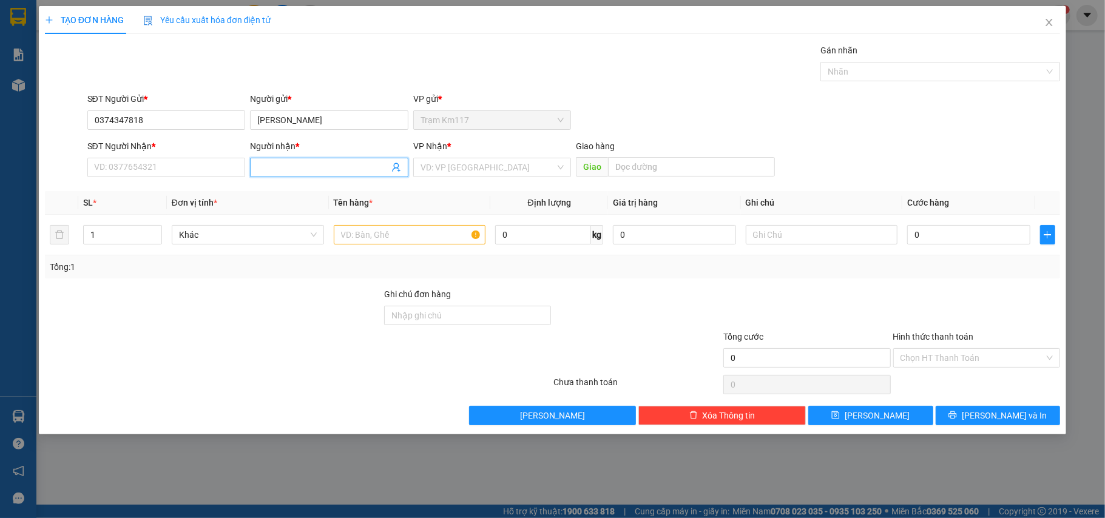
click at [393, 165] on icon "user-add" at bounding box center [396, 168] width 10 height 10
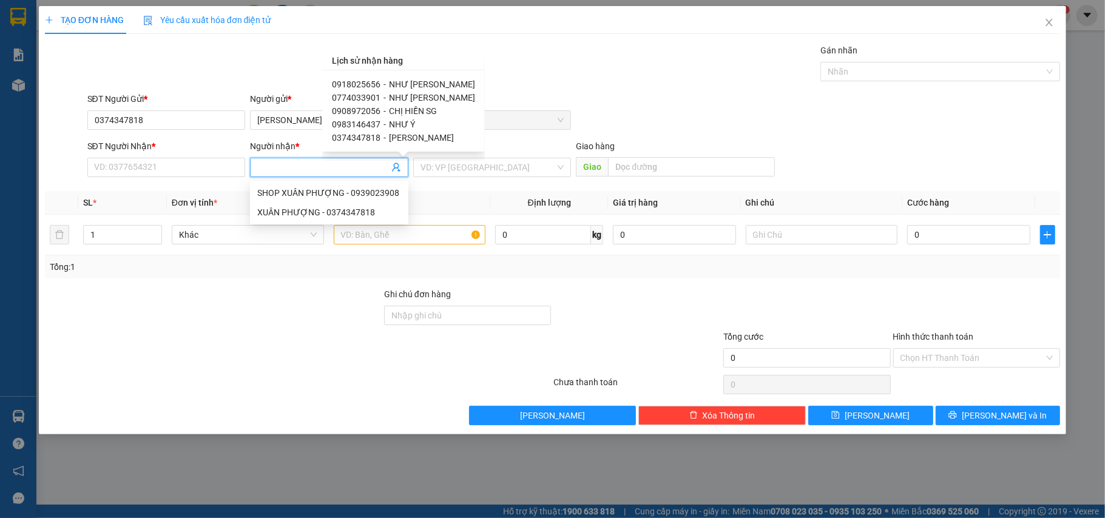
click at [389, 86] on span "NHƯ LAN" at bounding box center [432, 84] width 86 height 10
type input "0918025656"
type input "NHƯ LAN"
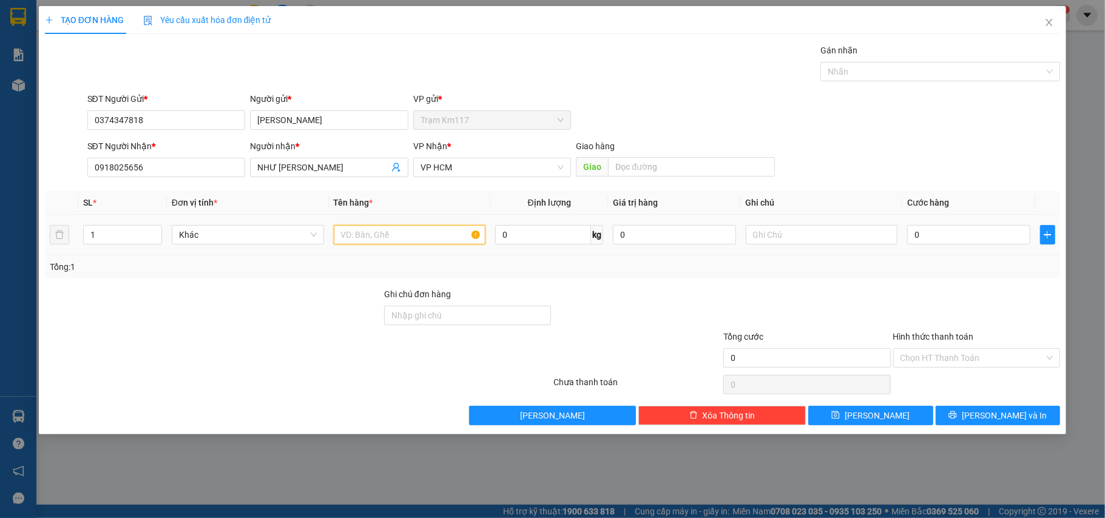
click at [365, 241] on input "text" at bounding box center [410, 234] width 152 height 19
type input "1 BỊCH"
click at [940, 241] on input "0" at bounding box center [968, 234] width 123 height 19
type input "3"
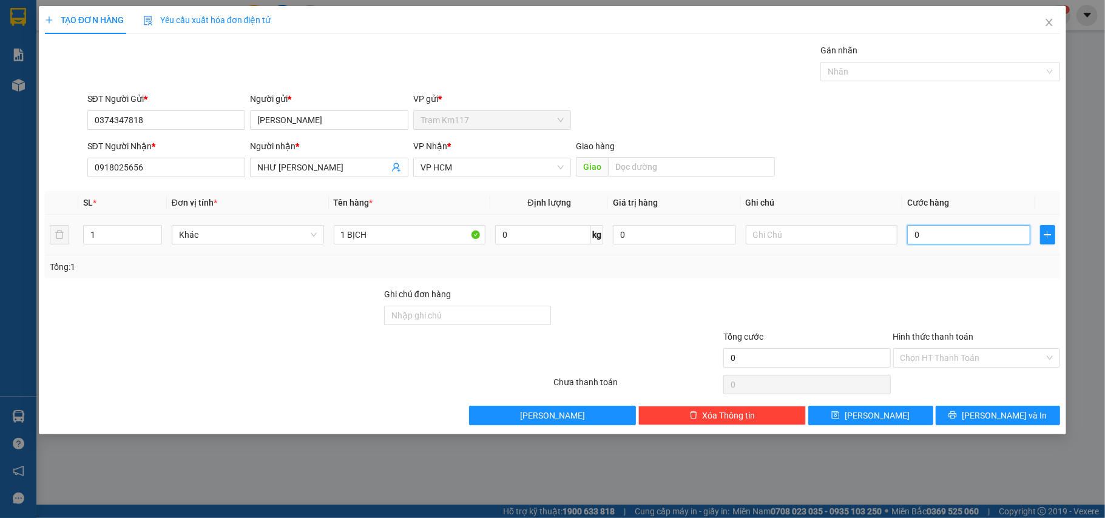
type input "3"
type input "30"
type input "300"
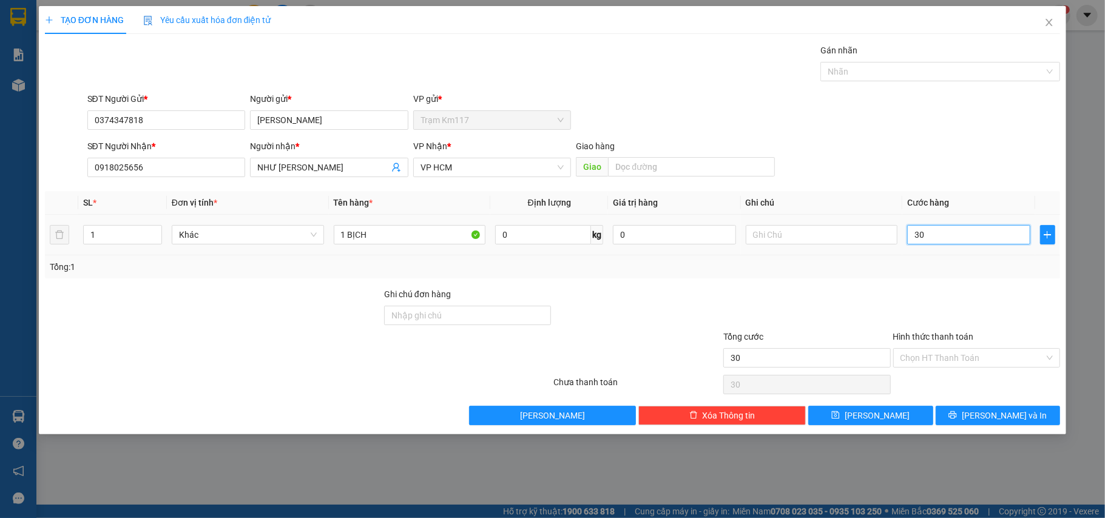
type input "300"
type input "3.000"
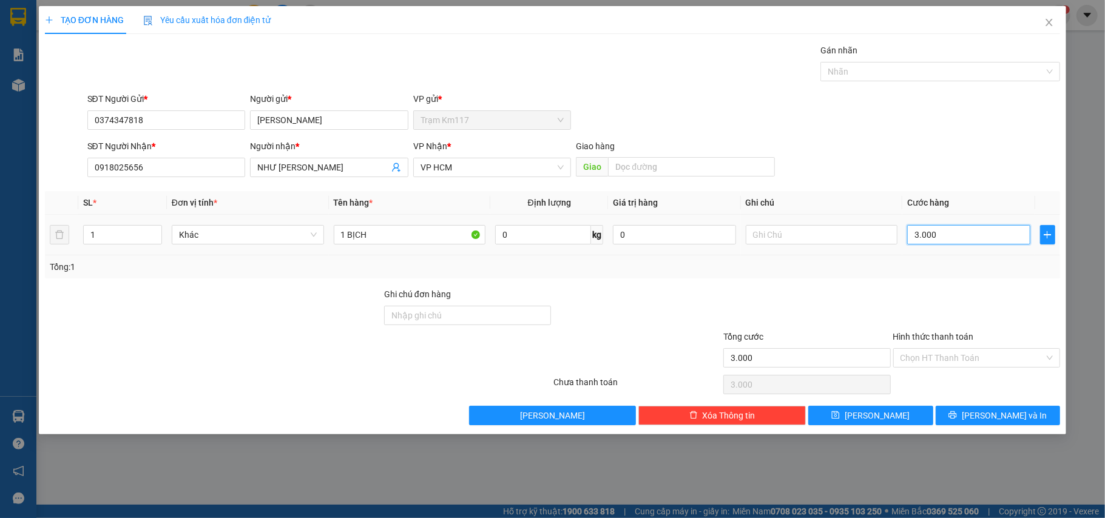
type input "30.000"
click at [959, 358] on input "Hình thức thanh toán" at bounding box center [972, 358] width 144 height 18
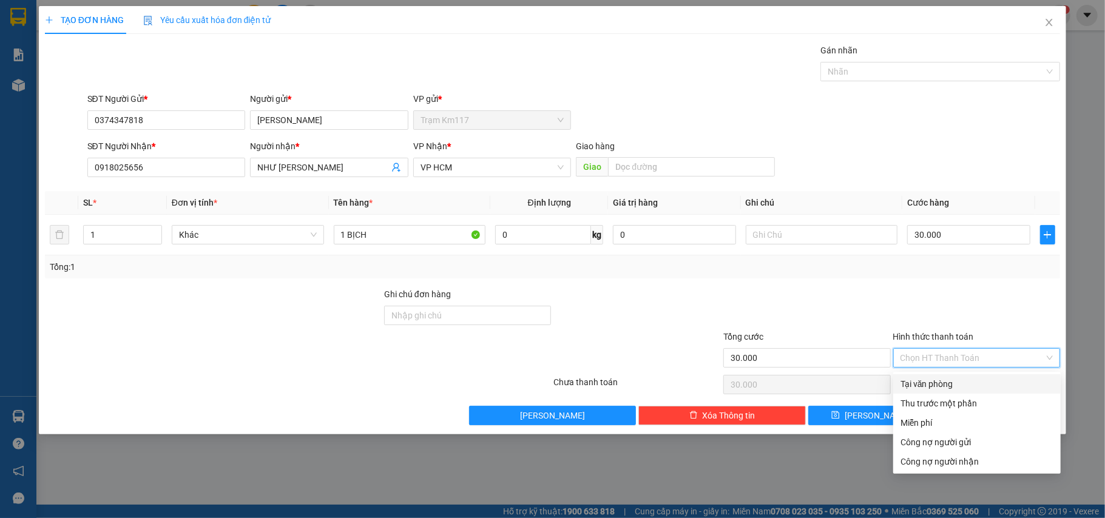
click at [933, 381] on div "Tại văn phòng" at bounding box center [976, 383] width 153 height 13
type input "0"
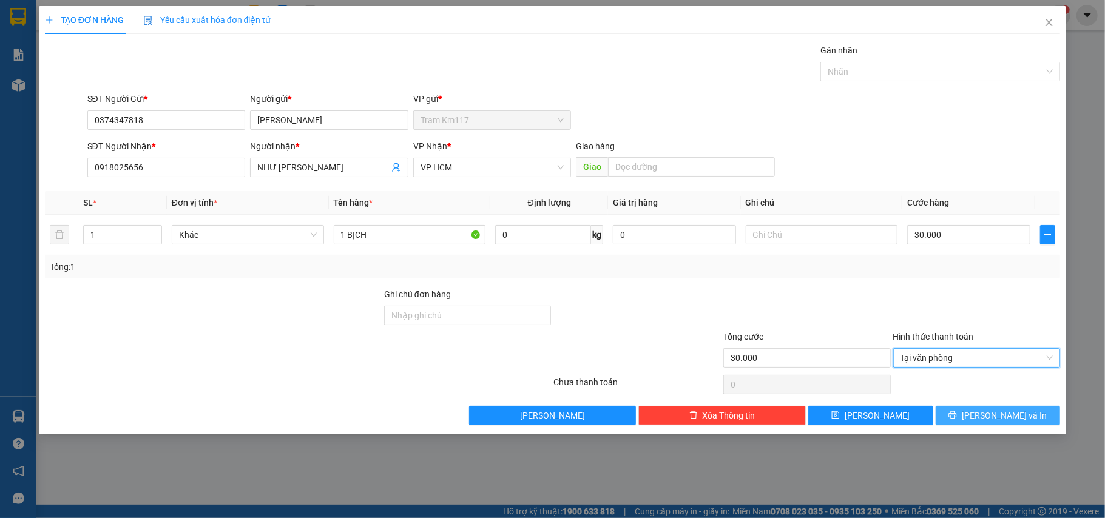
click at [986, 418] on button "[PERSON_NAME] và In" at bounding box center [998, 415] width 125 height 19
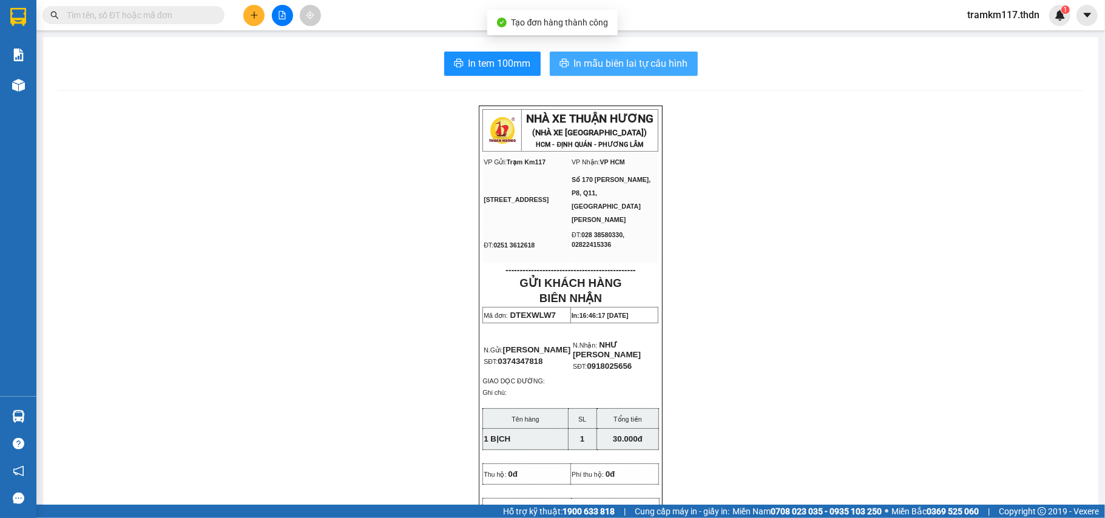
click at [610, 64] on span "In mẫu biên lai tự cấu hình" at bounding box center [631, 63] width 114 height 15
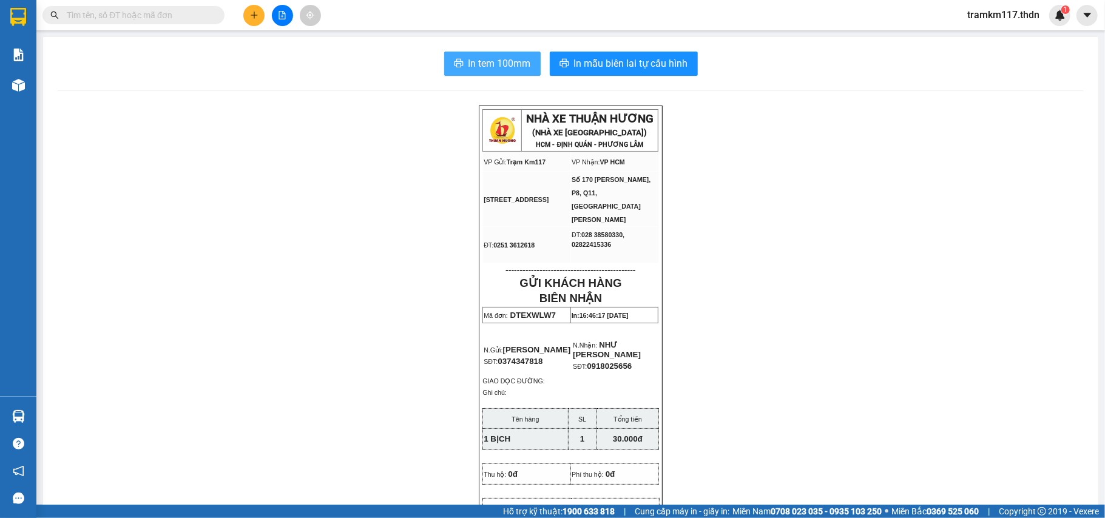
click at [474, 59] on span "In tem 100mm" at bounding box center [499, 63] width 62 height 15
click at [255, 17] on icon "plus" at bounding box center [254, 15] width 8 height 8
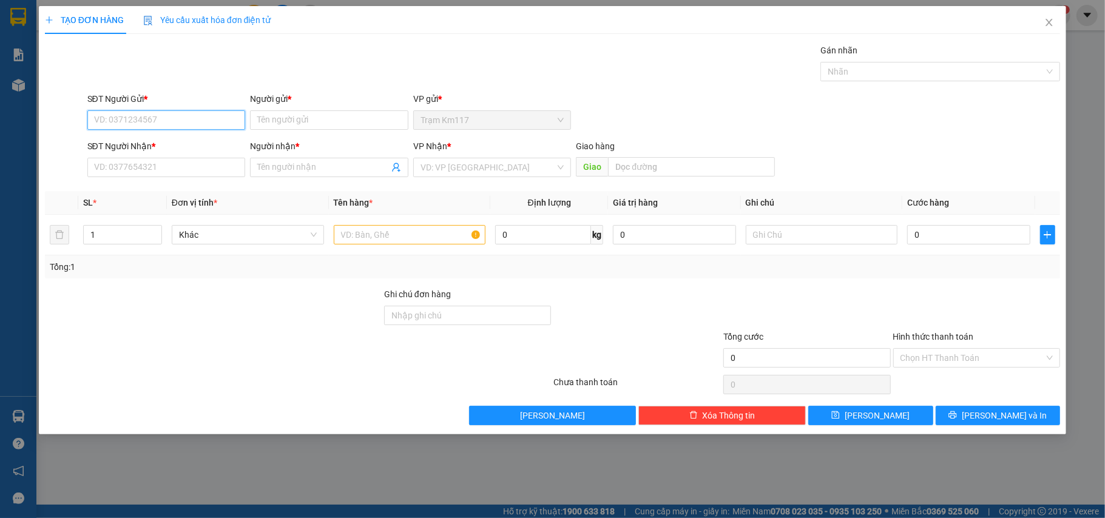
click at [210, 119] on input "SĐT Người Gửi *" at bounding box center [166, 119] width 158 height 19
type input "0967468388"
click at [311, 124] on input "Người gửi *" at bounding box center [329, 119] width 158 height 19
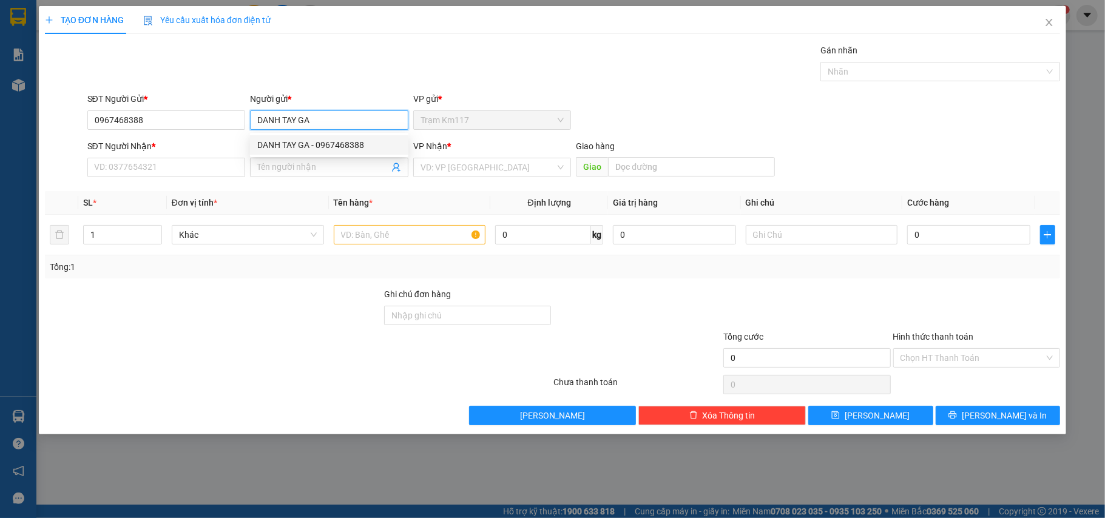
click at [325, 141] on div "DANH TAY GA - 0967468388" at bounding box center [329, 144] width 144 height 13
type input "DANH TAY GA"
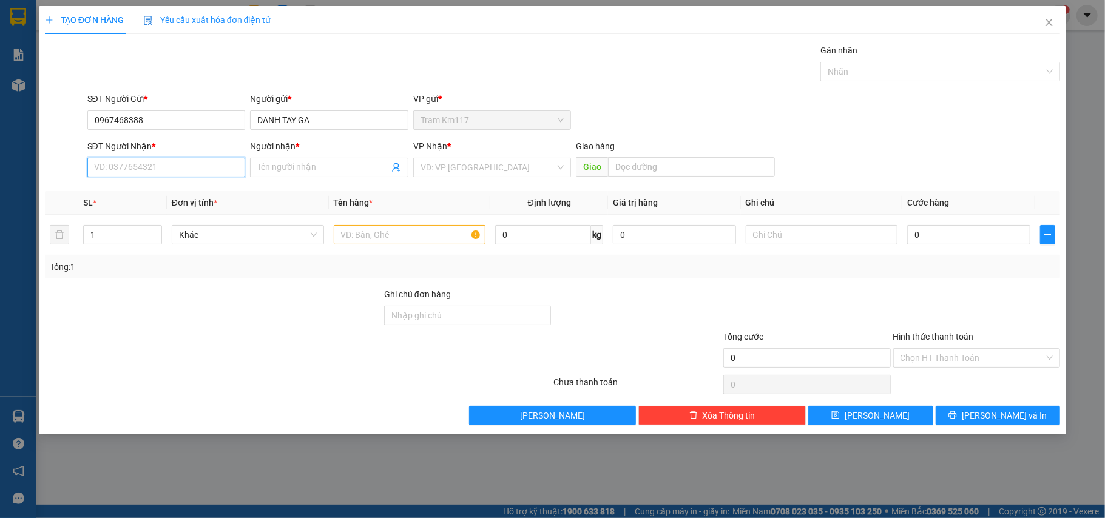
click at [177, 165] on input "SĐT Người Nhận *" at bounding box center [166, 167] width 158 height 19
type input "0387522422"
click at [303, 171] on input "Người nhận *" at bounding box center [323, 167] width 132 height 13
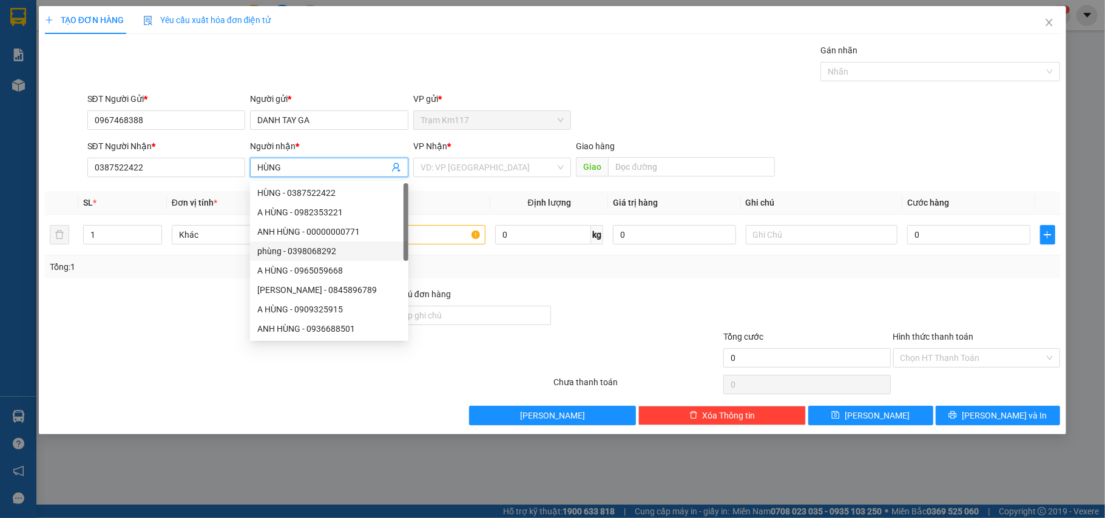
type input "HÙNG"
click at [193, 308] on div at bounding box center [213, 309] width 339 height 42
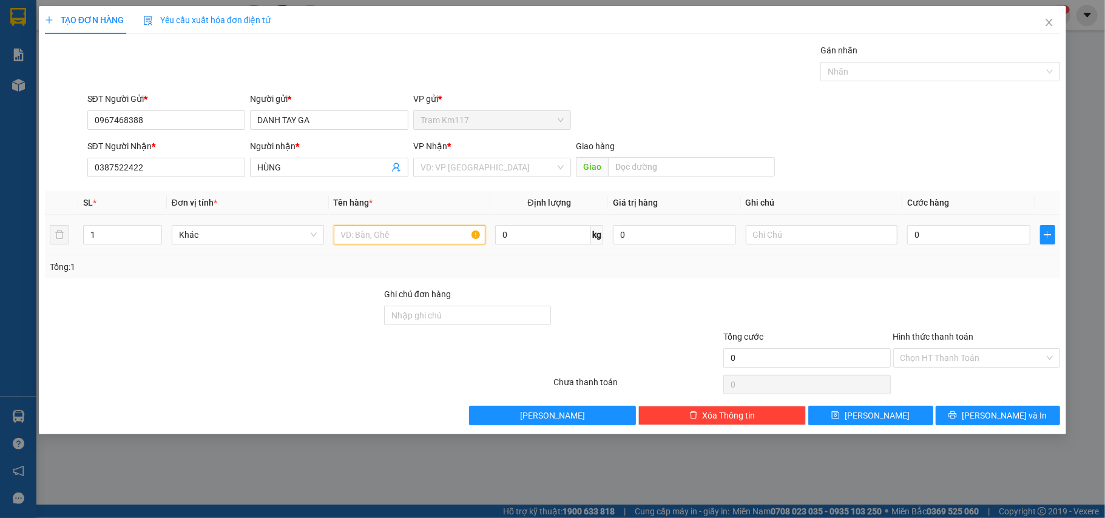
click at [426, 238] on input "text" at bounding box center [410, 234] width 152 height 19
type input "1 XE"
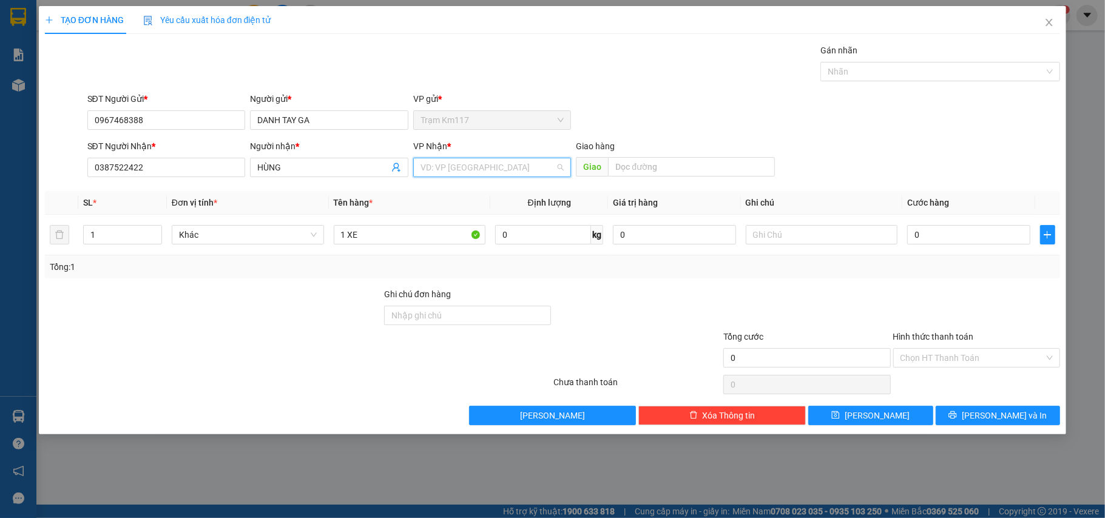
click at [474, 167] on input "search" at bounding box center [487, 167] width 135 height 18
click at [447, 188] on div "VP HCM" at bounding box center [492, 192] width 144 height 13
click at [942, 237] on input "0" at bounding box center [968, 234] width 123 height 19
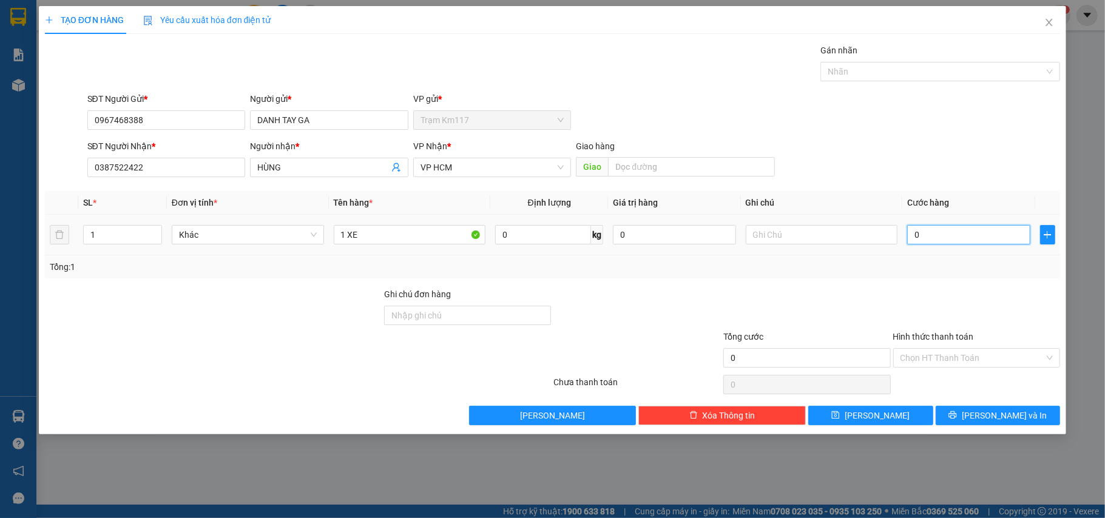
type input "2"
type input "25"
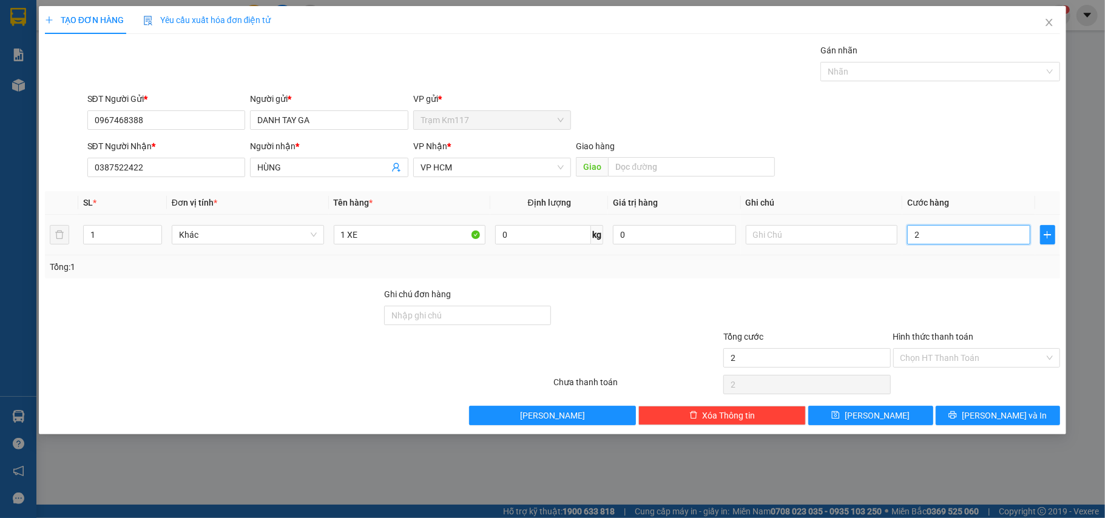
type input "25"
type input "250"
type input "2.500"
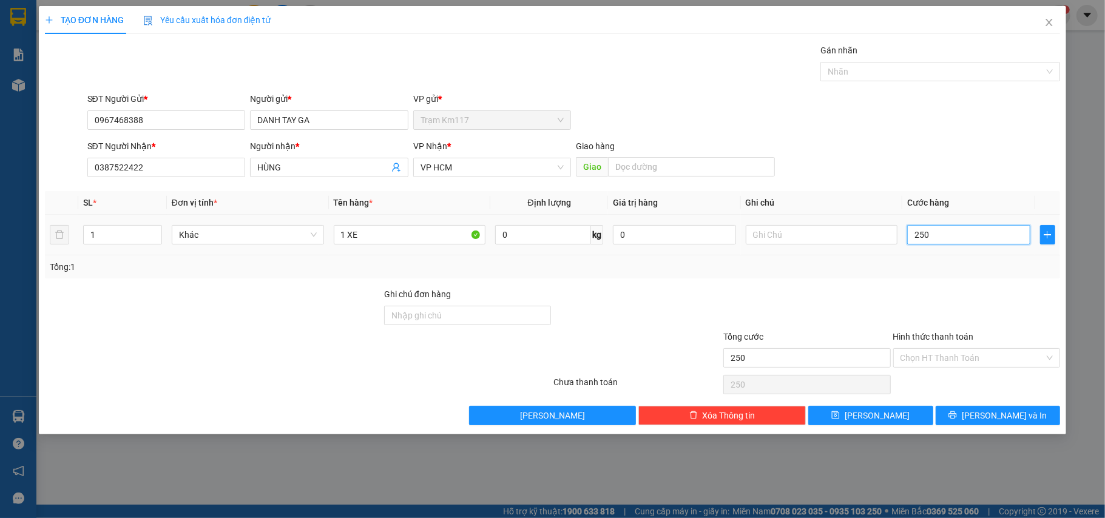
type input "2.500"
type input "25.000"
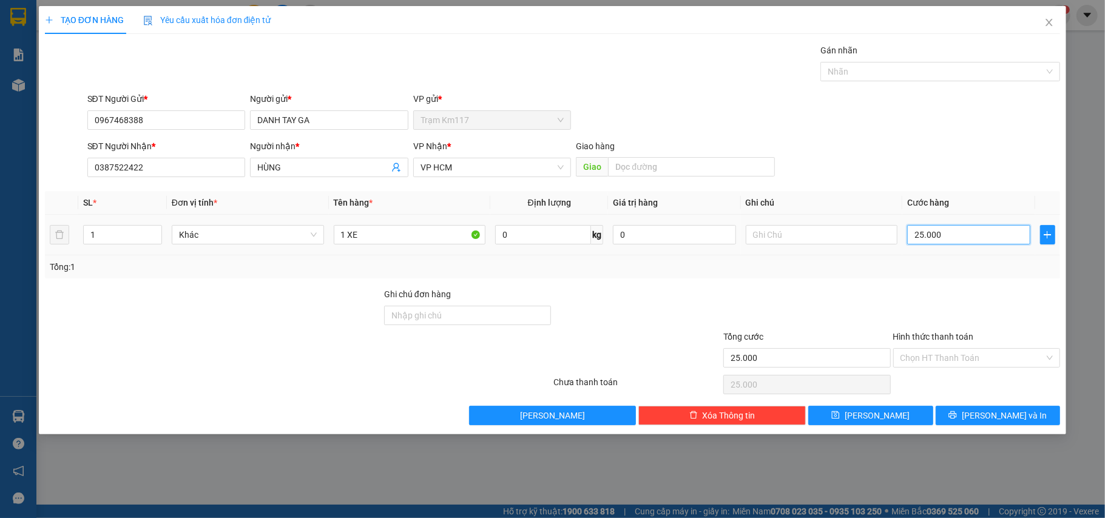
type input "250.000"
click at [384, 236] on input "1 XE" at bounding box center [410, 234] width 152 height 19
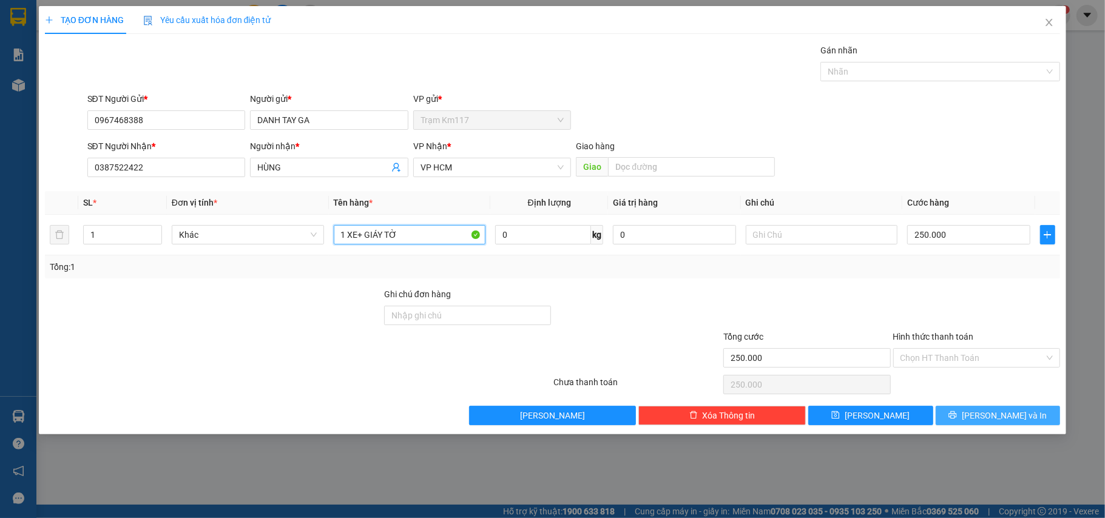
type input "1 XE+ GIÁY TỜ"
click at [957, 419] on icon "printer" at bounding box center [952, 415] width 8 height 8
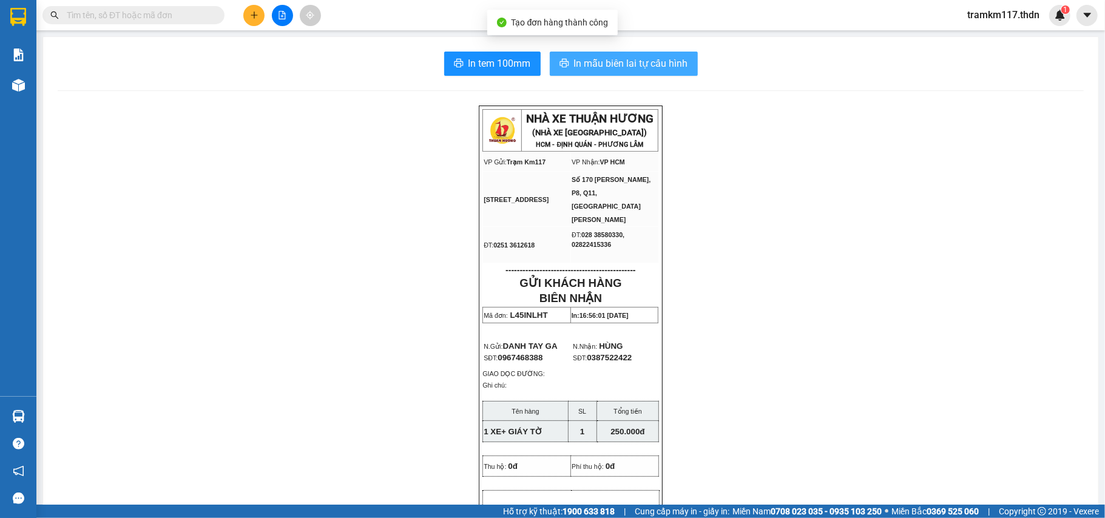
click at [607, 64] on span "In mẫu biên lai tự cấu hình" at bounding box center [631, 63] width 114 height 15
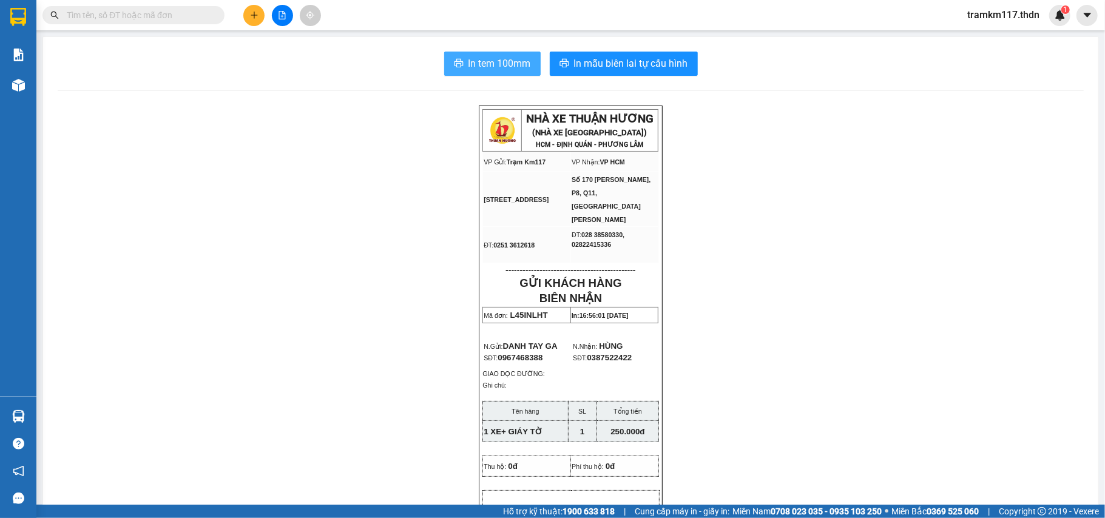
click at [471, 66] on span "In tem 100mm" at bounding box center [499, 63] width 62 height 15
click at [248, 16] on button at bounding box center [253, 15] width 21 height 21
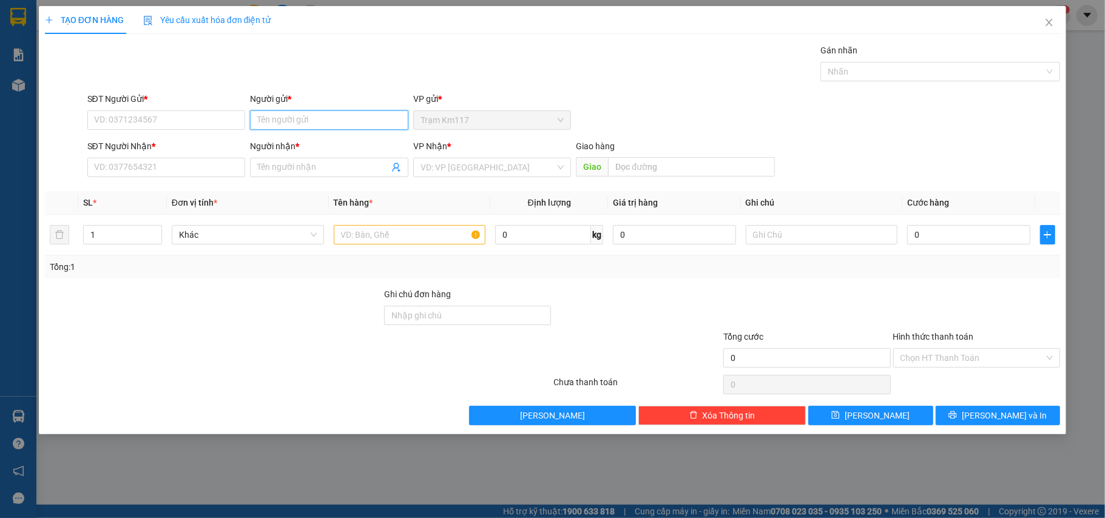
click at [286, 125] on input "Người gửi *" at bounding box center [329, 119] width 158 height 19
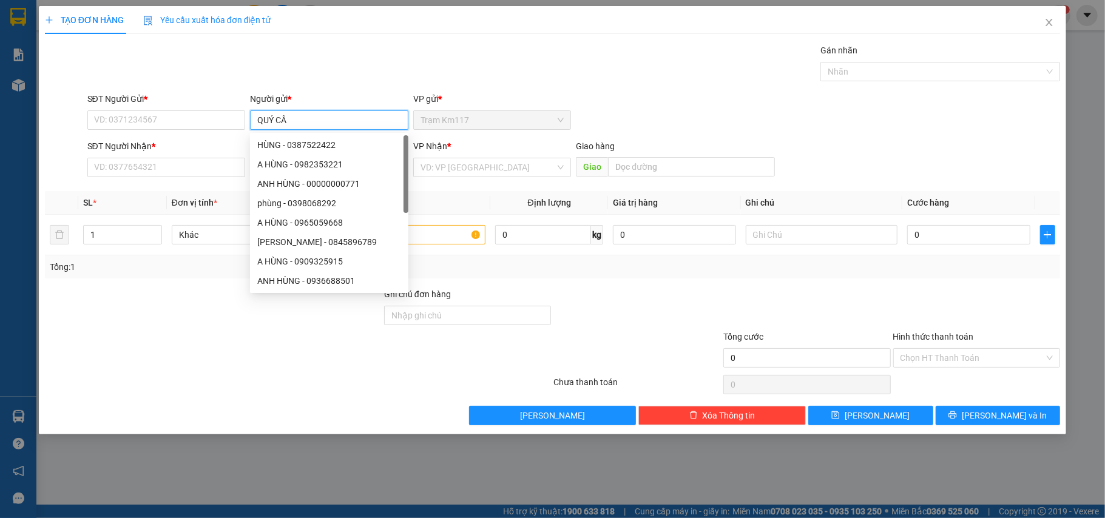
type input "QUÝ CÂN"
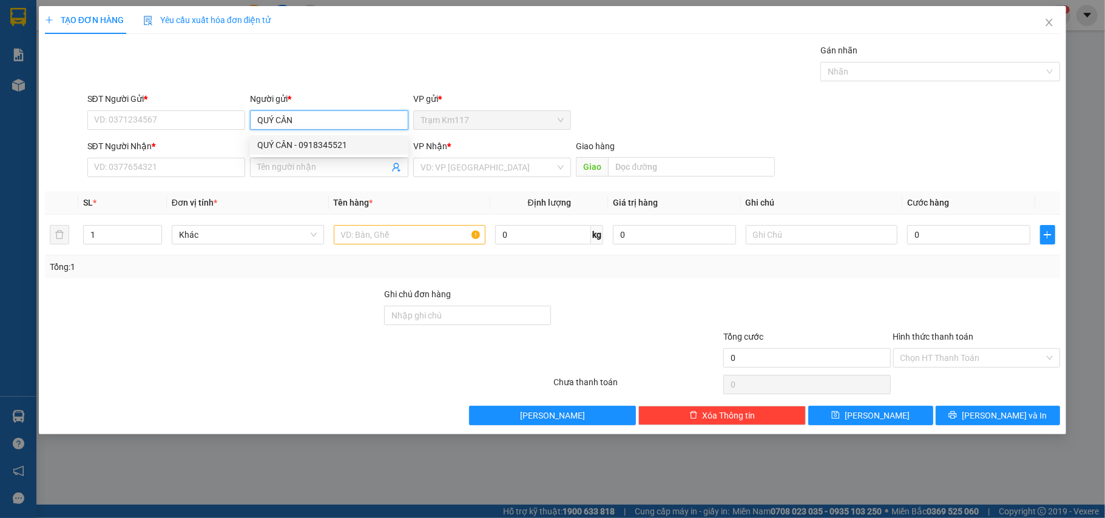
click at [292, 141] on div "QUÝ CÂN - 0918345521" at bounding box center [329, 144] width 144 height 13
type input "0918345521"
type input "QUÝ CÂN"
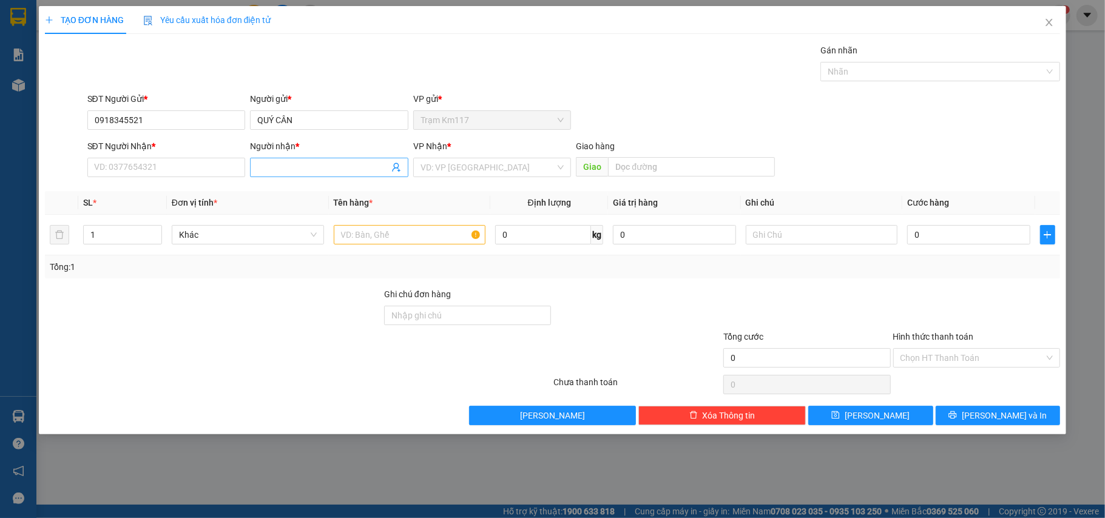
click at [394, 170] on icon "user-add" at bounding box center [396, 168] width 10 height 10
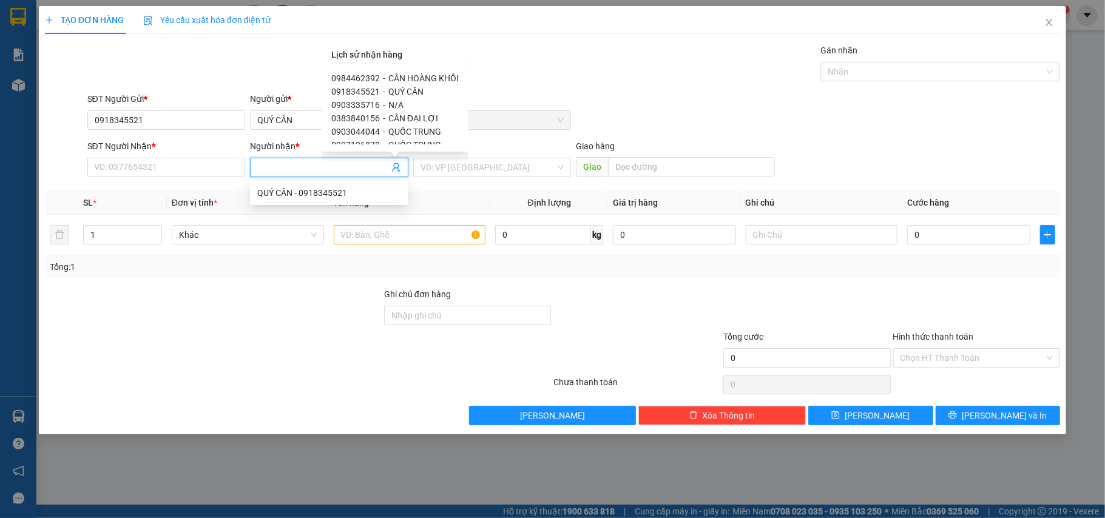
click at [362, 76] on span "0984462392" at bounding box center [355, 78] width 49 height 10
type input "0984462392"
type input "CÂN HOÀNG KHÔI"
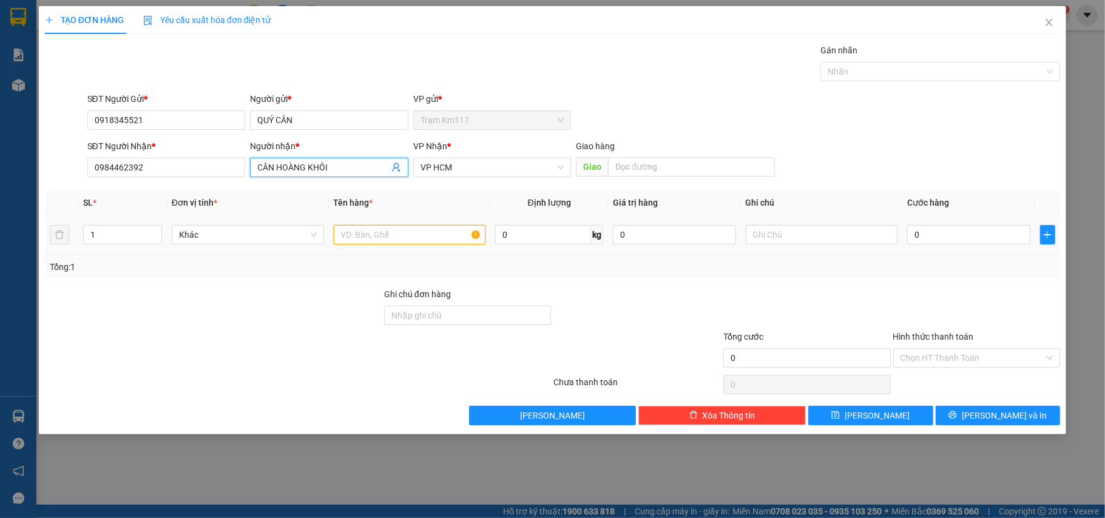
click at [367, 233] on input "text" at bounding box center [410, 234] width 152 height 19
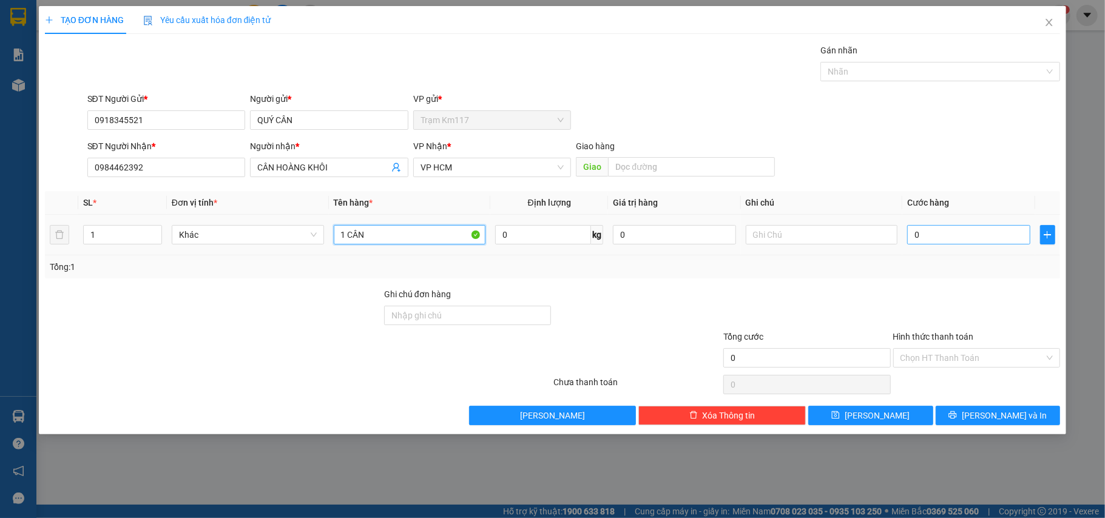
type input "1 CÂN"
click at [932, 235] on input "0" at bounding box center [968, 234] width 123 height 19
type input "3"
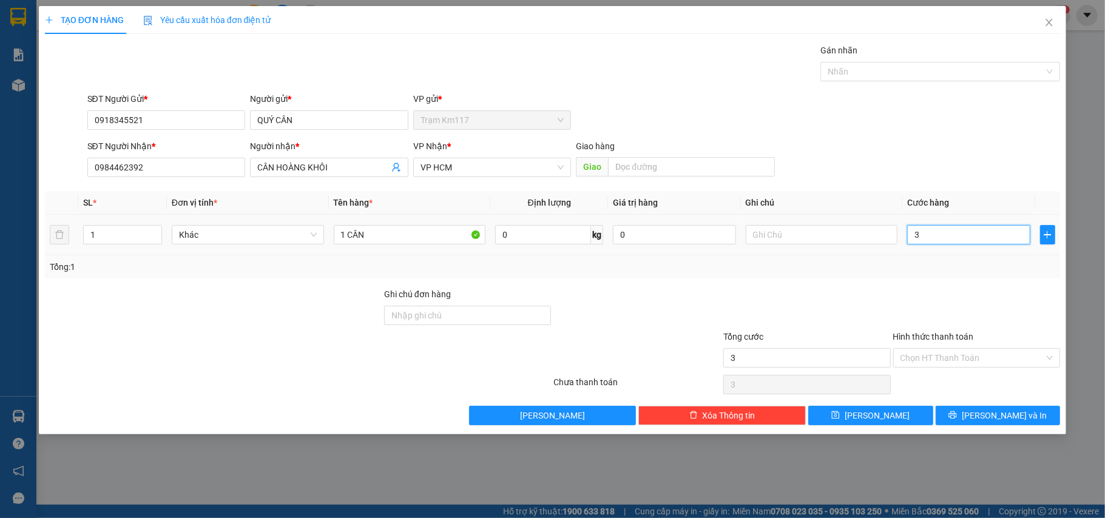
type input "30"
type input "300"
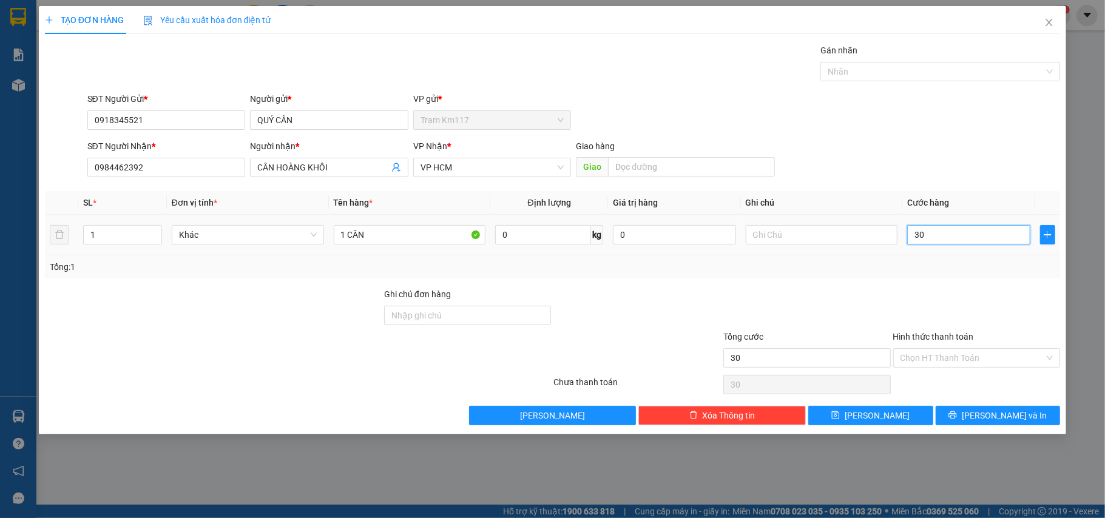
type input "300"
type input "3.000"
type input "30.000"
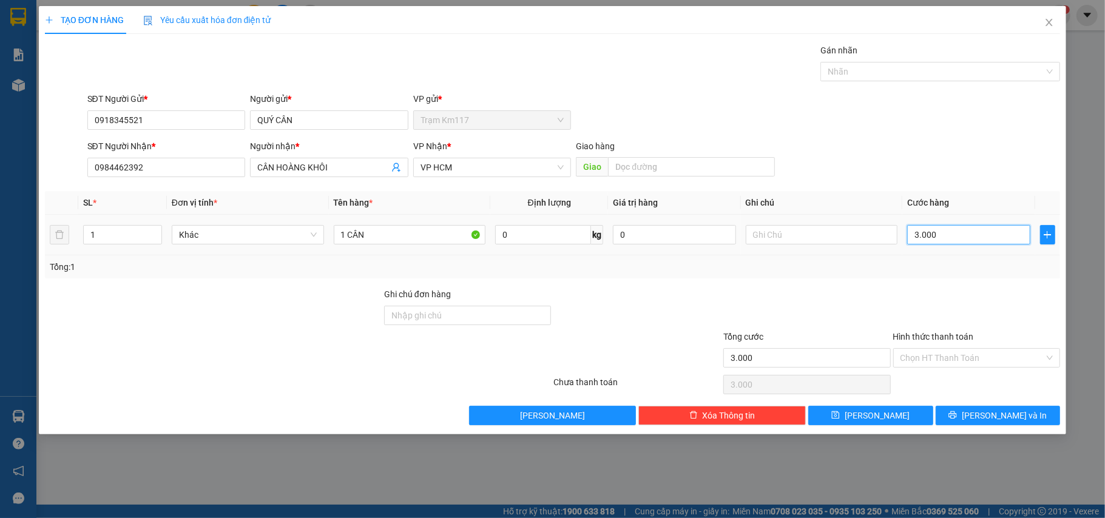
type input "30.000"
click at [954, 358] on input "Hình thức thanh toán" at bounding box center [972, 358] width 144 height 18
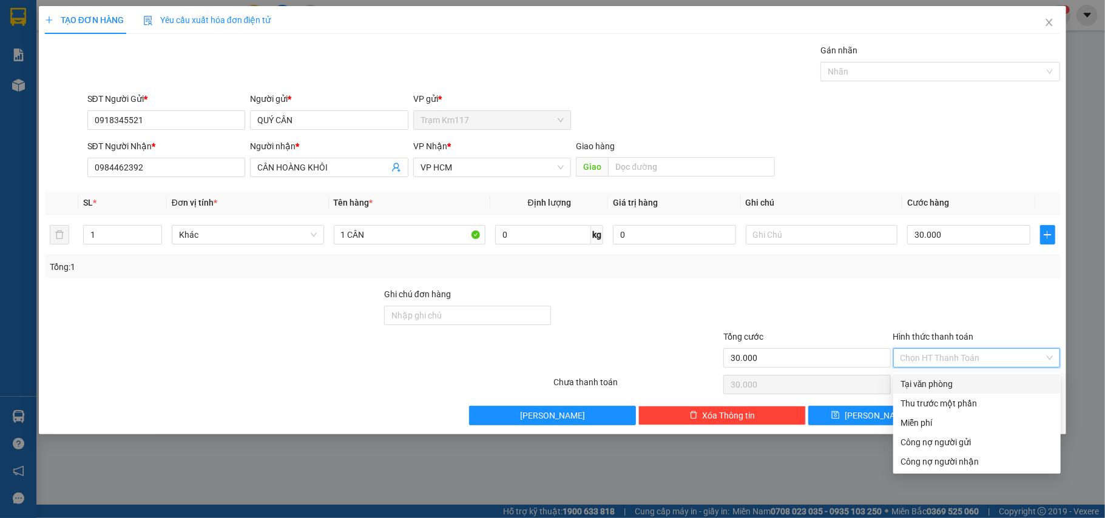
click at [923, 385] on div "Tại văn phòng" at bounding box center [976, 383] width 153 height 13
type input "0"
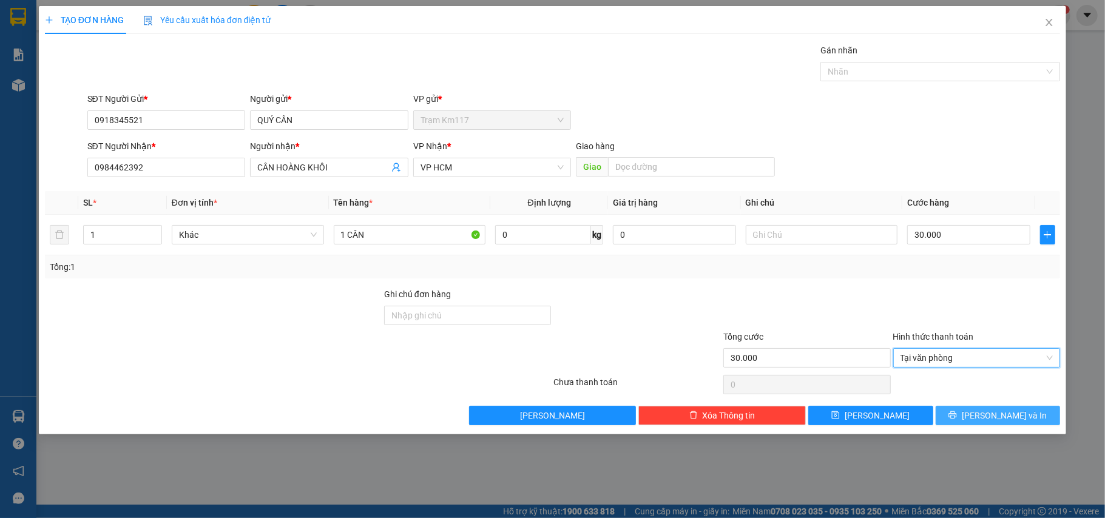
click at [963, 415] on button "[PERSON_NAME] và In" at bounding box center [998, 415] width 125 height 19
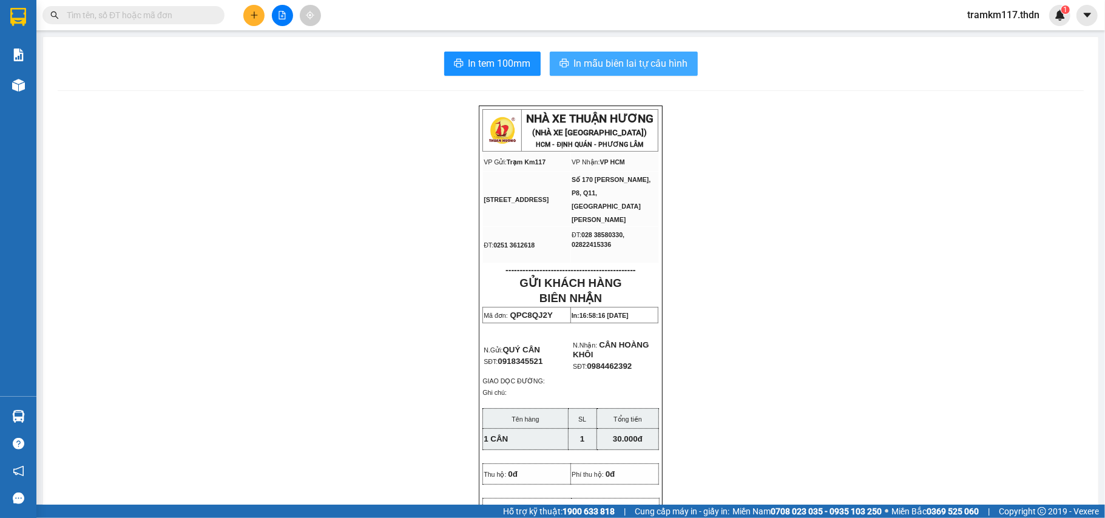
click at [581, 63] on span "In mẫu biên lai tự cấu hình" at bounding box center [631, 63] width 114 height 15
click at [253, 15] on icon "plus" at bounding box center [254, 15] width 8 height 8
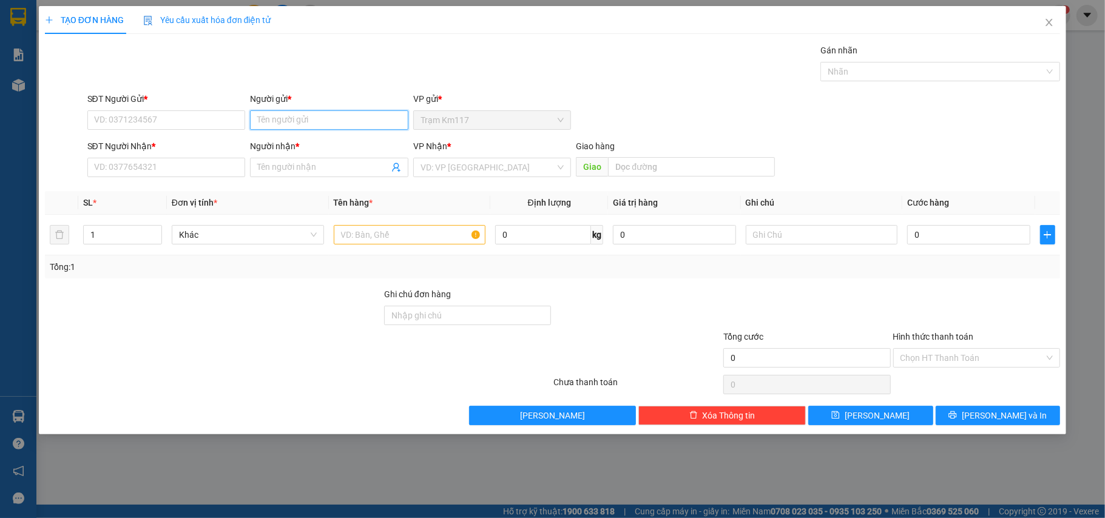
click at [294, 121] on input "Người gửi *" at bounding box center [329, 119] width 158 height 19
type input "VĂN SANH"
click at [209, 120] on input "SĐT Người Gửi *" at bounding box center [166, 119] width 158 height 19
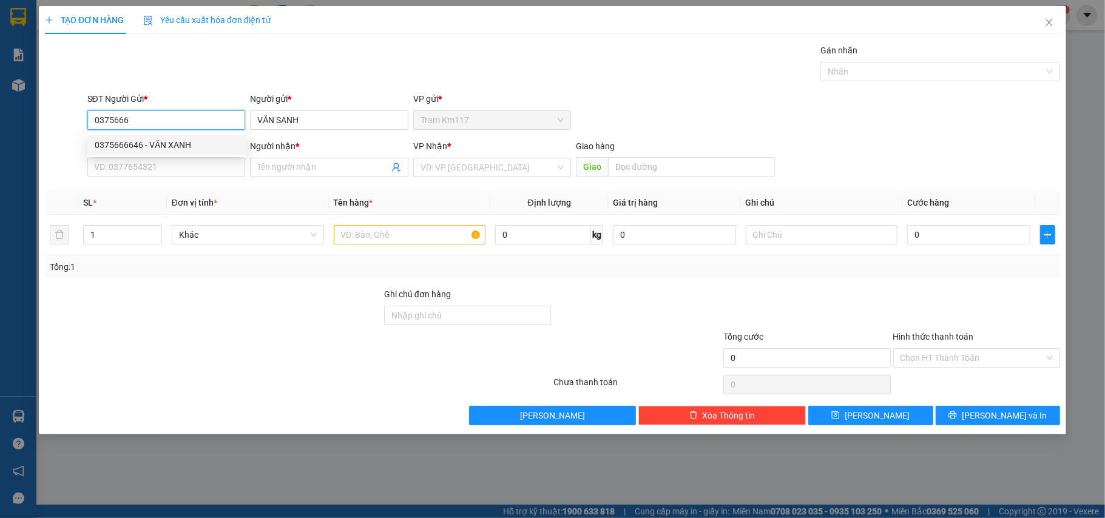
click at [166, 142] on div "0375666646 - VĂN XANH" at bounding box center [167, 144] width 144 height 13
type input "0375666646"
type input "VĂN XANH"
type input "0989090044"
type input "PHƯỚC"
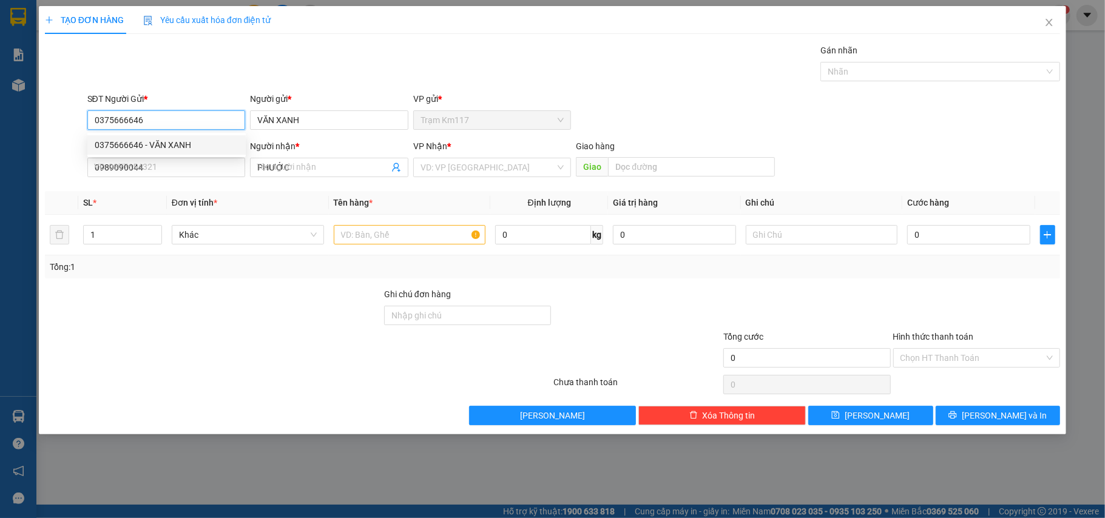
type input "120.000"
type input "0375666646"
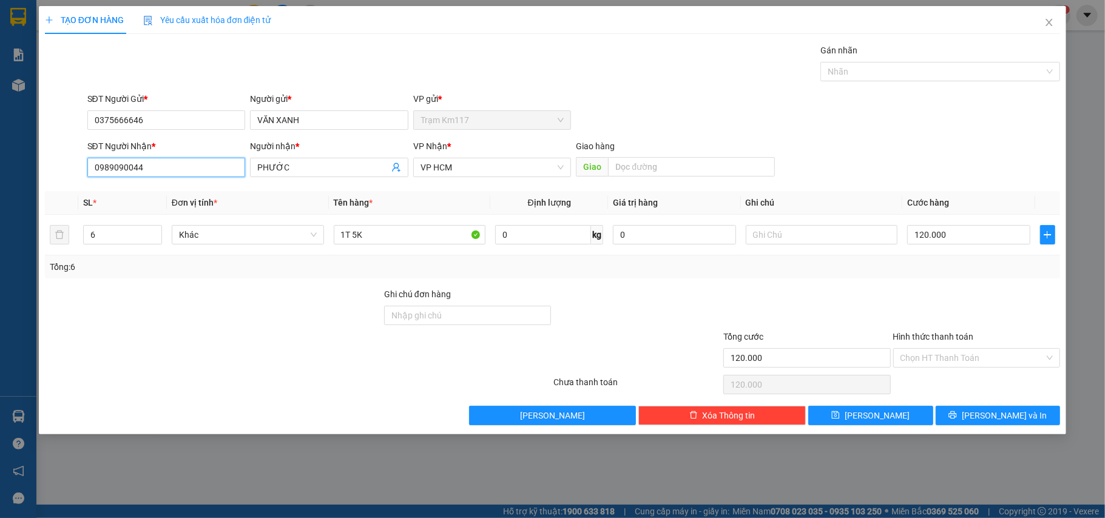
click at [150, 170] on input "0989090044" at bounding box center [166, 167] width 158 height 19
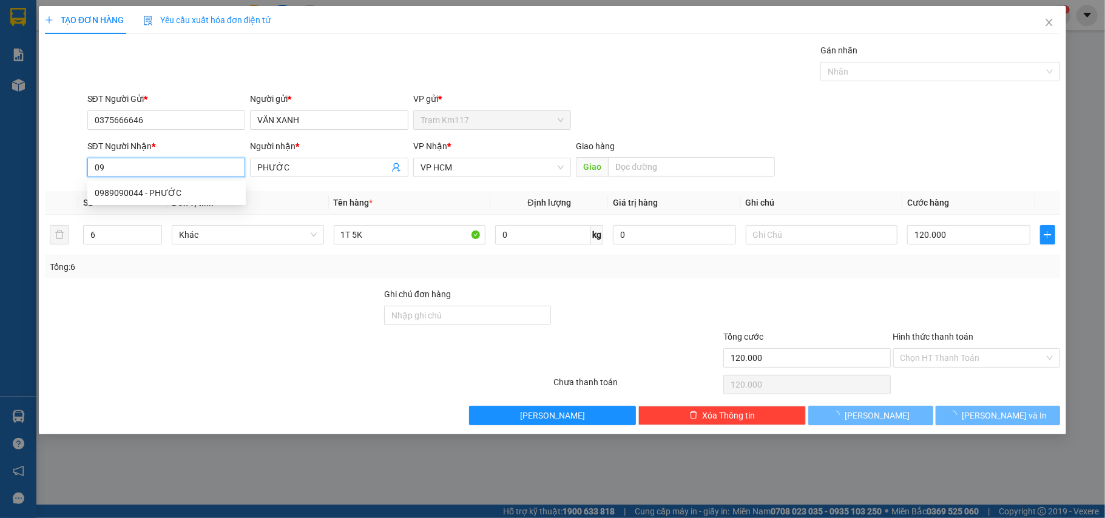
type input "0"
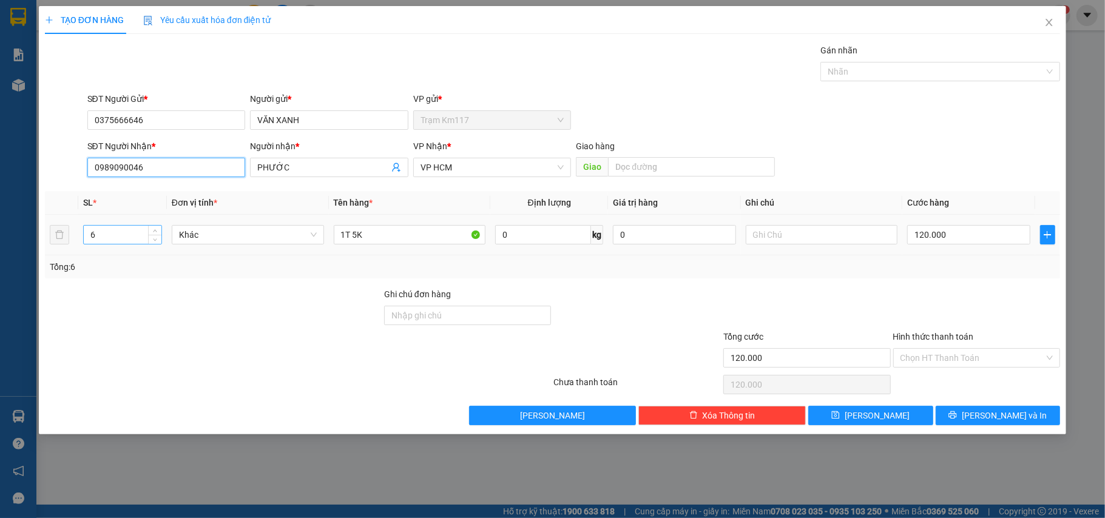
type input "0989090046"
click at [104, 238] on input "6" at bounding box center [123, 235] width 78 height 18
type input "2"
click at [369, 236] on input "1T 5K" at bounding box center [410, 234] width 152 height 19
type input "1"
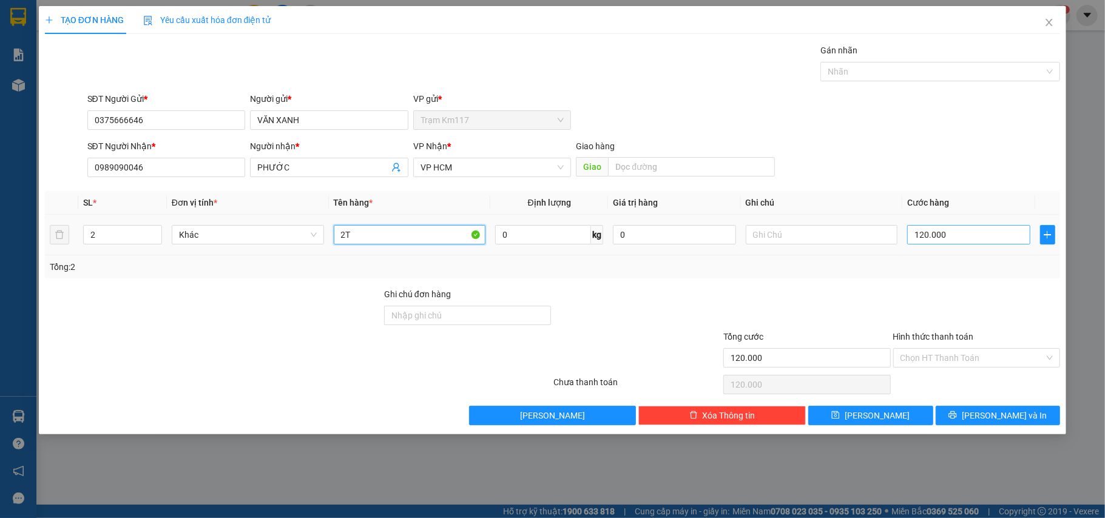
type input "2T"
click at [948, 235] on input "120.000" at bounding box center [968, 234] width 123 height 19
type input "0"
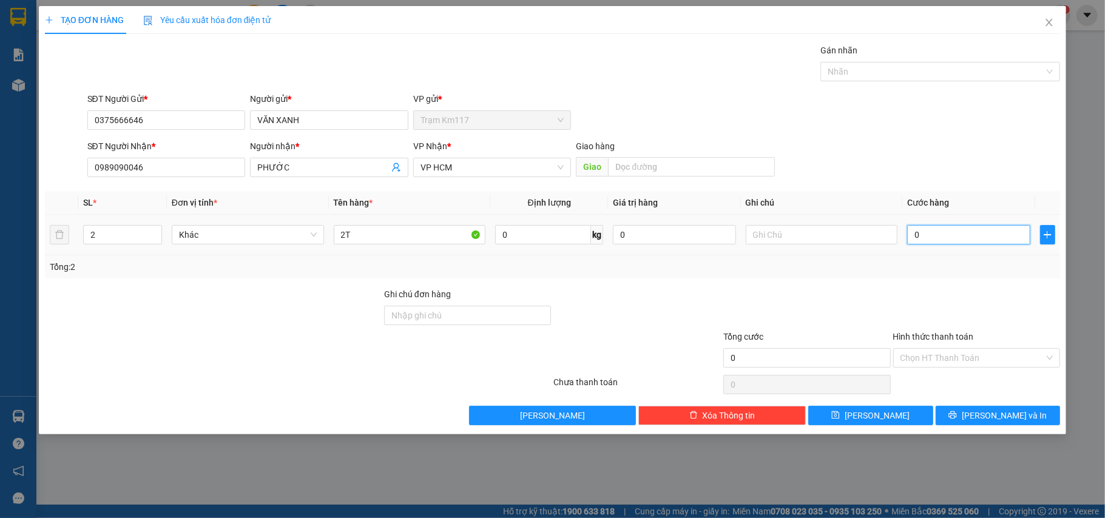
click at [911, 234] on input "0" at bounding box center [968, 234] width 123 height 19
type input "30"
click at [937, 238] on input "30" at bounding box center [968, 234] width 123 height 19
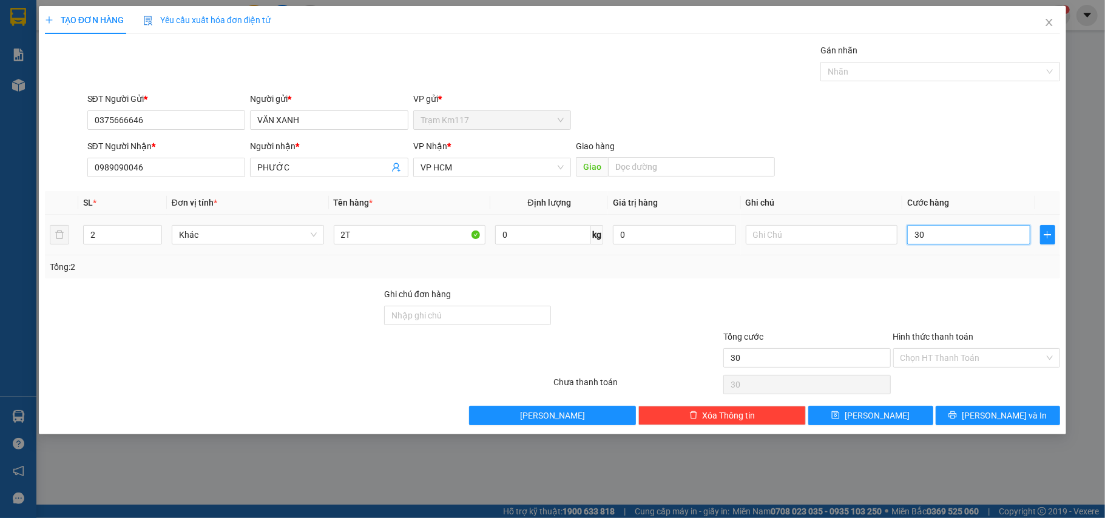
type input "3"
type input "0"
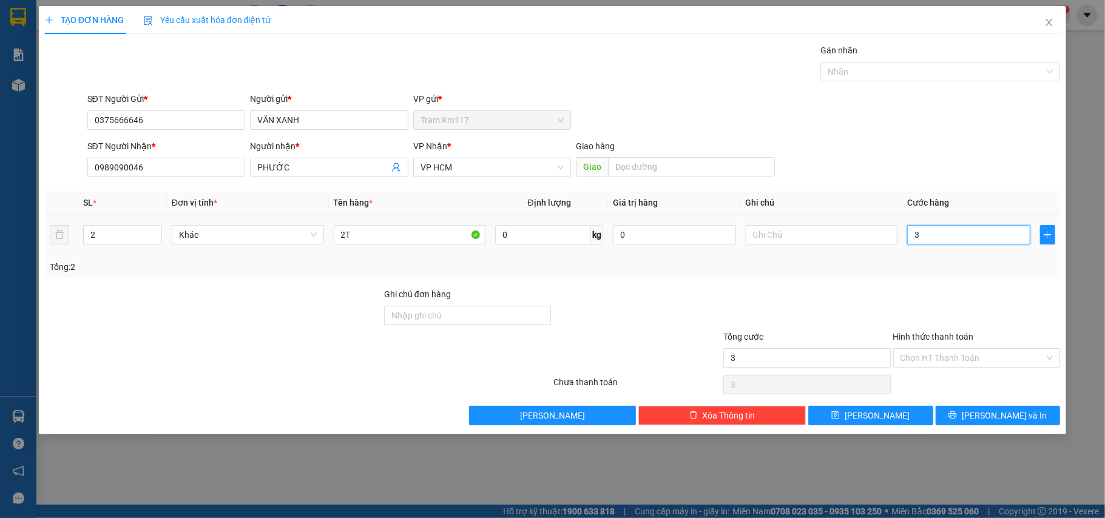
type input "0"
click at [910, 233] on input "0" at bounding box center [968, 234] width 123 height 19
type input "20"
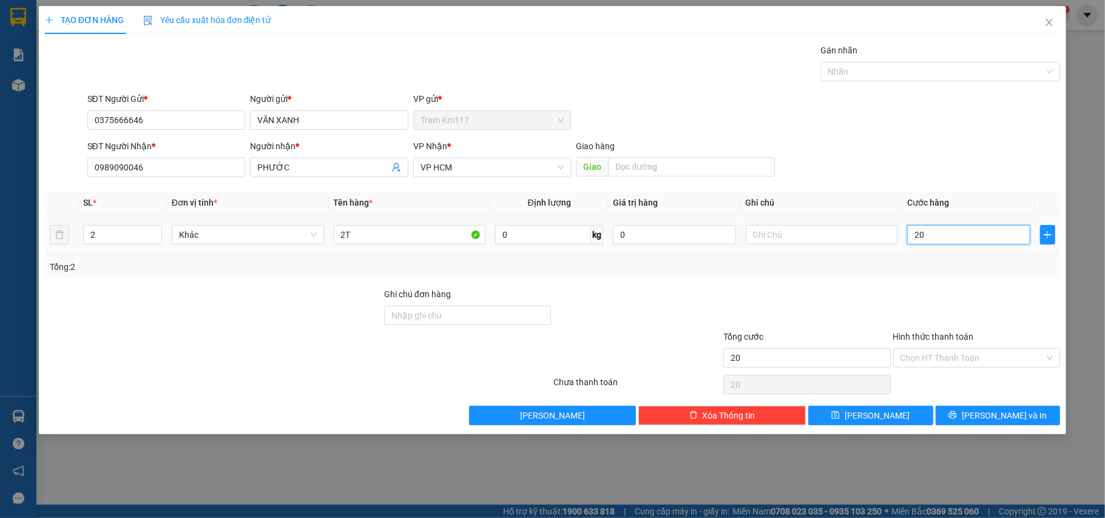
type input "200"
type input "2.000"
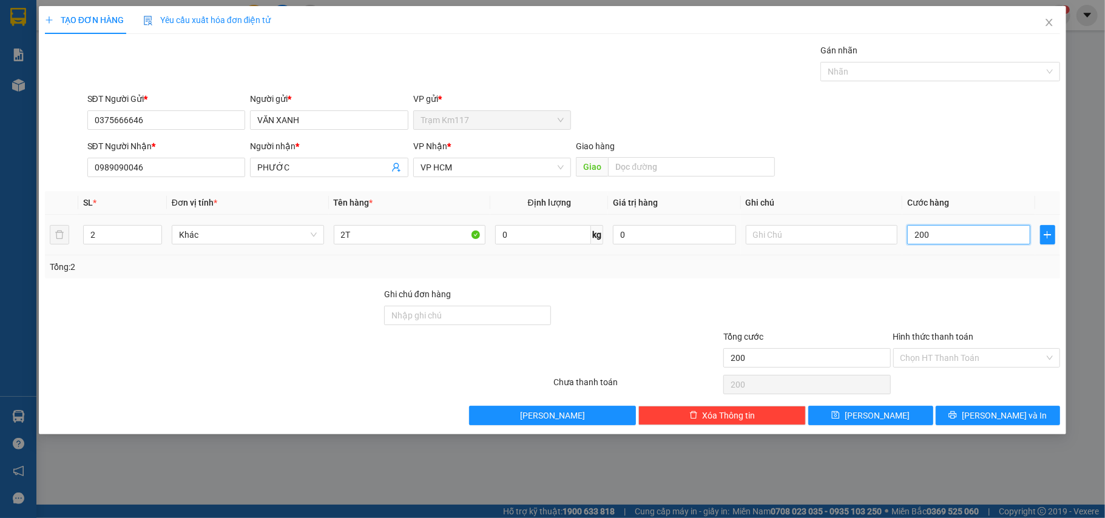
type input "2.000"
type input "20.000"
click at [969, 415] on button "[PERSON_NAME] và In" at bounding box center [998, 415] width 125 height 19
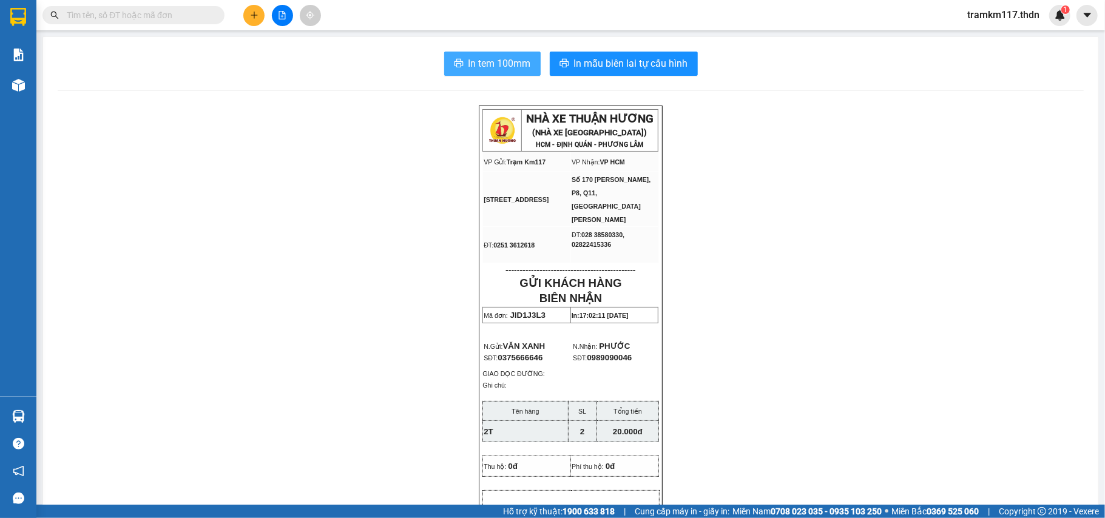
click at [485, 63] on span "In tem 100mm" at bounding box center [499, 63] width 62 height 15
click at [255, 15] on icon "plus" at bounding box center [254, 15] width 8 height 8
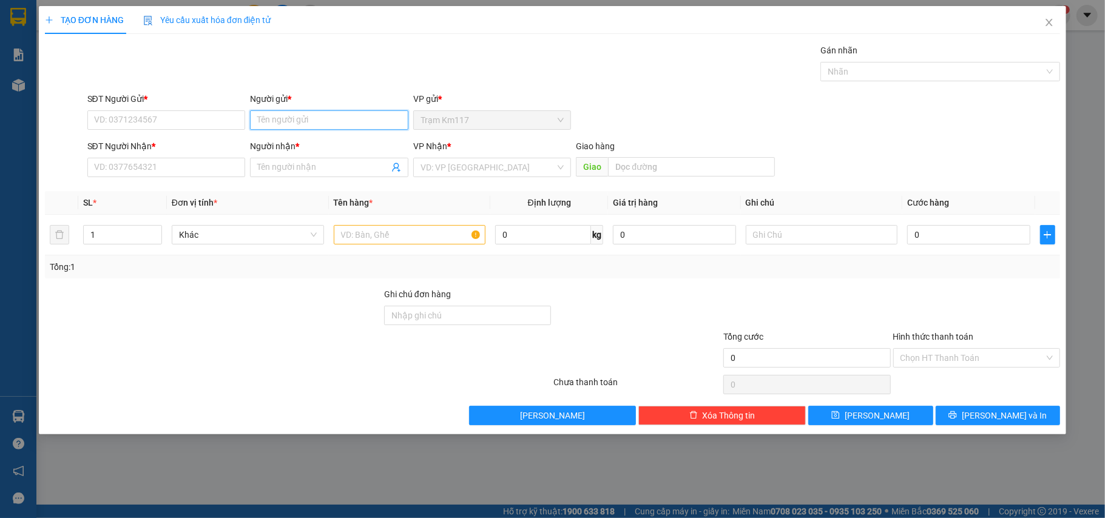
click at [304, 120] on input "Người gửi *" at bounding box center [329, 119] width 158 height 19
type input "CHỊ QUYÊN"
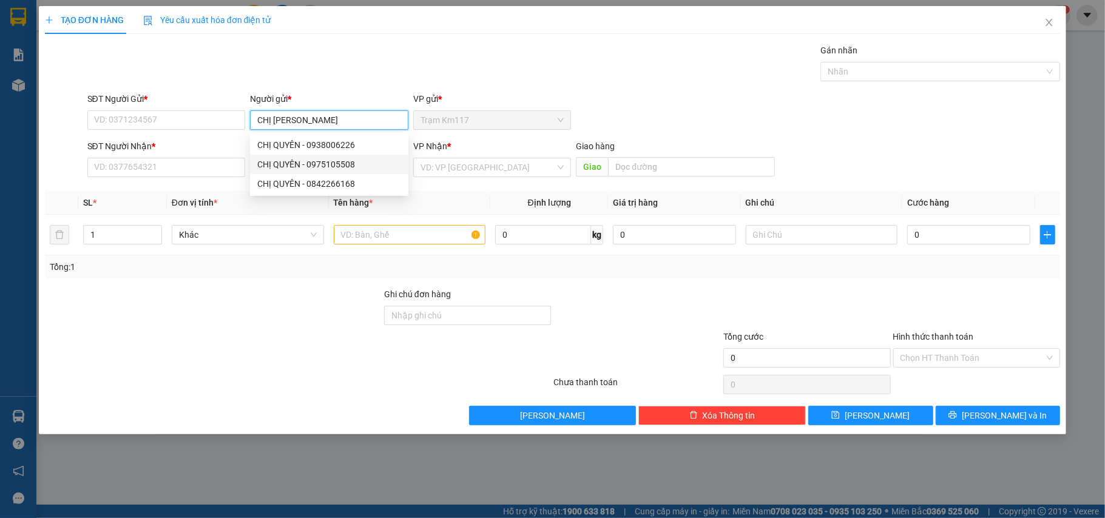
click at [311, 166] on div "CHỊ QUYÊN - 0975105508" at bounding box center [329, 164] width 144 height 13
type input "0975105508"
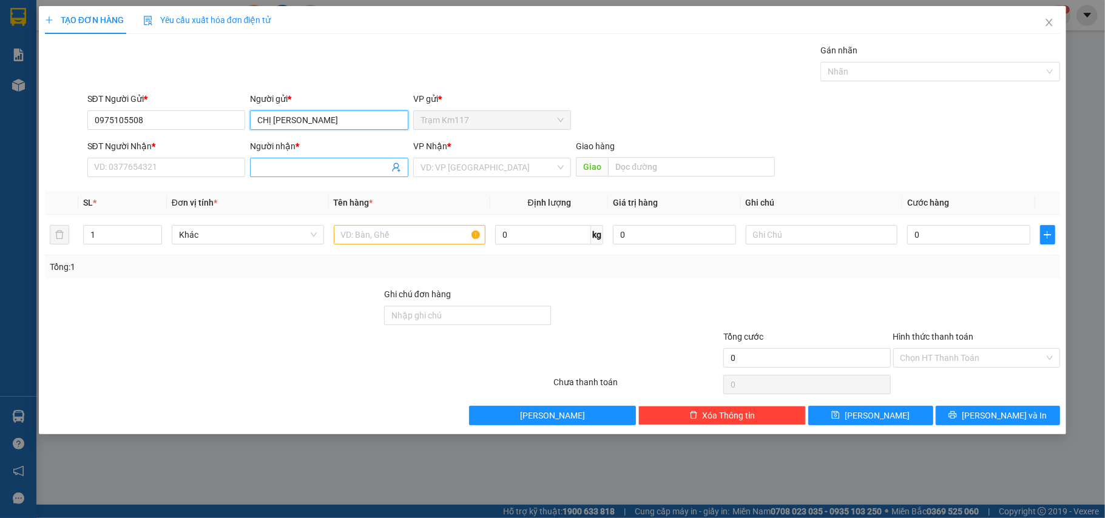
type input "CHỊ QUYÊN"
click at [396, 166] on icon "user-add" at bounding box center [396, 168] width 10 height 10
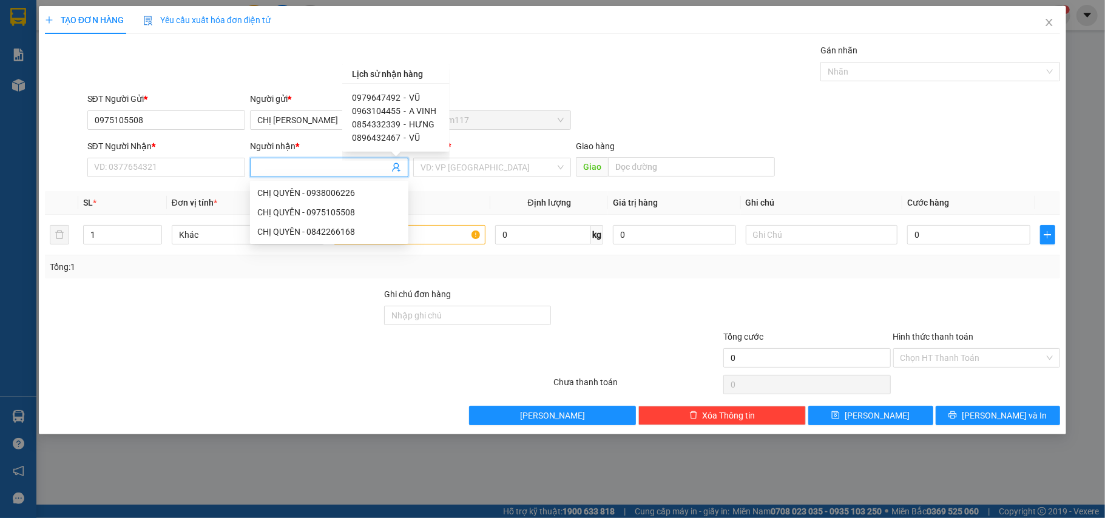
click at [391, 99] on span "0979647492" at bounding box center [376, 98] width 49 height 10
type input "0979647492"
type input "VŨ"
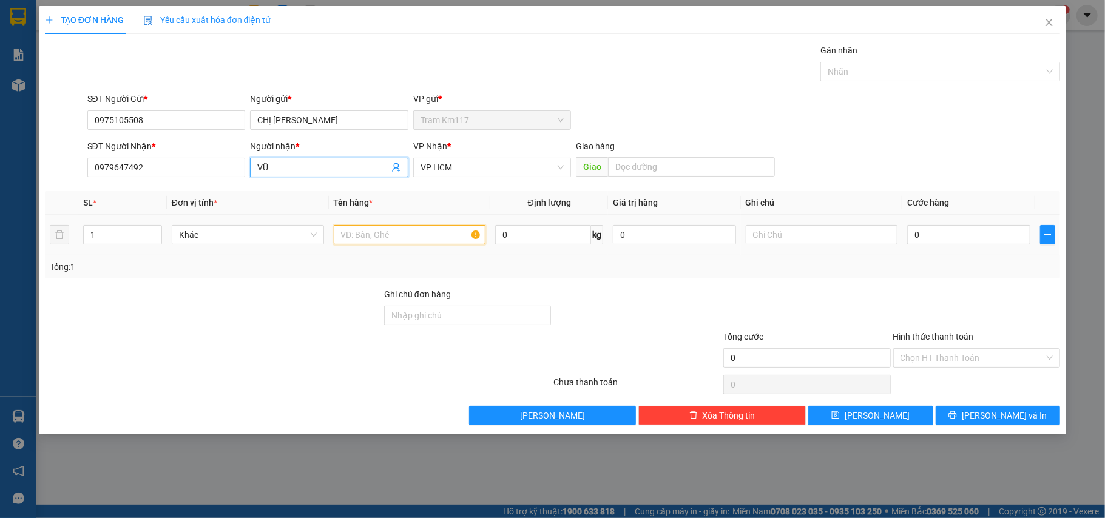
click at [362, 240] on input "text" at bounding box center [410, 234] width 152 height 19
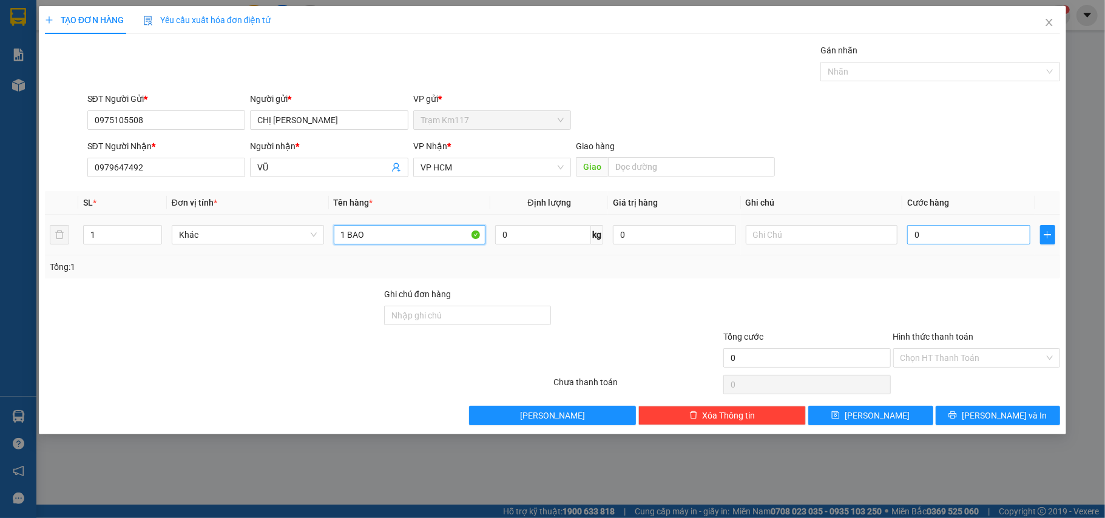
type input "1 BAO"
click at [920, 234] on input "0" at bounding box center [968, 234] width 123 height 19
type input "4"
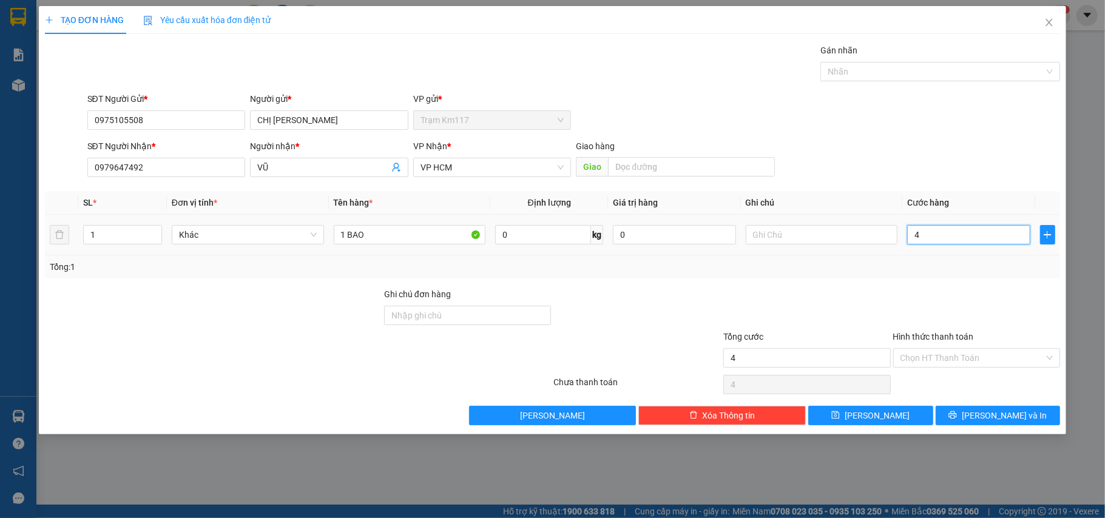
type input "40"
type input "400"
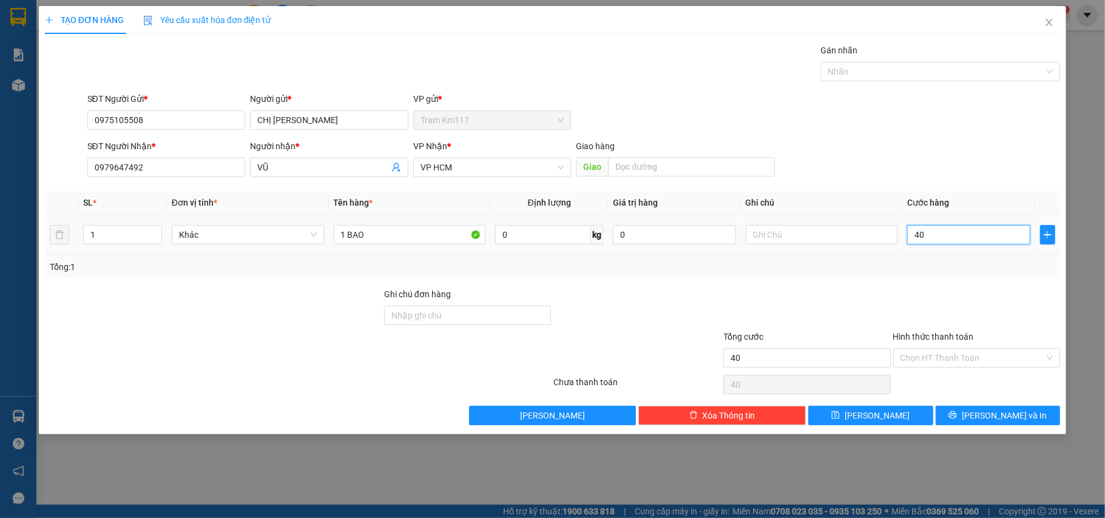
type input "400"
type input "4.000"
type input "40.000"
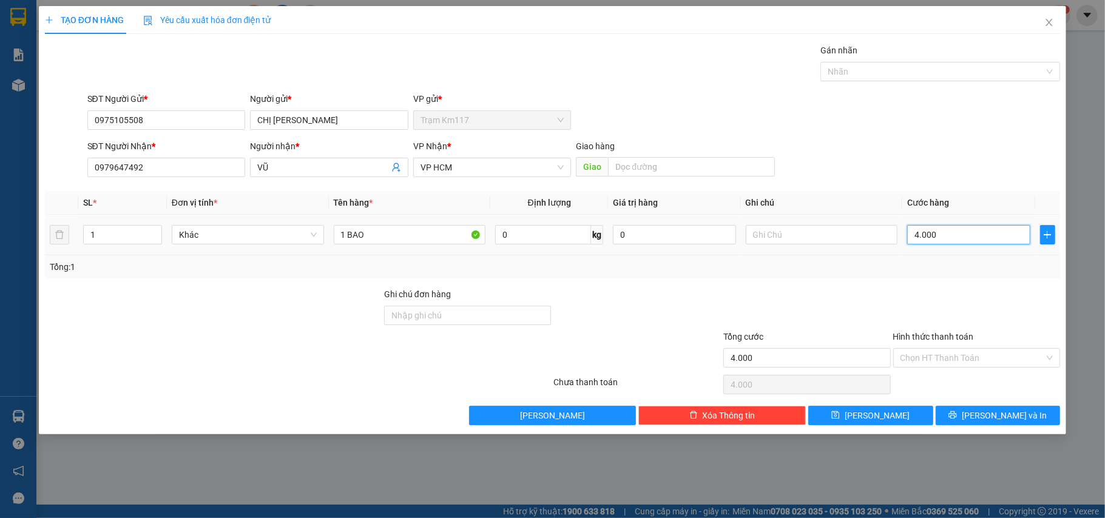
type input "40.000"
click at [948, 353] on input "Hình thức thanh toán" at bounding box center [972, 358] width 144 height 18
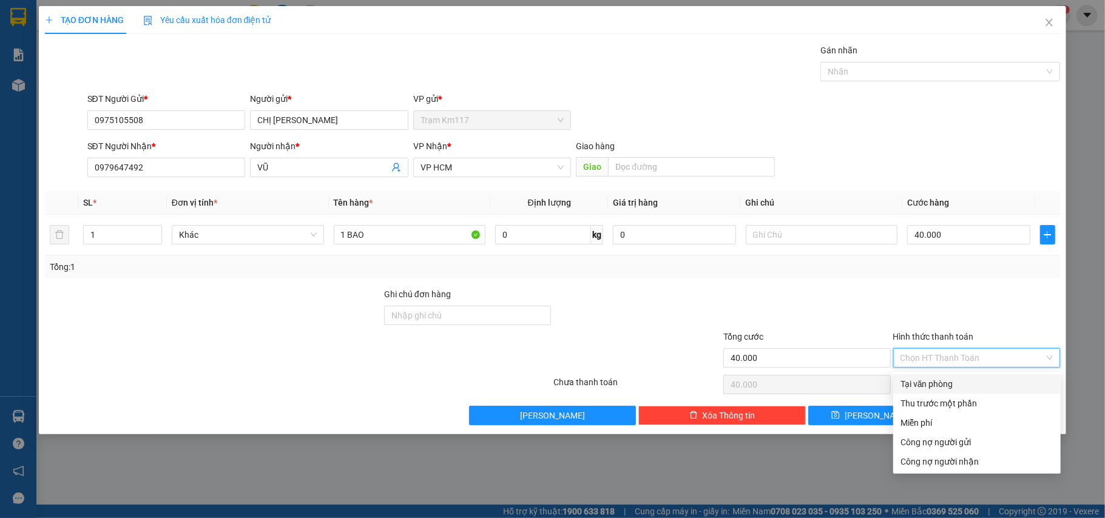
click at [927, 380] on div "Tại văn phòng" at bounding box center [976, 383] width 153 height 13
type input "0"
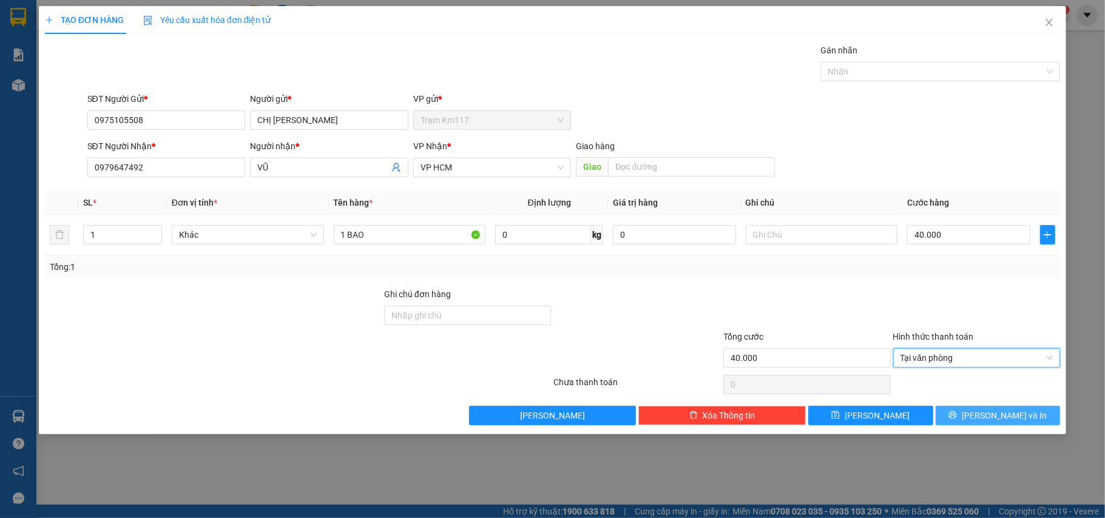
click at [957, 416] on icon "printer" at bounding box center [953, 415] width 8 height 8
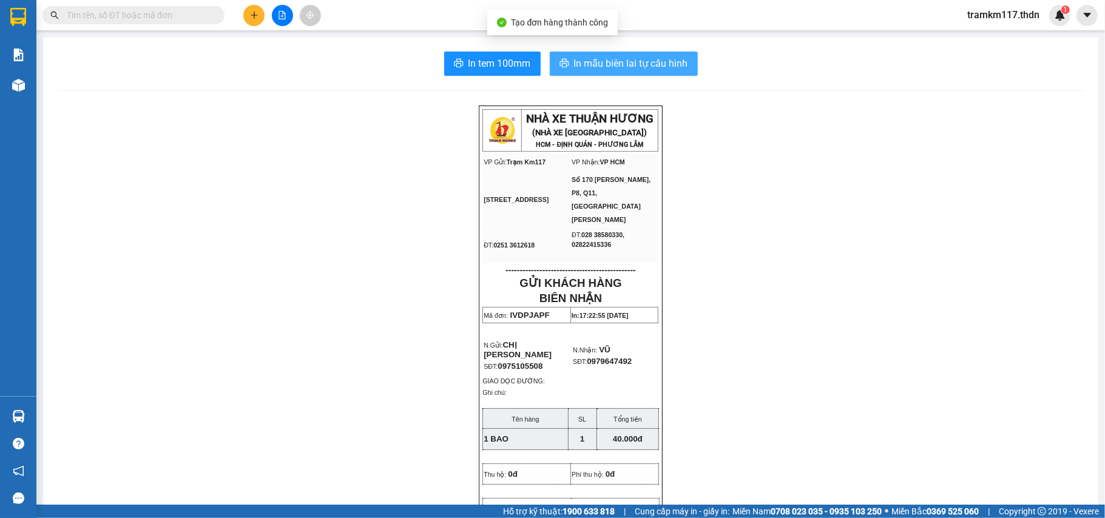
click at [587, 66] on span "In mẫu biên lai tự cấu hình" at bounding box center [631, 63] width 114 height 15
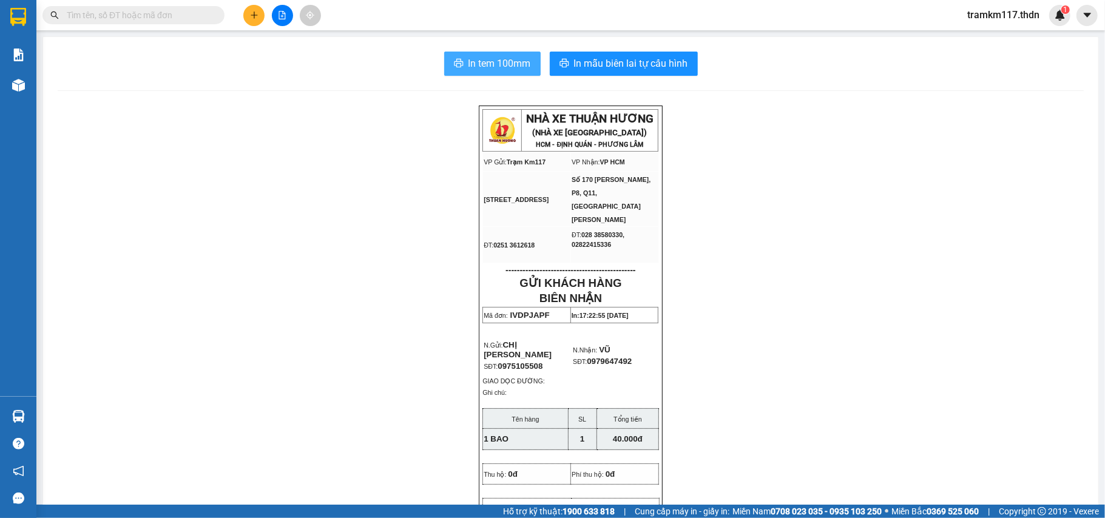
click at [484, 61] on span "In tem 100mm" at bounding box center [499, 63] width 62 height 15
click at [250, 13] on icon "plus" at bounding box center [254, 15] width 8 height 8
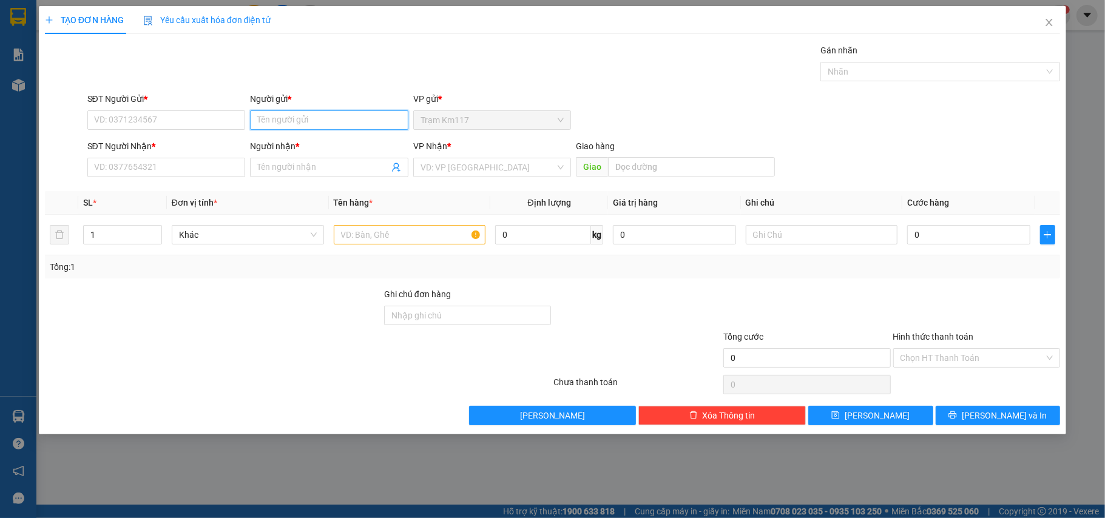
click at [315, 122] on input "Người gửi *" at bounding box center [329, 119] width 158 height 19
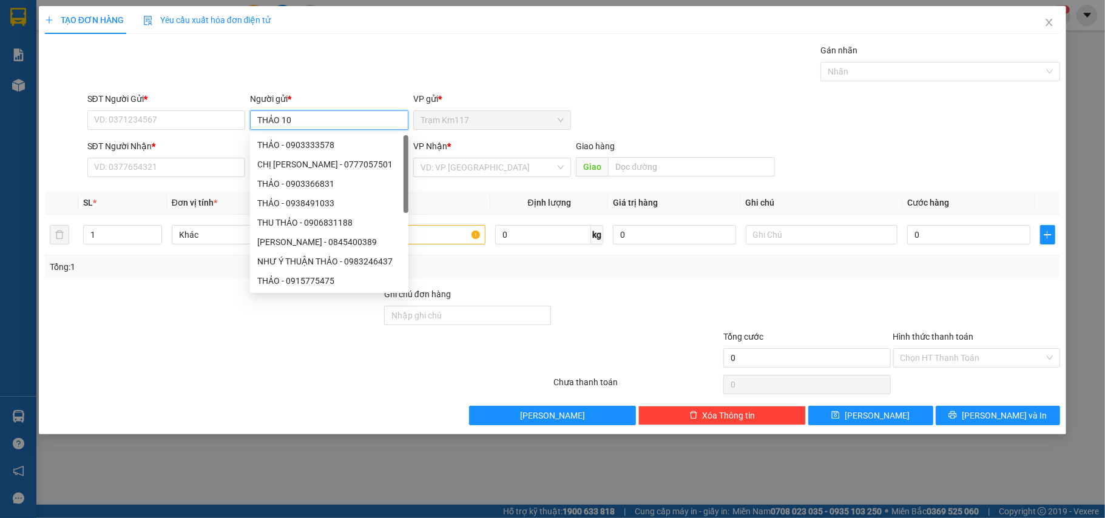
type input "THẢO 106"
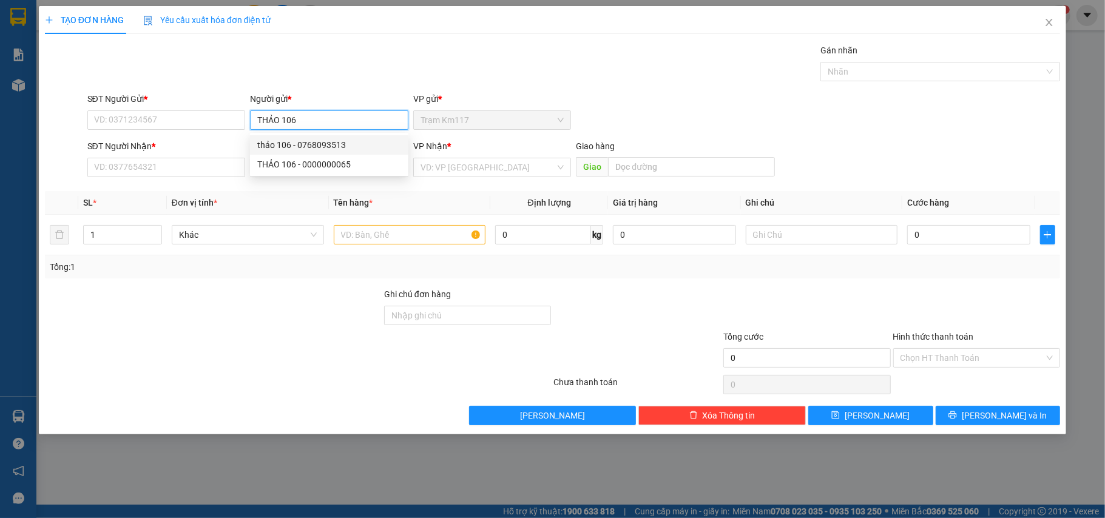
click at [315, 140] on div "thảo 106 - 0768093513" at bounding box center [329, 144] width 144 height 13
type input "0768093513"
type input "thảo 106"
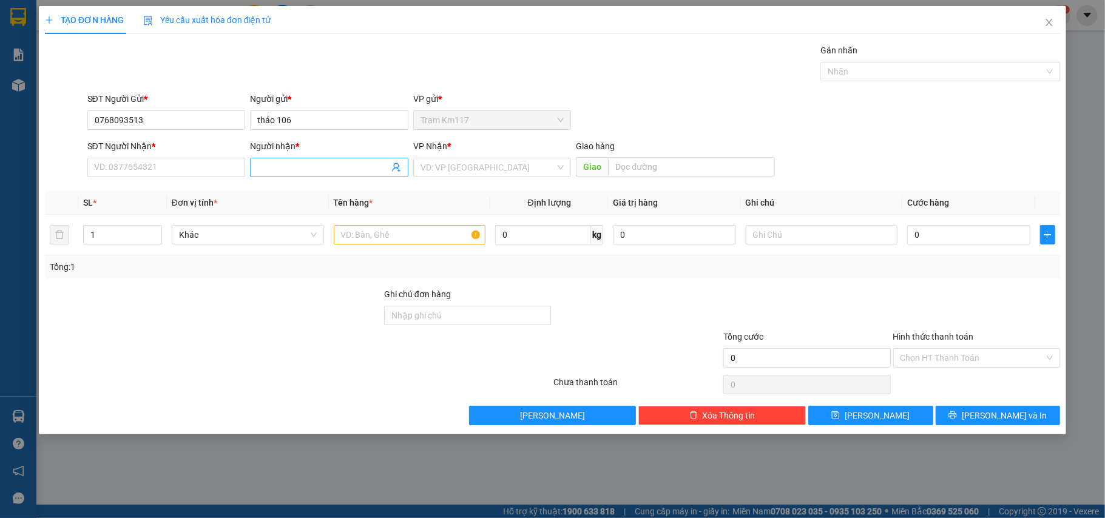
click at [392, 167] on icon "user-add" at bounding box center [396, 168] width 10 height 10
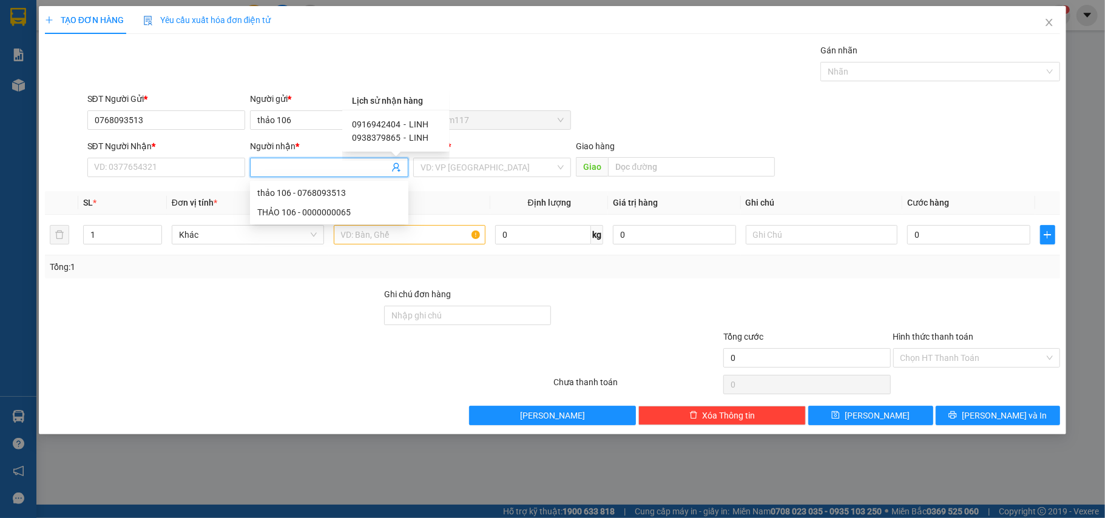
click at [394, 121] on span "0916942404" at bounding box center [376, 125] width 49 height 10
type input "0916942404"
type input "LINH"
type input "LẤY HÀNG 106"
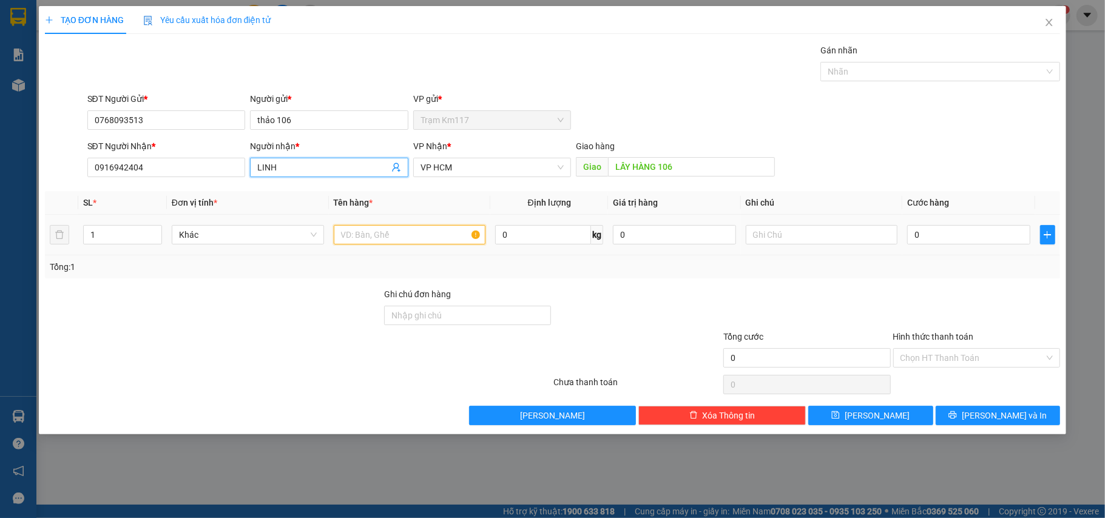
click at [366, 241] on input "text" at bounding box center [410, 234] width 152 height 19
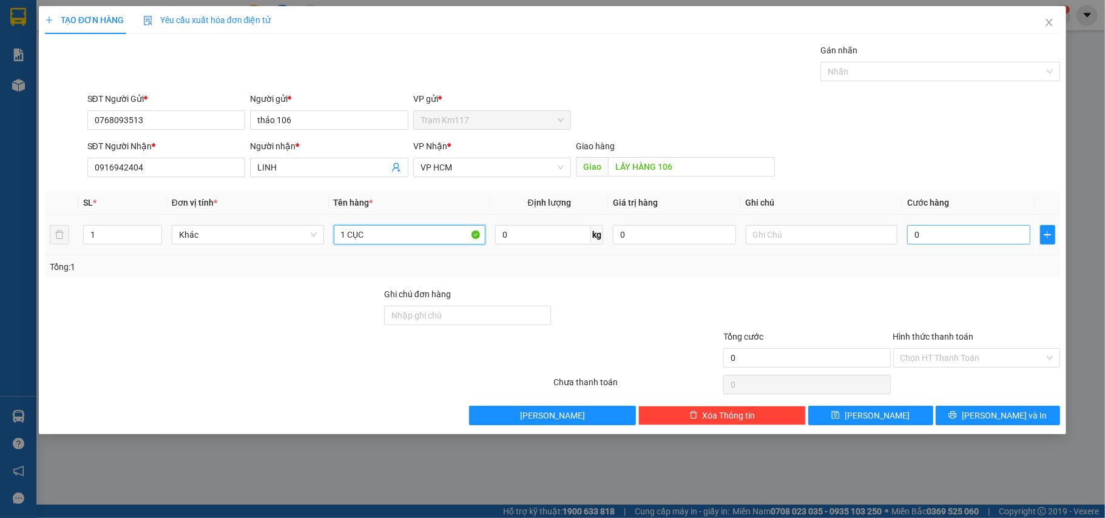
type input "1 CỤC"
click at [948, 236] on input "0" at bounding box center [968, 234] width 123 height 19
type input "4"
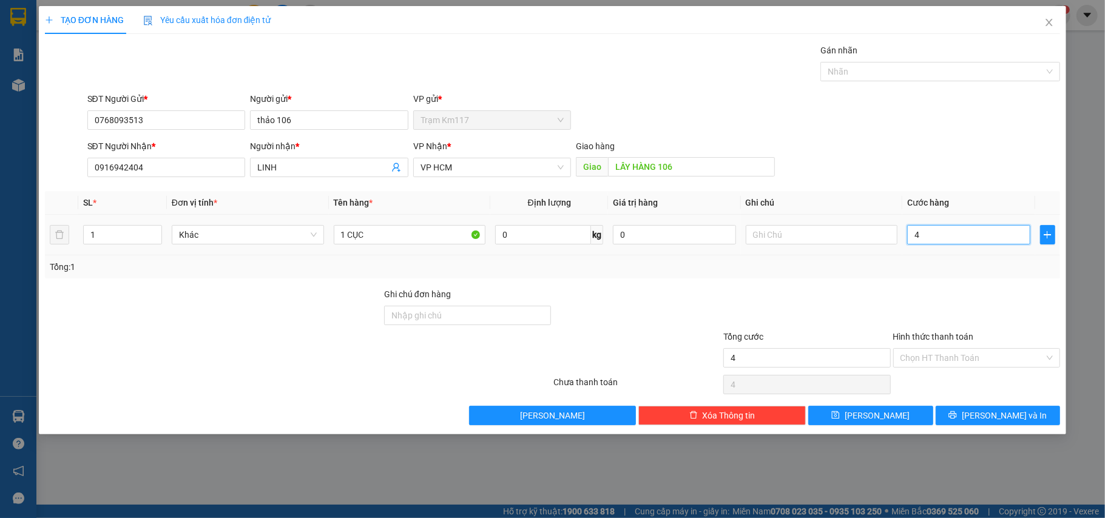
type input "40"
type input "400"
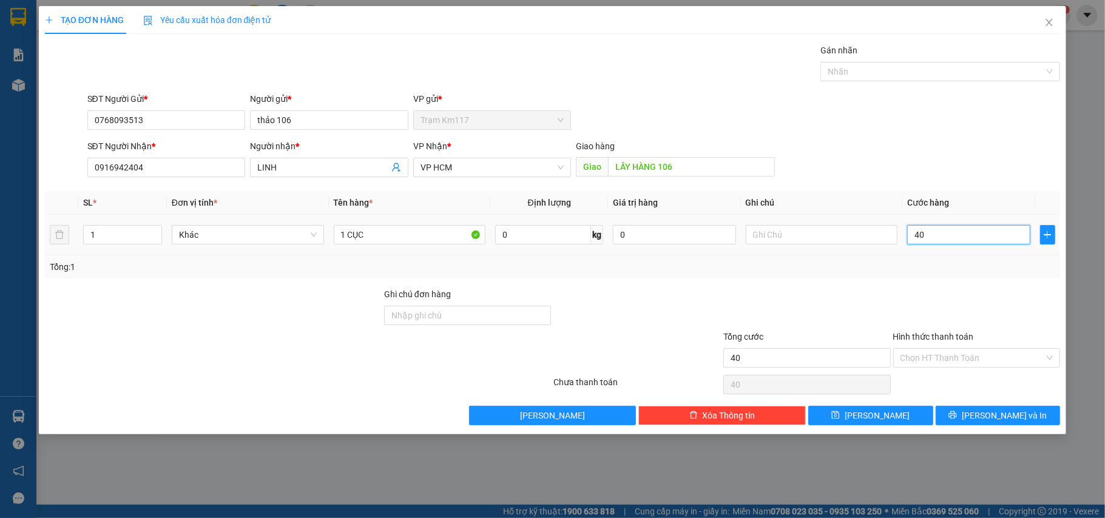
type input "400"
click at [954, 357] on input "Hình thức thanh toán" at bounding box center [972, 358] width 144 height 18
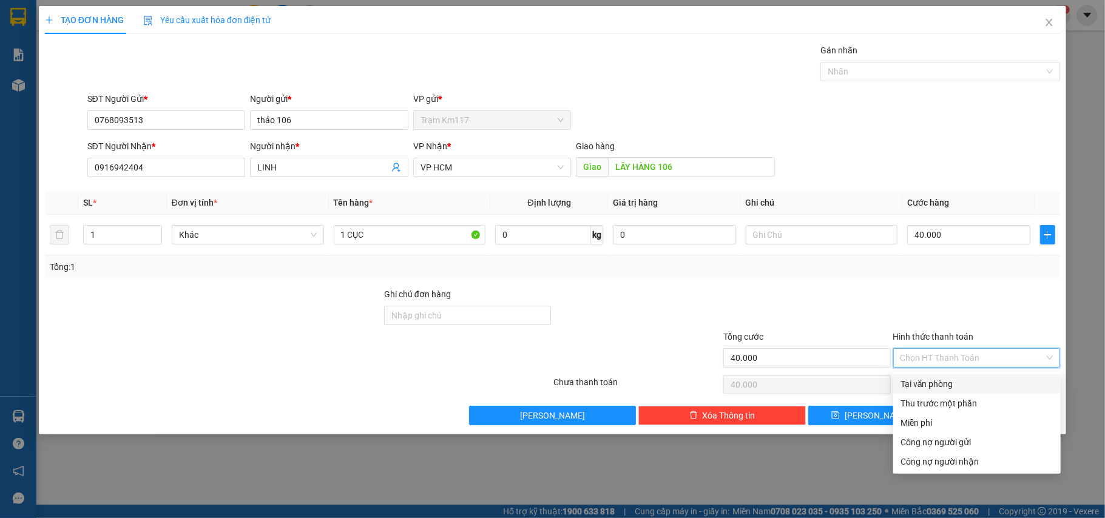
click at [940, 382] on div "Tại văn phòng" at bounding box center [976, 383] width 153 height 13
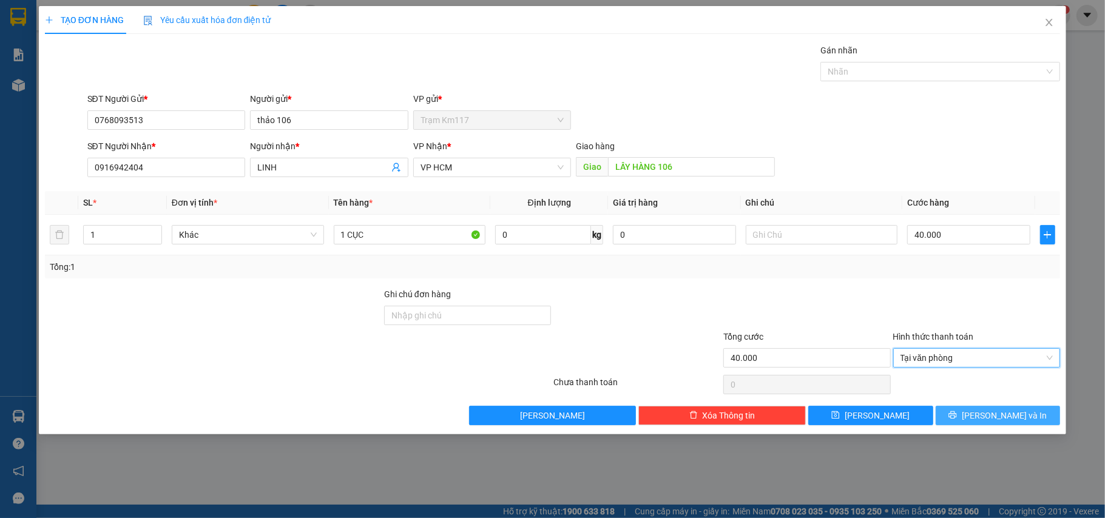
click at [957, 415] on icon "printer" at bounding box center [952, 415] width 8 height 8
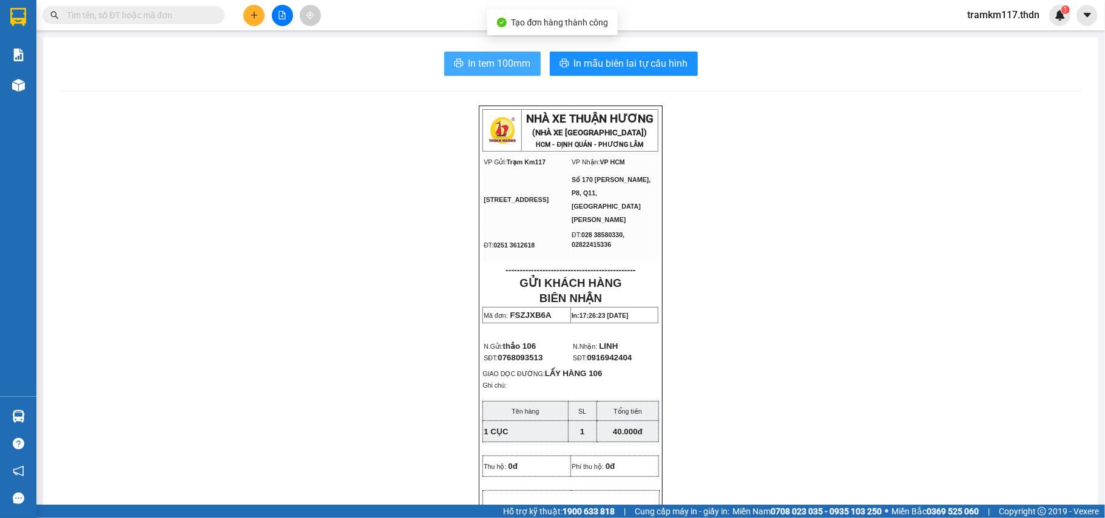
click at [490, 62] on span "In tem 100mm" at bounding box center [499, 63] width 62 height 15
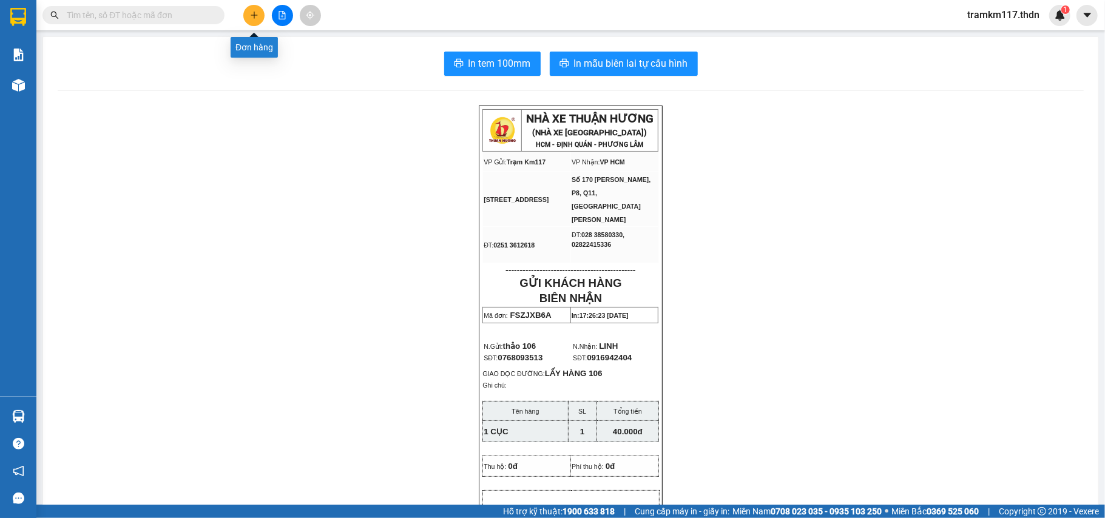
click at [248, 15] on button at bounding box center [253, 15] width 21 height 21
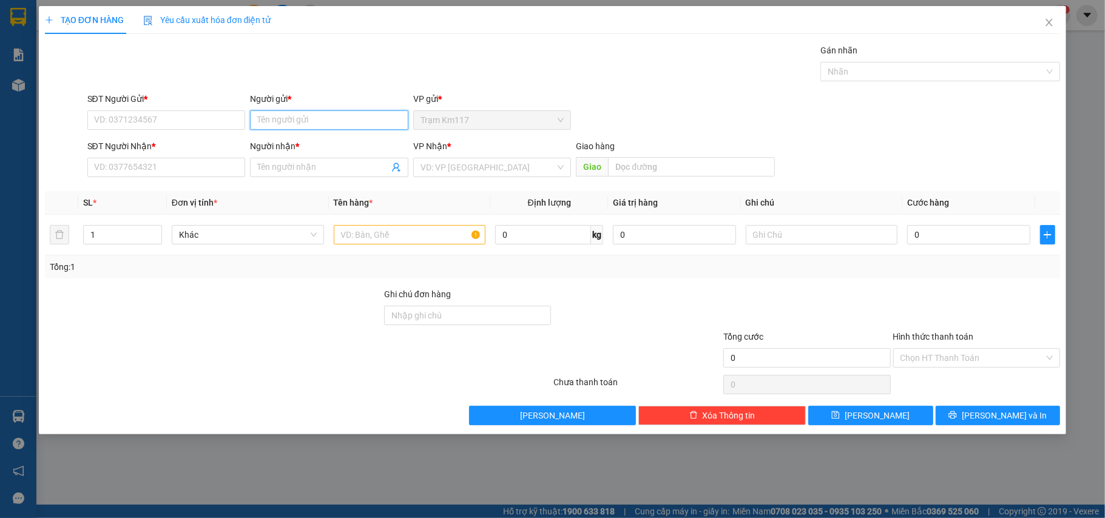
click at [297, 120] on input "Người gửi *" at bounding box center [329, 119] width 158 height 19
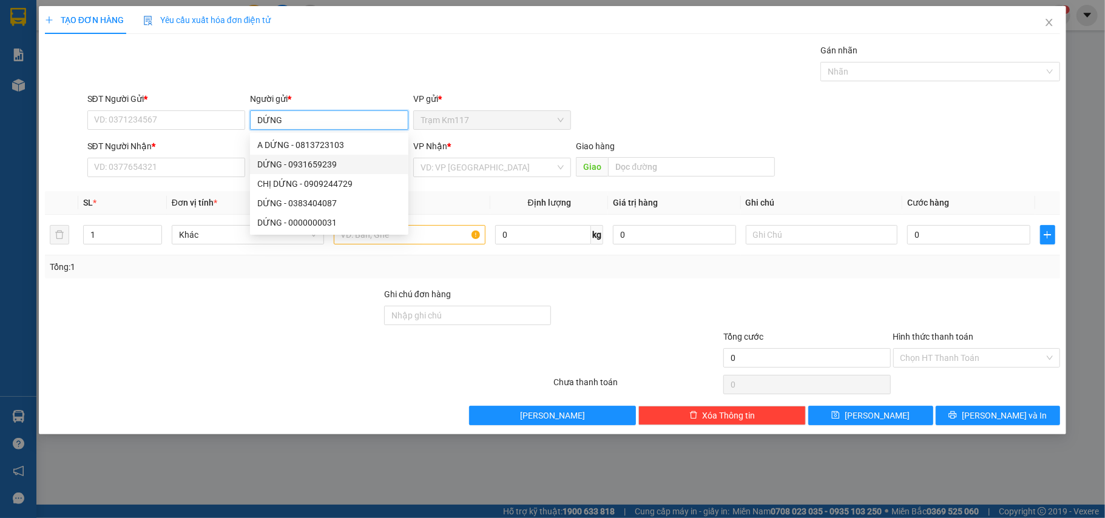
click at [297, 160] on div "DỨNG - 0931659239" at bounding box center [329, 164] width 144 height 13
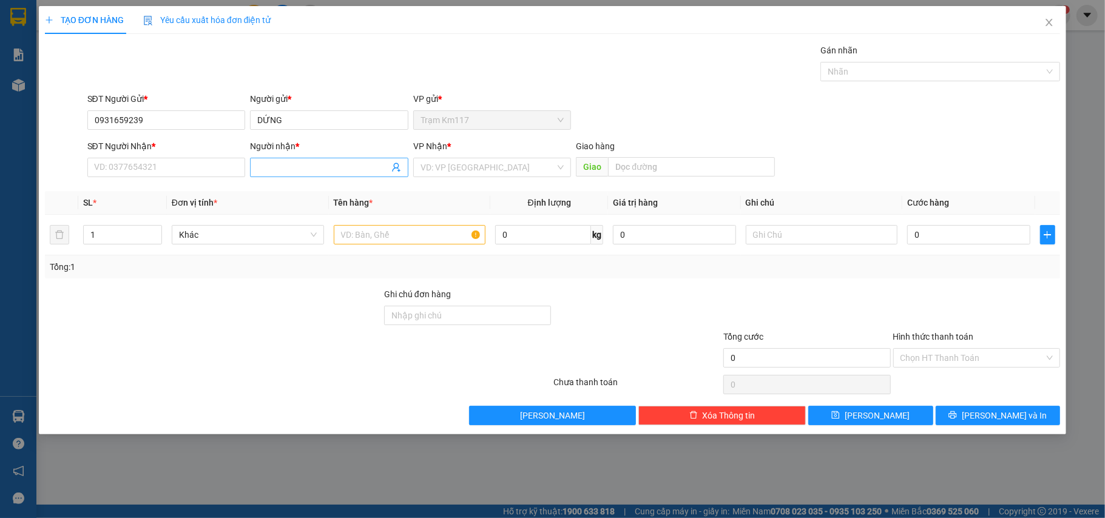
click at [396, 170] on icon "user-add" at bounding box center [396, 168] width 10 height 10
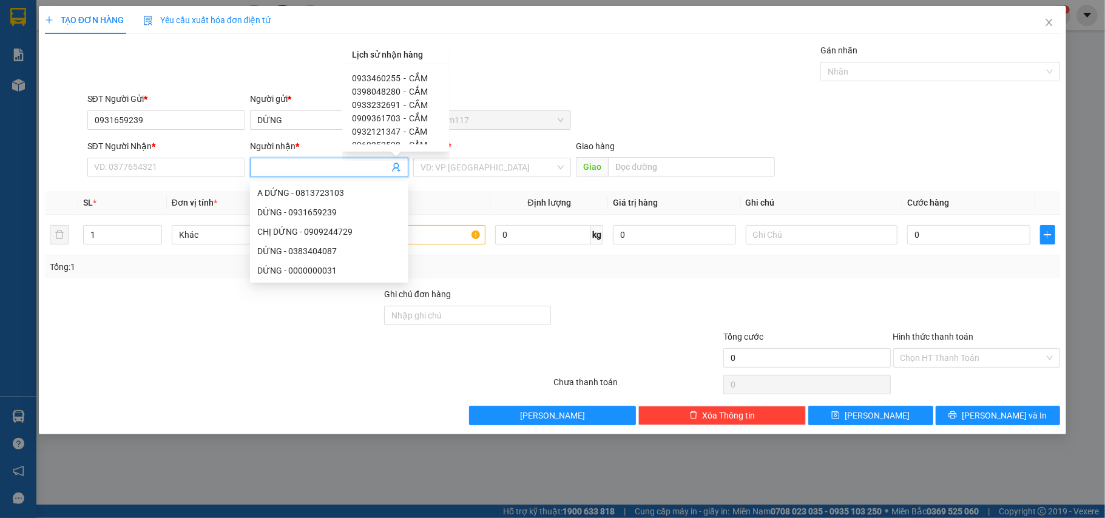
click at [392, 78] on span "0933460255" at bounding box center [376, 78] width 49 height 10
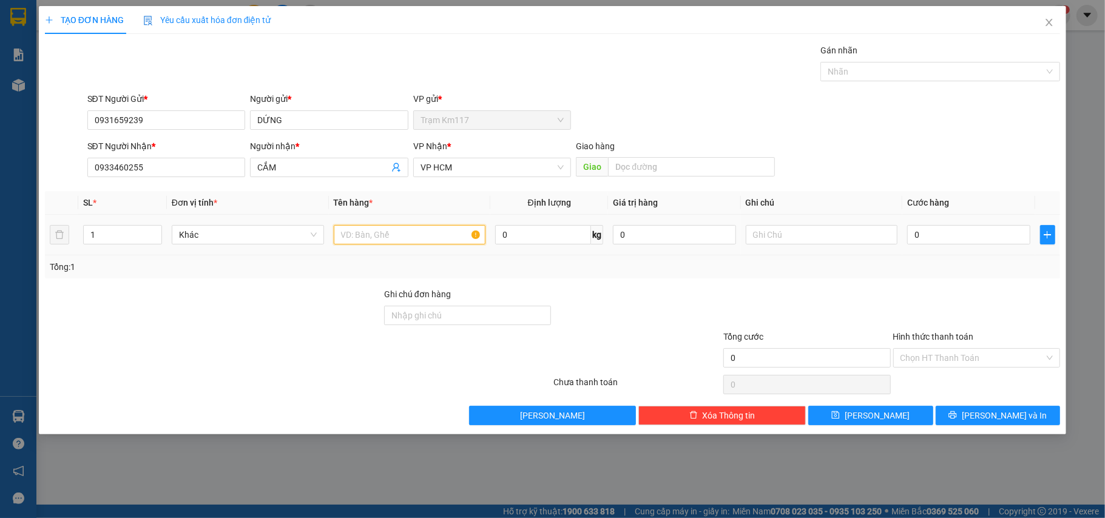
click at [391, 238] on input "text" at bounding box center [410, 234] width 152 height 19
click at [944, 232] on input "0" at bounding box center [968, 234] width 123 height 19
click at [876, 74] on div at bounding box center [933, 71] width 221 height 15
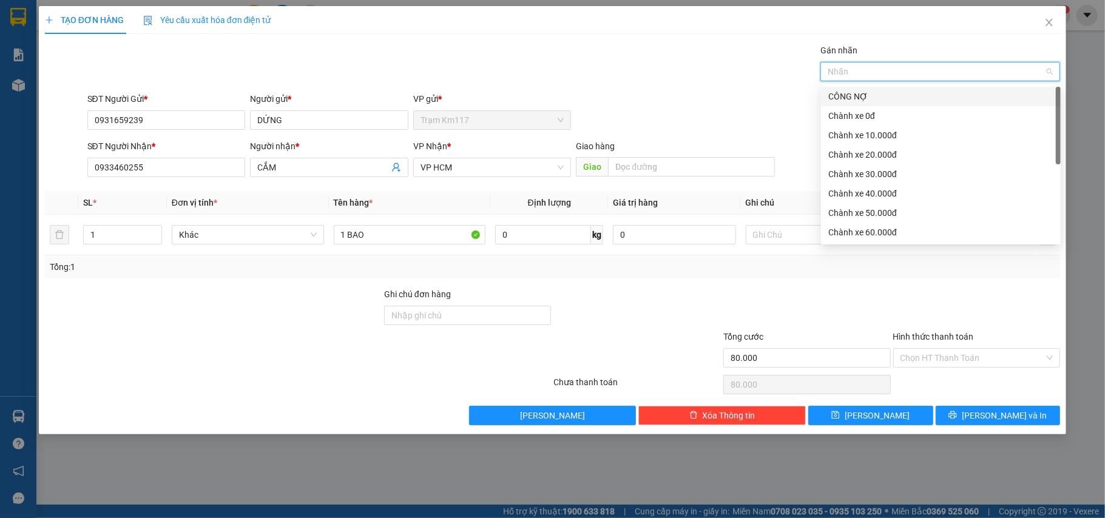
click at [858, 95] on div "CÔNG NỢ" at bounding box center [940, 96] width 225 height 13
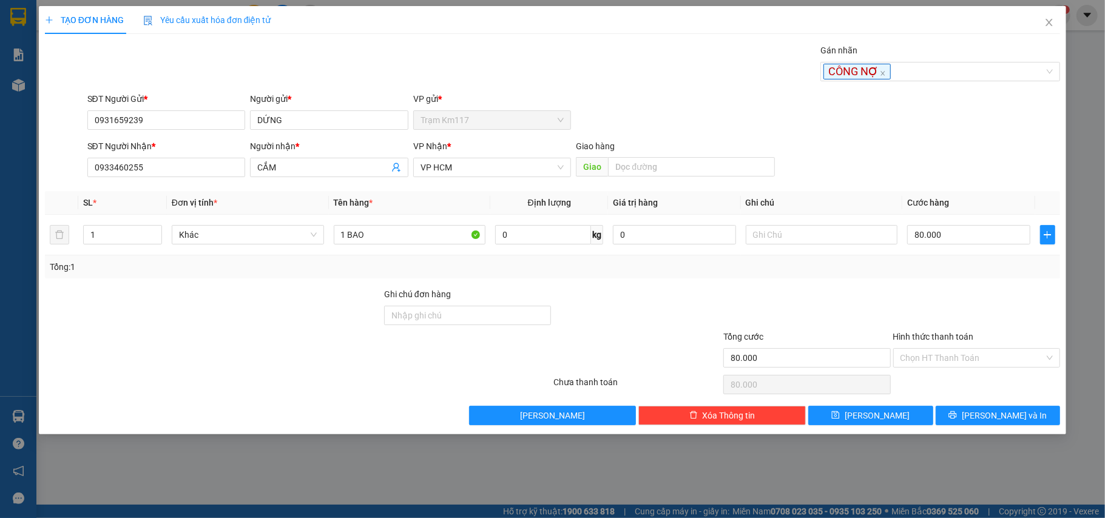
click at [713, 112] on div "SĐT Người Gửi * 0931659239 Người gửi * DỨNG VP gửi * Trạm Km117" at bounding box center [574, 113] width 978 height 42
click at [957, 419] on icon "printer" at bounding box center [953, 415] width 8 height 8
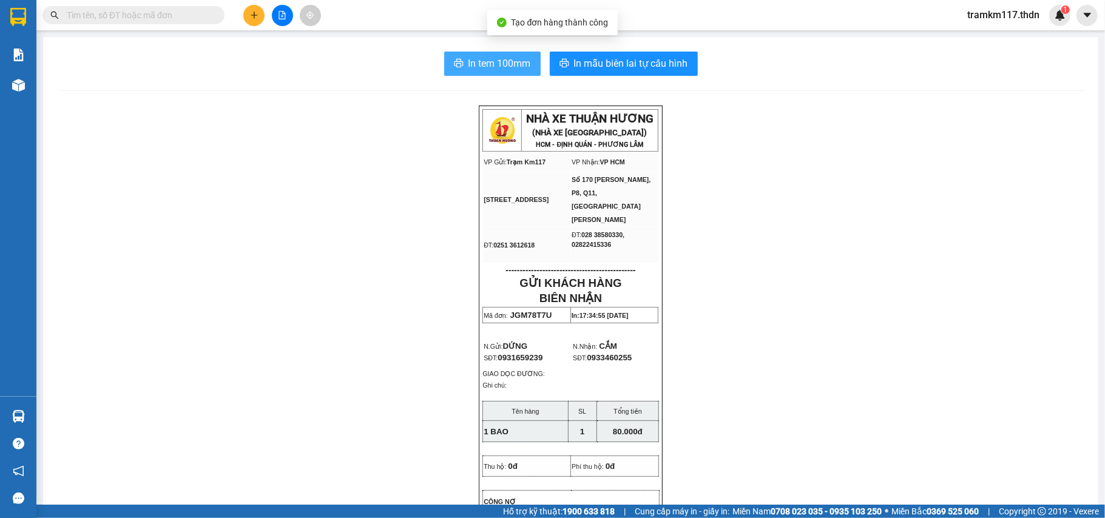
click at [471, 67] on span "In tem 100mm" at bounding box center [499, 63] width 62 height 15
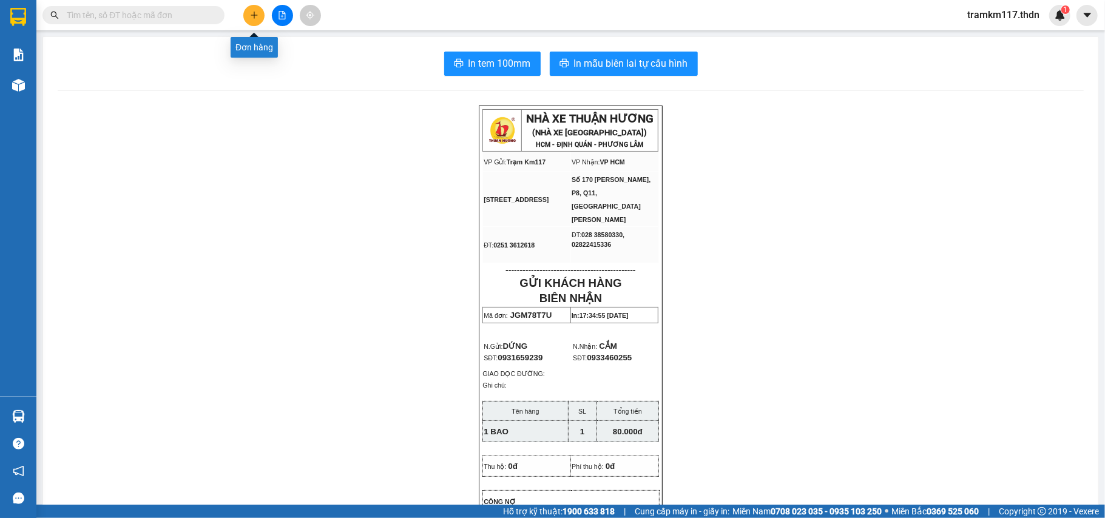
click at [251, 13] on icon "plus" at bounding box center [254, 15] width 8 height 8
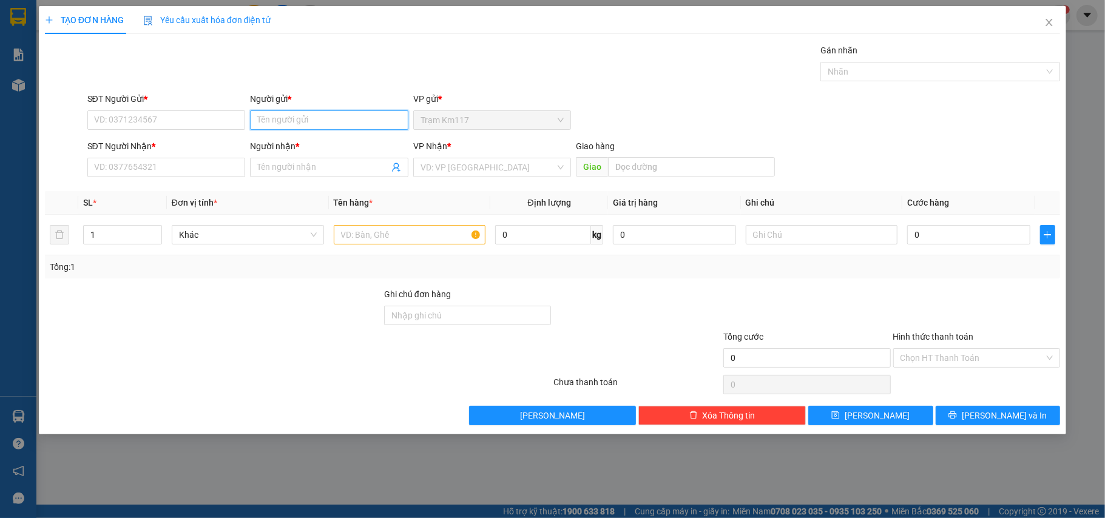
click at [339, 124] on input "Người gửi *" at bounding box center [329, 119] width 158 height 19
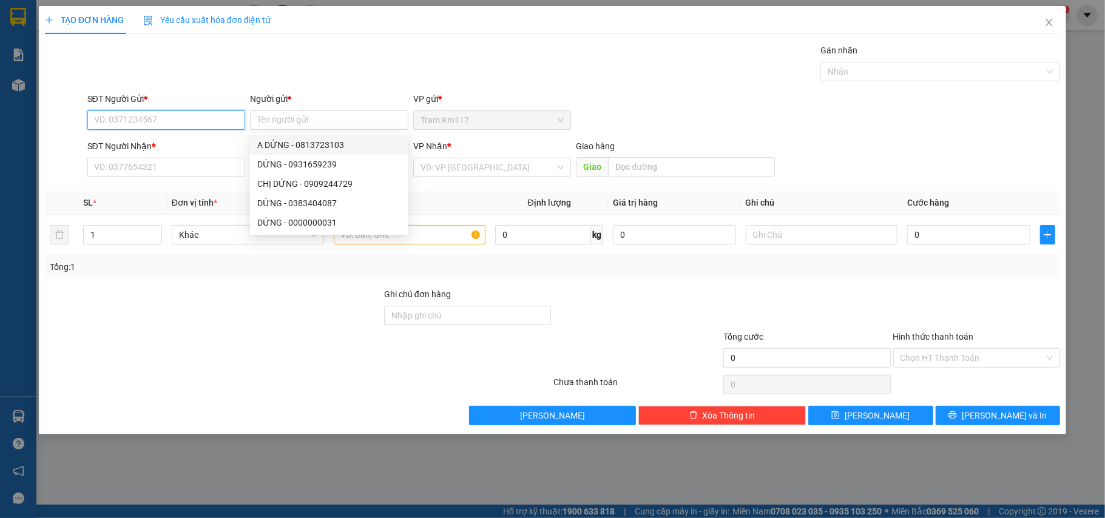
click at [187, 120] on input "SĐT Người Gửi *" at bounding box center [166, 119] width 158 height 19
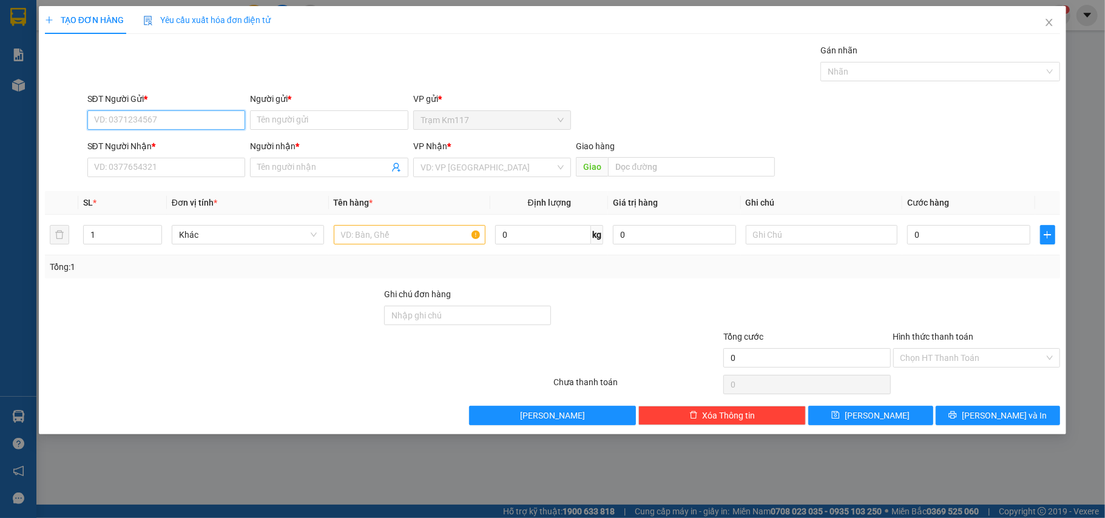
click at [195, 118] on input "SĐT Người Gửi *" at bounding box center [166, 119] width 158 height 19
click at [304, 118] on input "Người gửi *" at bounding box center [329, 119] width 158 height 19
click at [173, 169] on input "SĐT Người Nhận *" at bounding box center [166, 167] width 158 height 19
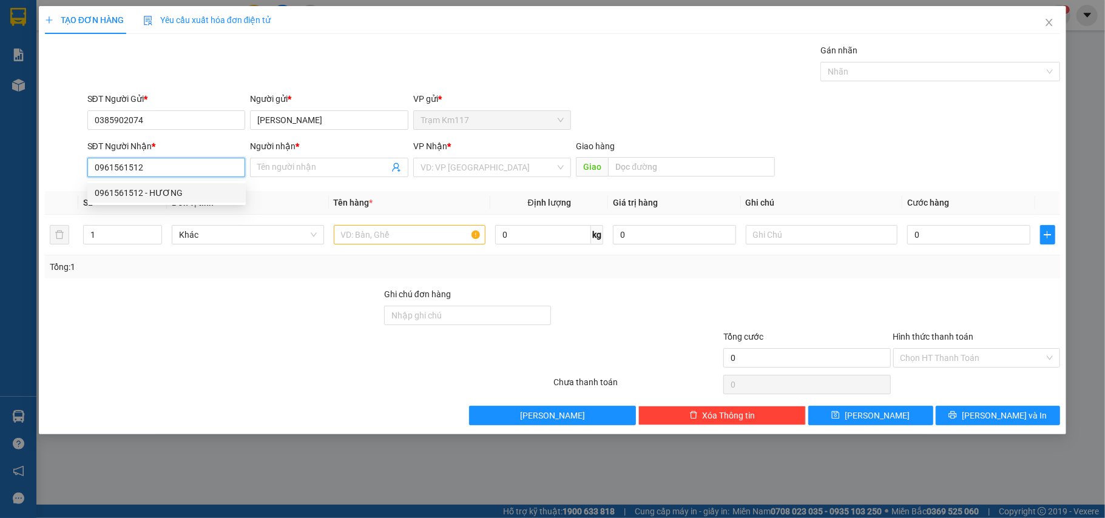
click at [153, 194] on div "0961561512 - HƯƠNG" at bounding box center [167, 192] width 144 height 13
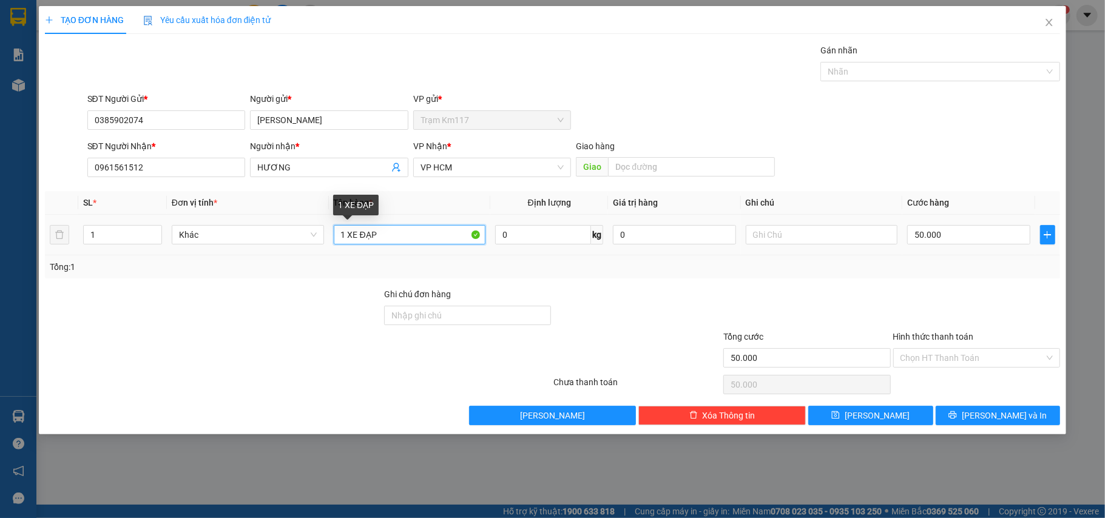
click at [396, 238] on input "1 XE ĐẠP" at bounding box center [410, 234] width 152 height 19
click at [911, 234] on input "0" at bounding box center [968, 234] width 123 height 19
click at [959, 357] on input "Hình thức thanh toán" at bounding box center [972, 358] width 144 height 18
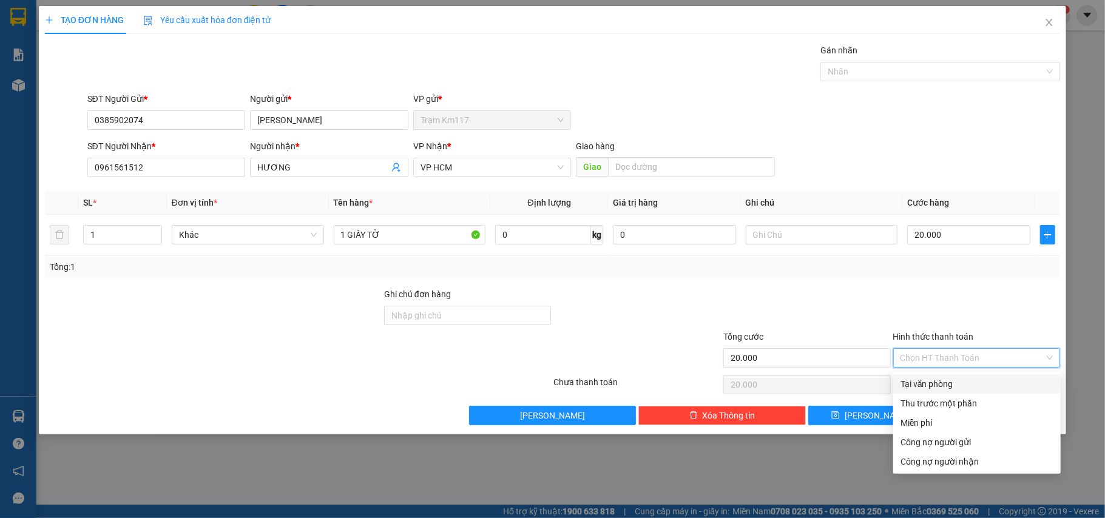
click at [934, 382] on div "Tại văn phòng" at bounding box center [976, 383] width 153 height 13
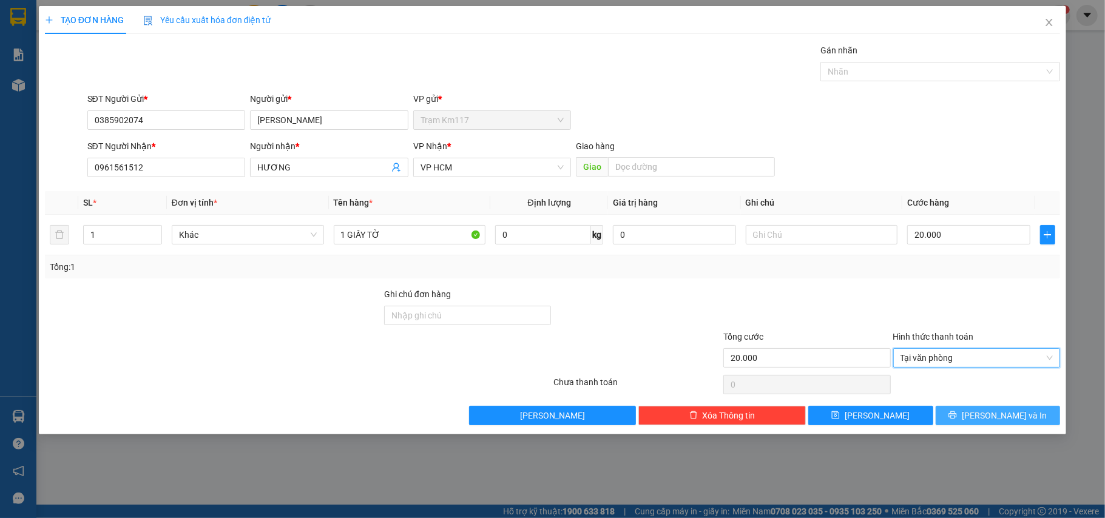
click at [957, 416] on icon "printer" at bounding box center [953, 415] width 8 height 8
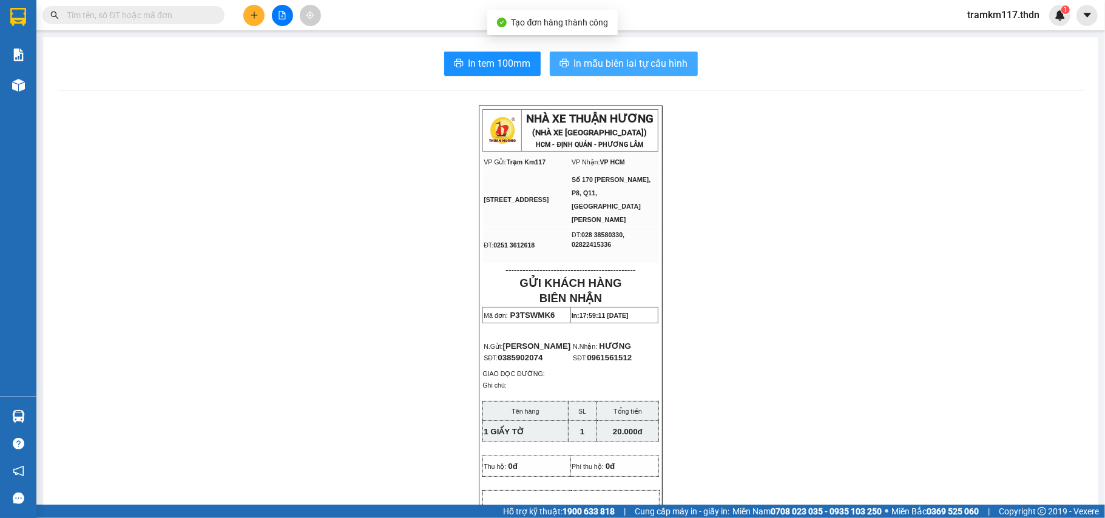
click at [579, 64] on span "In mẫu biên lai tự cấu hình" at bounding box center [631, 63] width 114 height 15
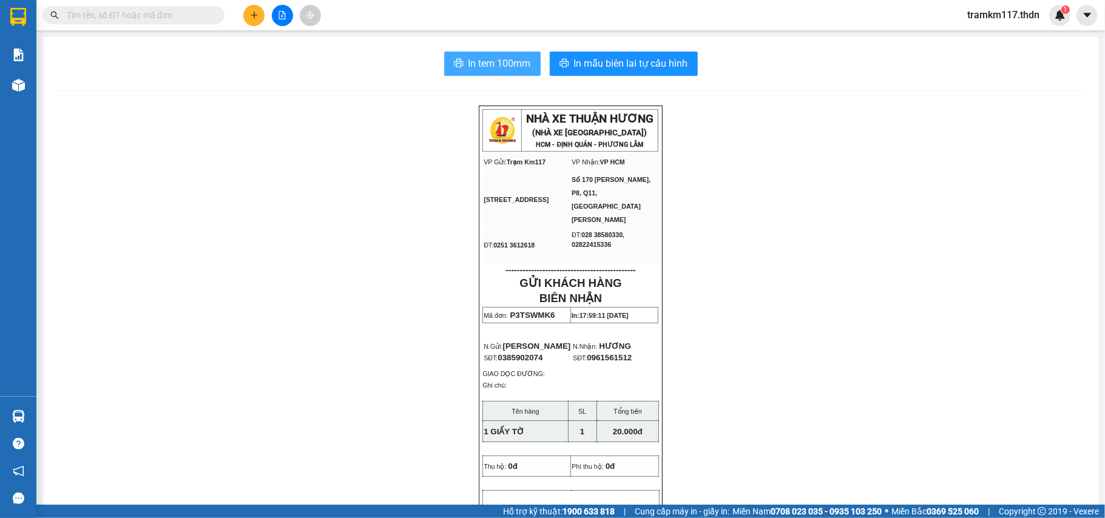
click at [479, 62] on span "In tem 100mm" at bounding box center [499, 63] width 62 height 15
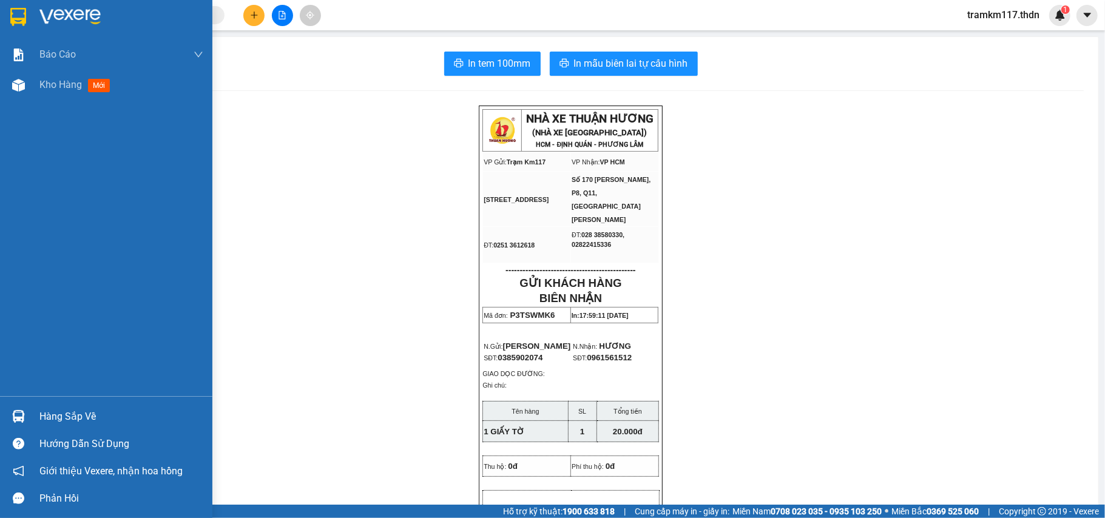
click at [0, 13] on div at bounding box center [106, 19] width 212 height 39
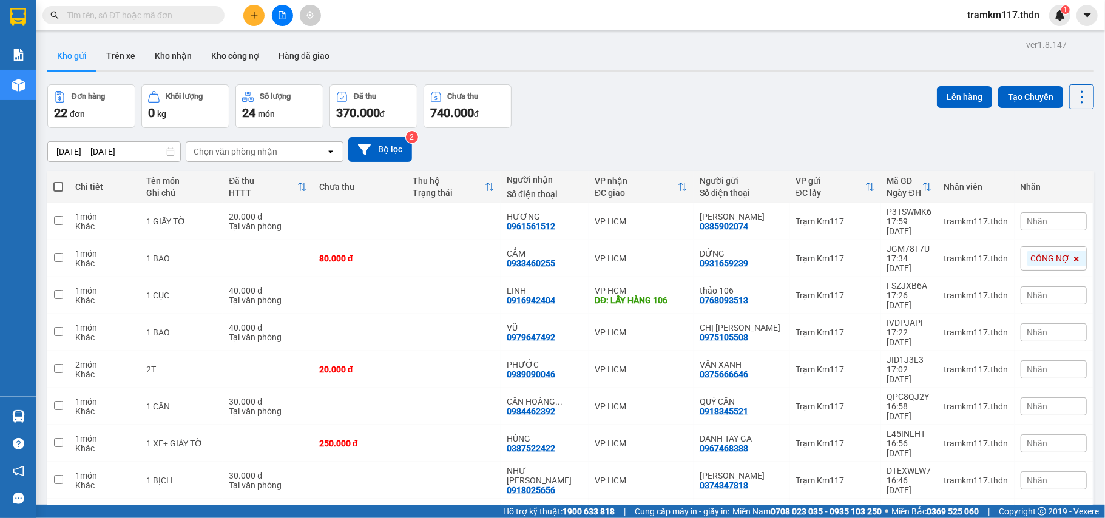
click at [1035, 465] on div "100 / trang" at bounding box center [1040, 476] width 73 height 22
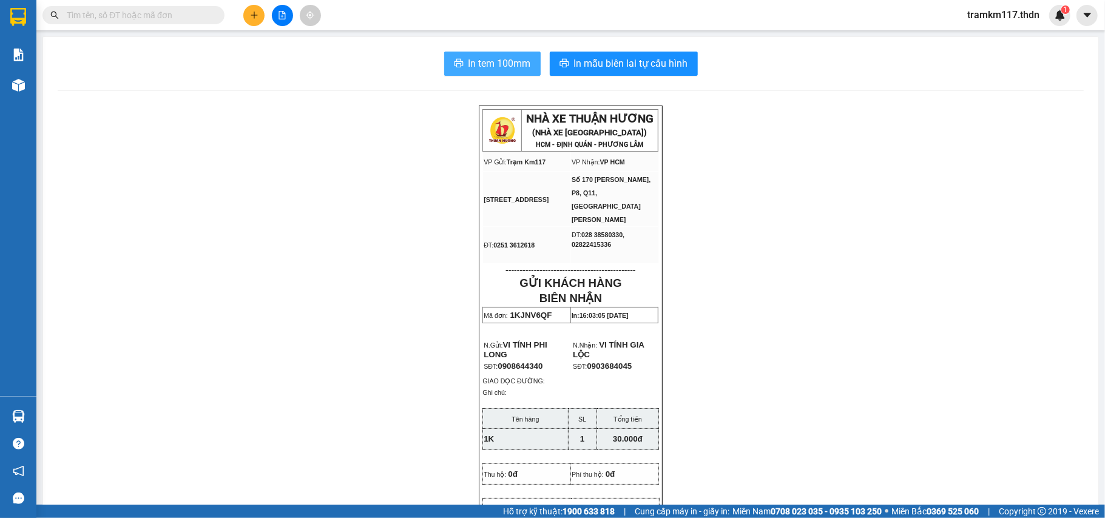
click at [489, 63] on span "In tem 100mm" at bounding box center [499, 63] width 62 height 15
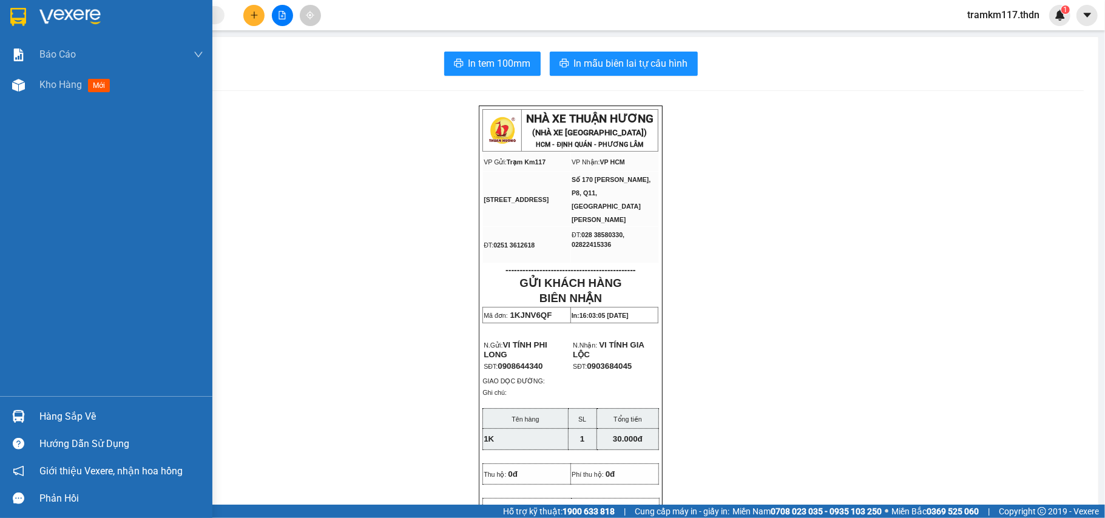
click at [34, 17] on div at bounding box center [106, 19] width 212 height 39
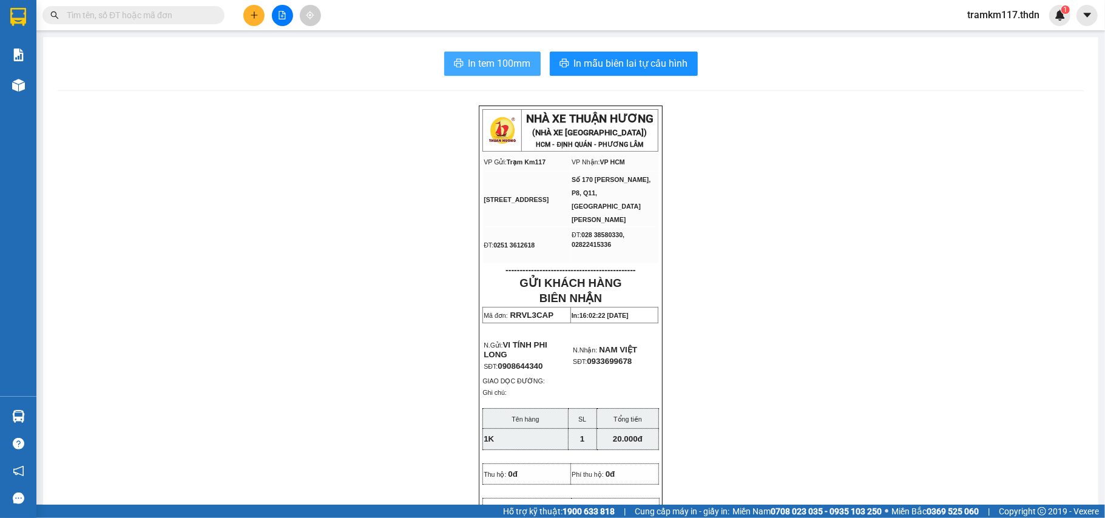
click at [501, 64] on span "In tem 100mm" at bounding box center [499, 63] width 62 height 15
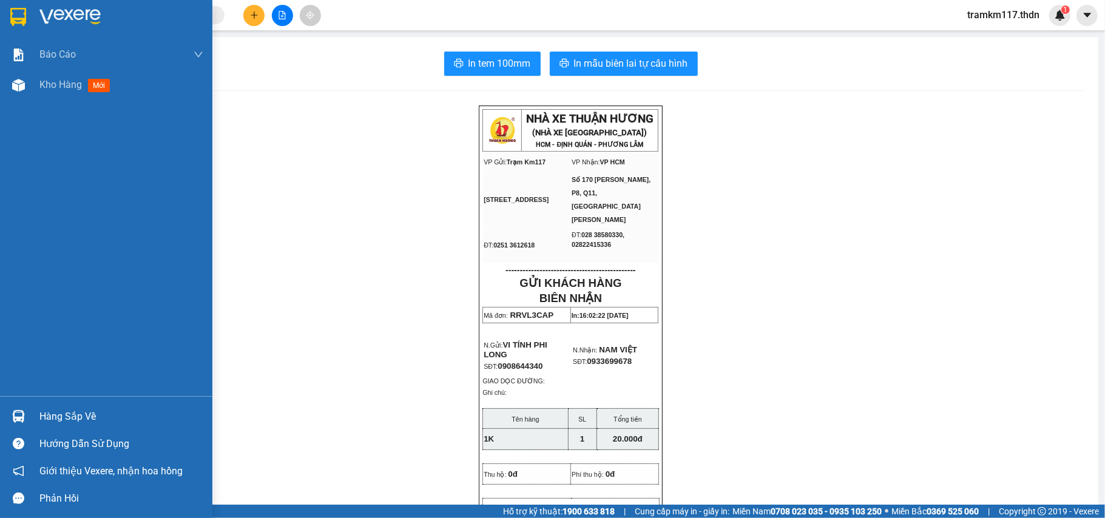
click at [10, 32] on div at bounding box center [106, 19] width 212 height 39
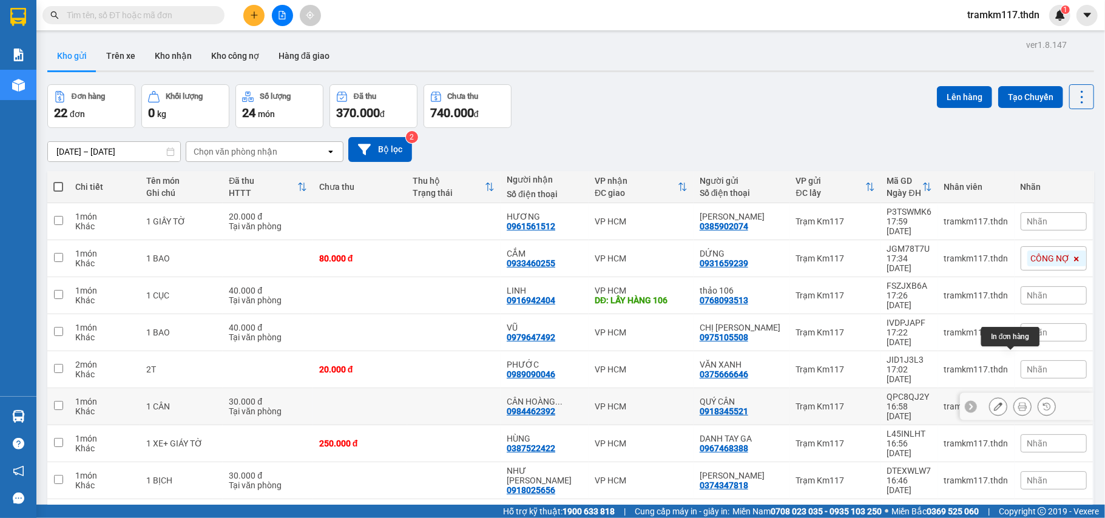
click at [1014, 396] on button at bounding box center [1022, 406] width 17 height 21
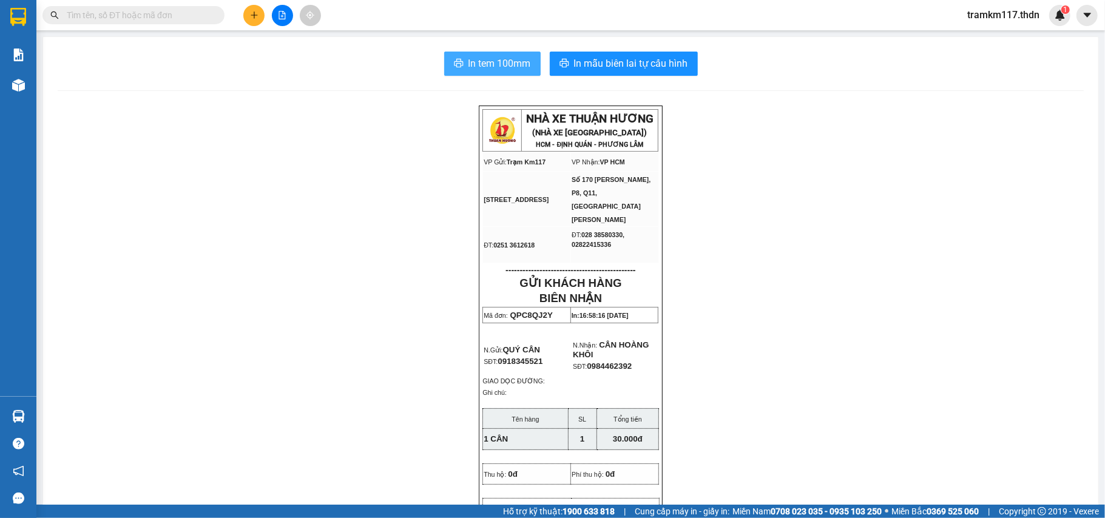
click at [481, 57] on span "In tem 100mm" at bounding box center [499, 63] width 62 height 15
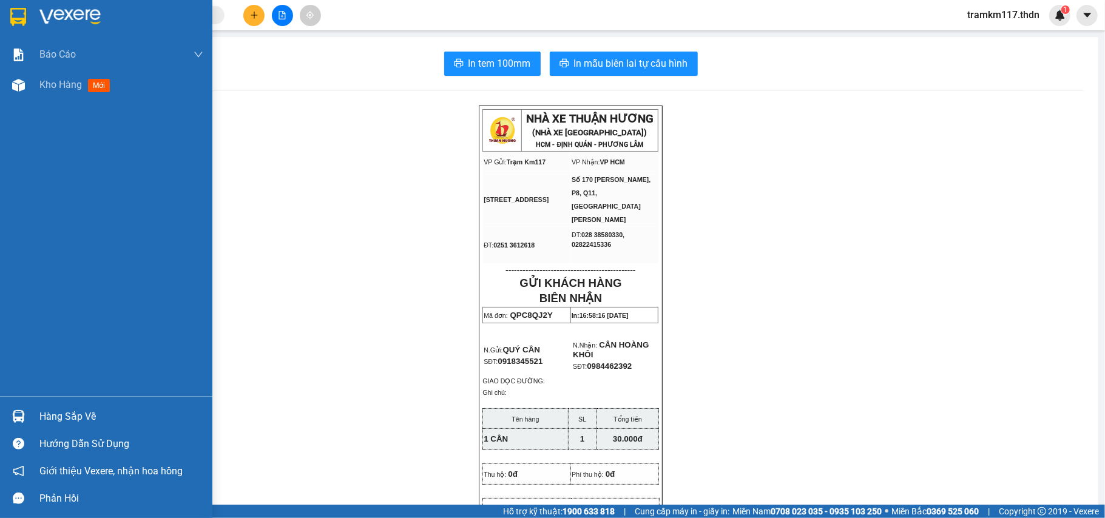
click at [32, 25] on div at bounding box center [106, 19] width 212 height 39
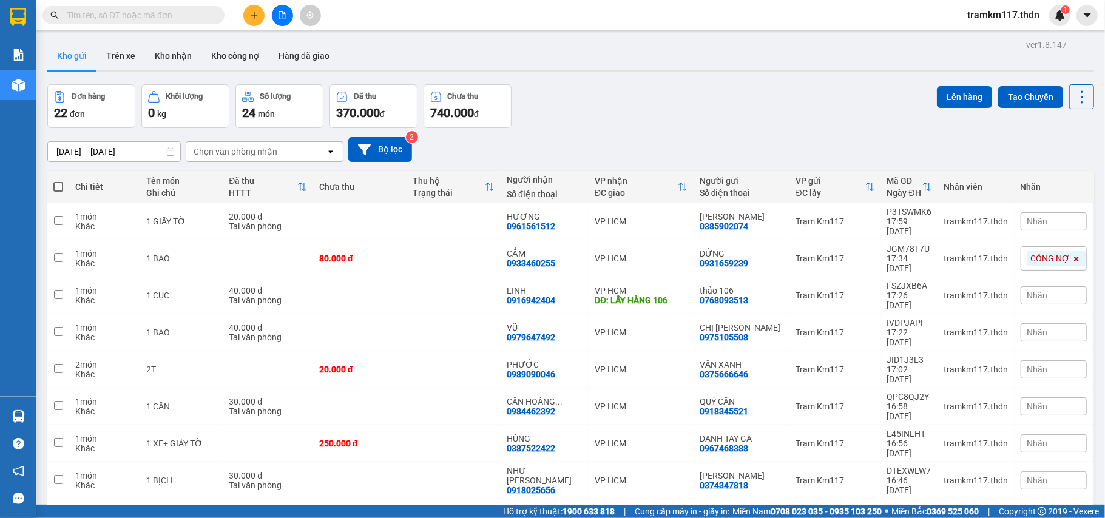
click at [64, 183] on th at bounding box center [58, 187] width 22 height 32
click at [51, 177] on th at bounding box center [58, 187] width 22 height 32
click at [61, 181] on label at bounding box center [58, 187] width 10 height 12
click at [58, 181] on input "checkbox" at bounding box center [58, 181] width 0 height 0
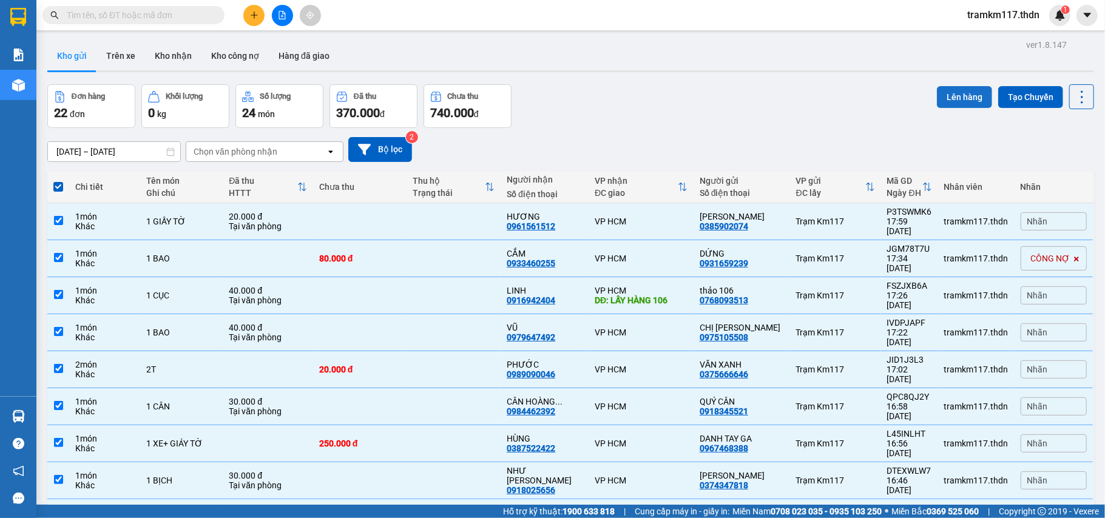
click at [951, 88] on button "Lên hàng" at bounding box center [964, 97] width 55 height 22
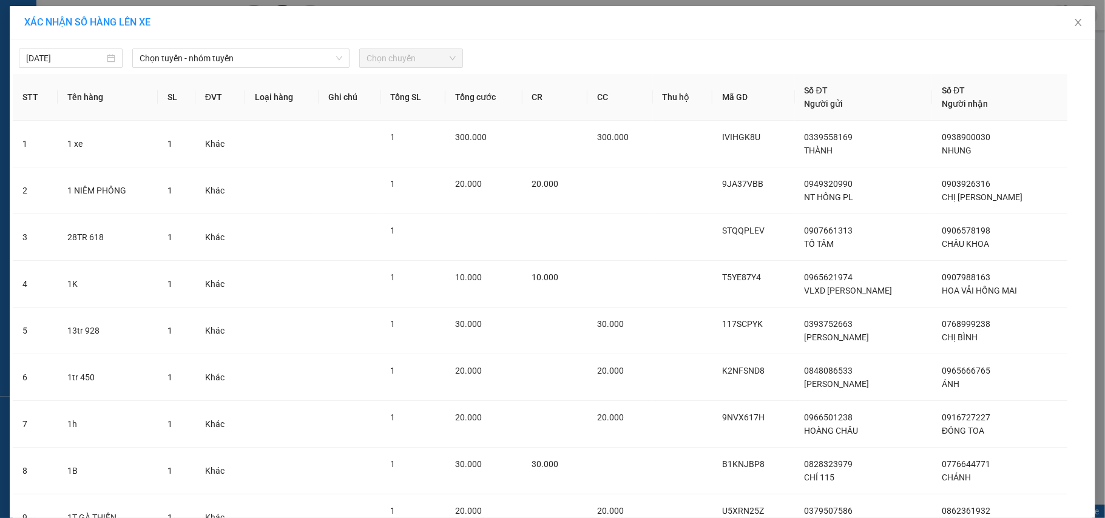
click at [265, 44] on div "14/10/2025 Chọn tuyến - nhóm tuyến Chọn chuyến" at bounding box center [552, 54] width 1079 height 25
click at [260, 52] on span "Chọn tuyến - nhóm tuyến" at bounding box center [241, 58] width 203 height 18
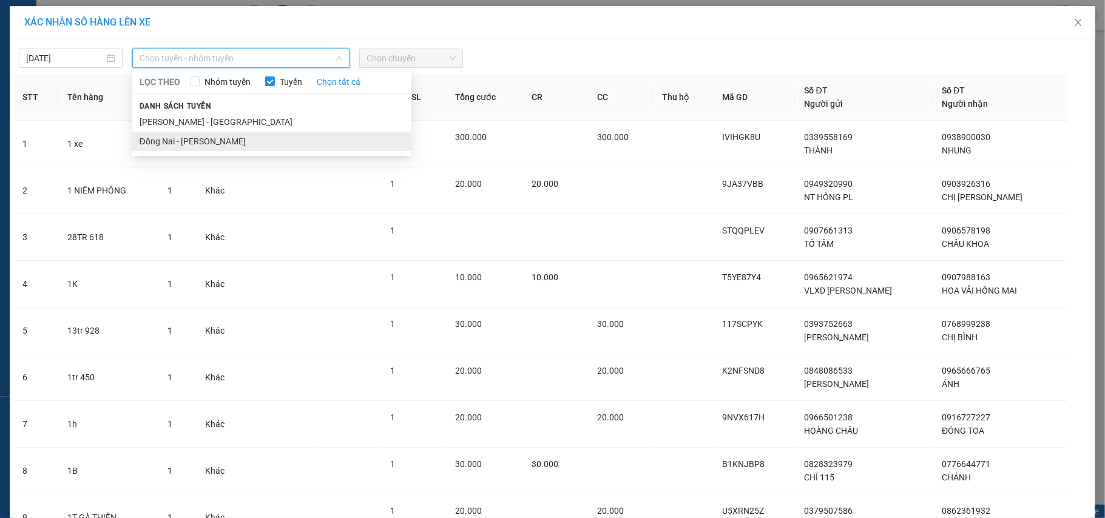
click at [221, 144] on li "Đồng Nai - Hồ Chí Minh" at bounding box center [271, 141] width 279 height 19
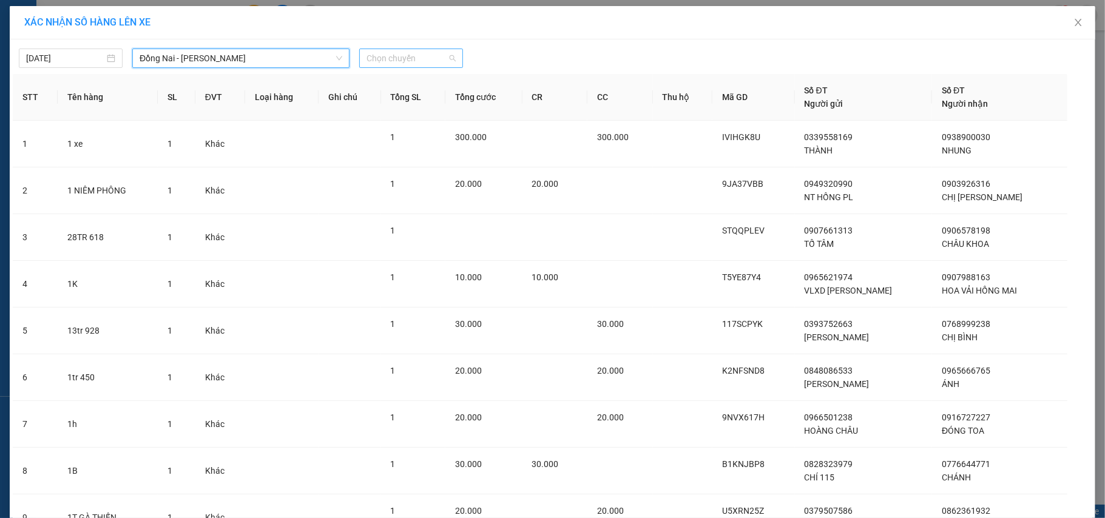
click at [392, 64] on span "Chọn chuyến" at bounding box center [410, 58] width 89 height 18
click at [392, 95] on div "18:30 (TC) - 60H-151.24" at bounding box center [408, 101] width 95 height 13
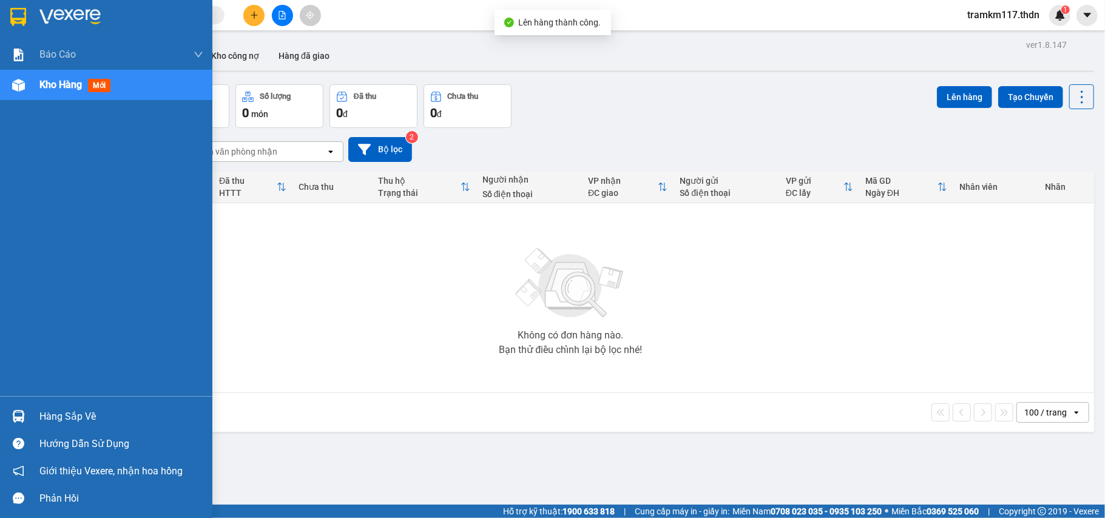
click at [5, 15] on div at bounding box center [106, 19] width 212 height 39
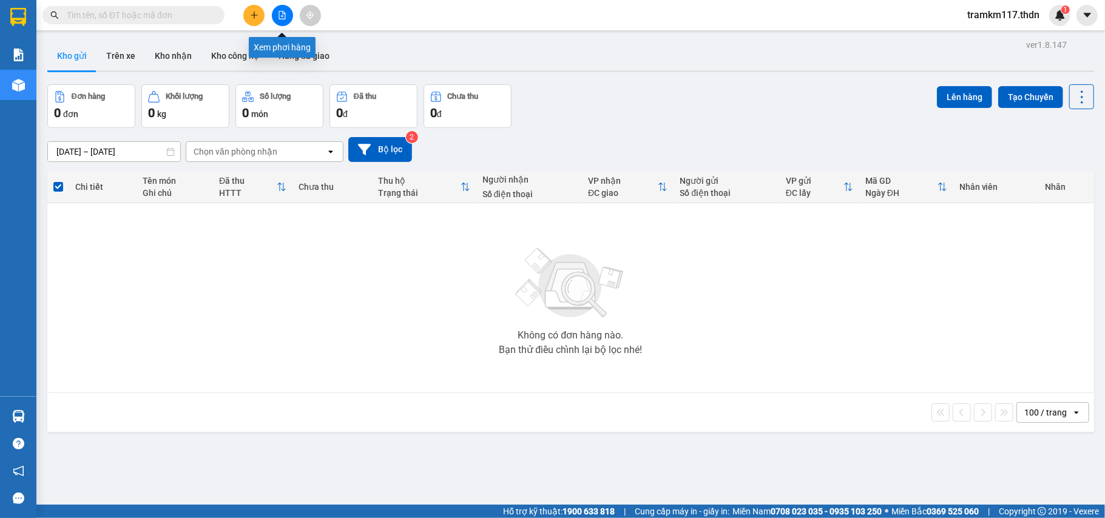
click at [278, 15] on icon "file-add" at bounding box center [282, 15] width 8 height 8
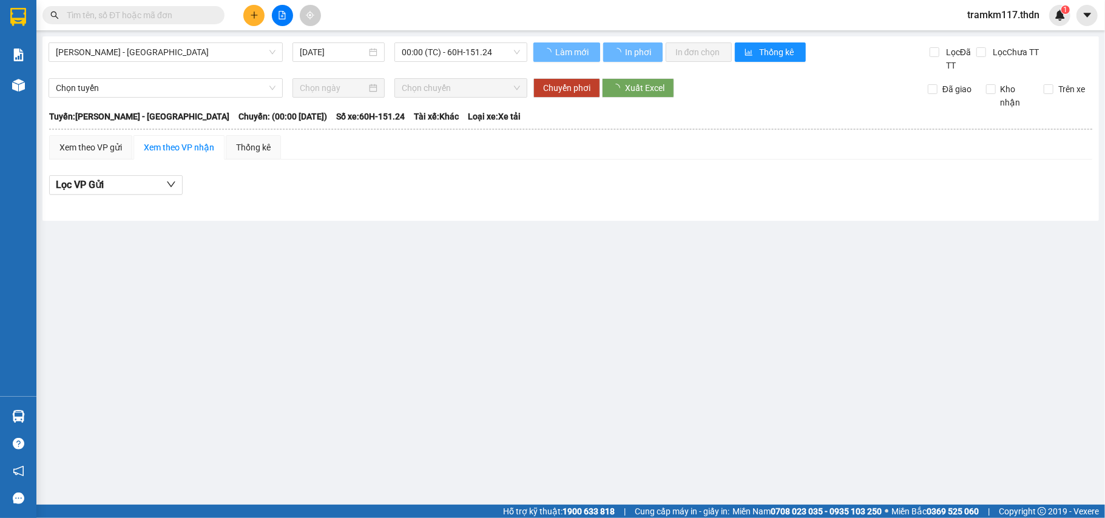
click at [231, 56] on span "Hồ Chí Minh - Đồng Nai" at bounding box center [166, 52] width 220 height 18
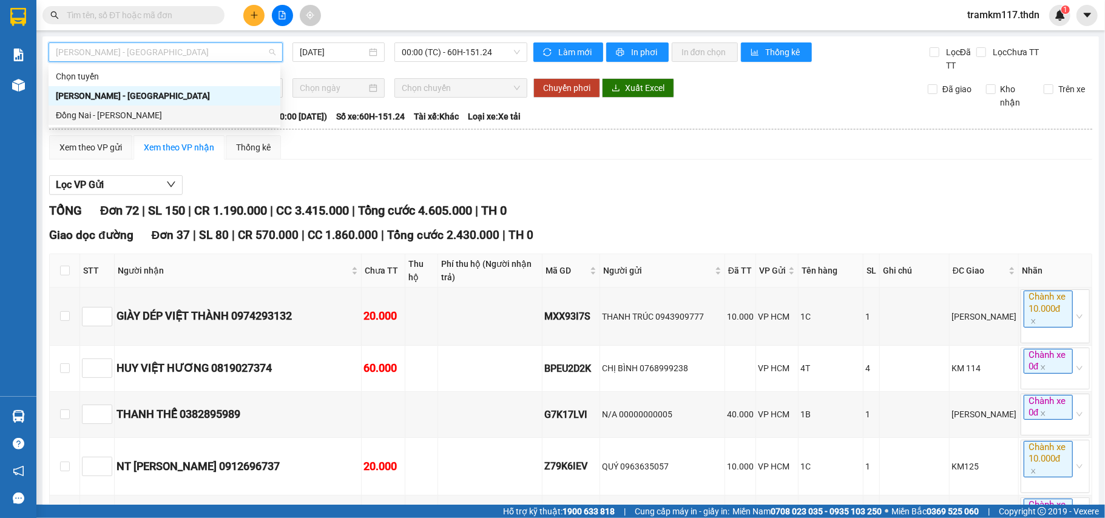
click at [188, 125] on body "Kết quả tìm kiếm ( 0 ) Bộ lọc No Data tramkm117.thdn 1 Báo cáo BC giao hàng (nh…" at bounding box center [552, 259] width 1105 height 518
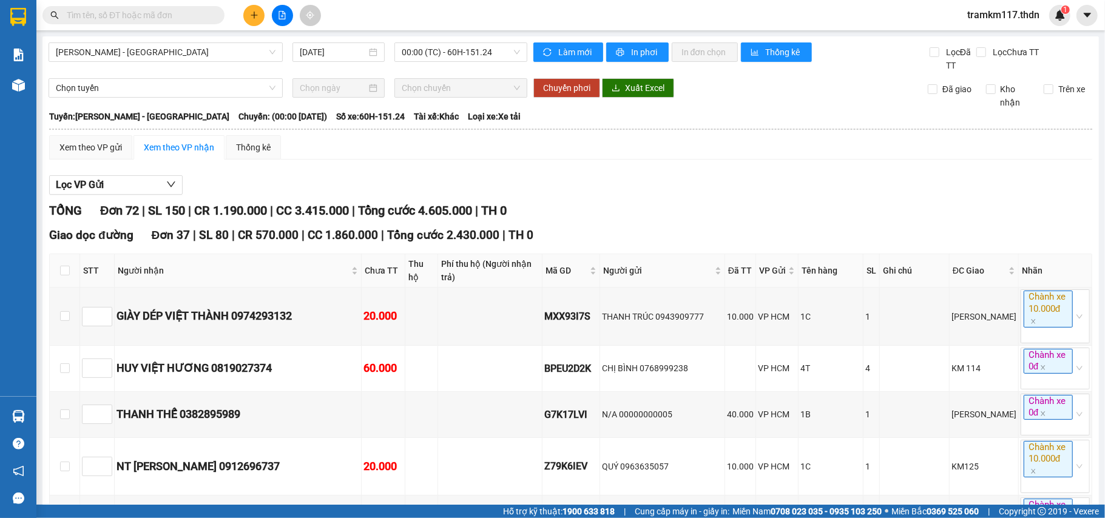
click at [200, 63] on div "Hồ Chí Minh - Đồng Nai 14/10/2025 00:00 (TC) - 60H-151.24" at bounding box center [288, 57] width 479 height 30
click at [210, 54] on span "Hồ Chí Minh - Đồng Nai" at bounding box center [166, 52] width 220 height 18
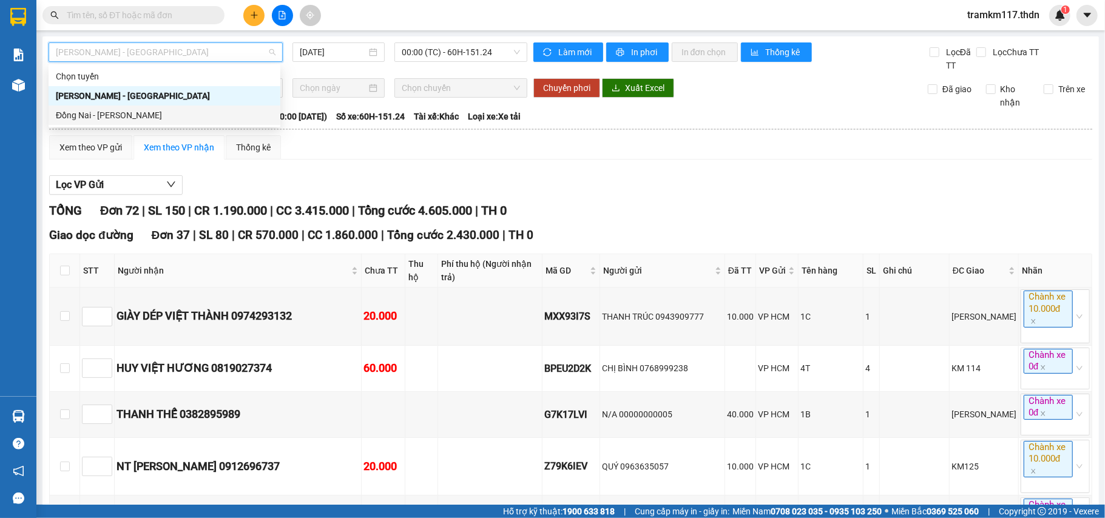
click at [185, 112] on div "Đồng Nai - Hồ Chí Minh" at bounding box center [164, 115] width 217 height 13
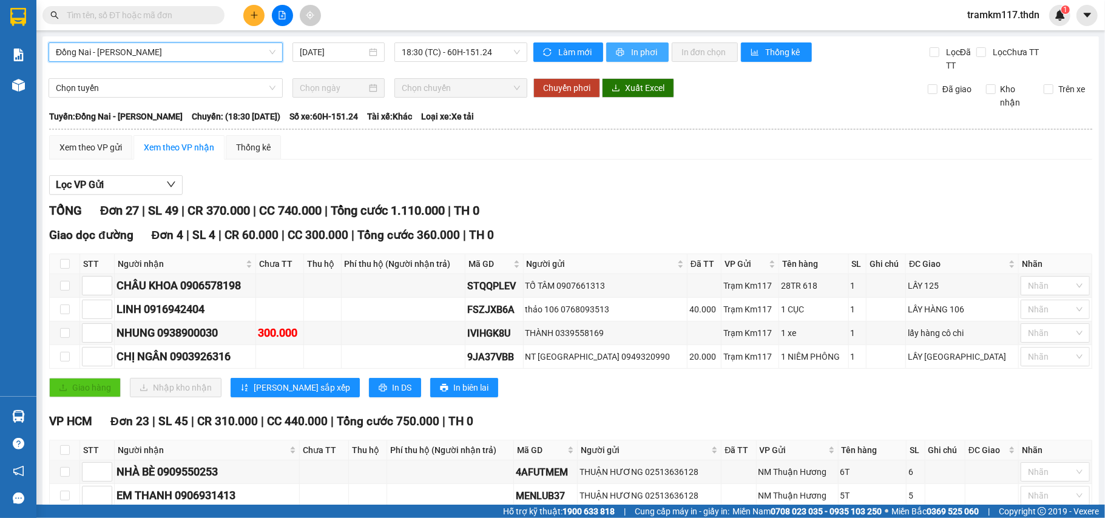
click at [622, 52] on button "In phơi" at bounding box center [637, 51] width 62 height 19
click at [646, 49] on span "In phơi" at bounding box center [645, 52] width 28 height 13
